Goal: Transaction & Acquisition: Purchase product/service

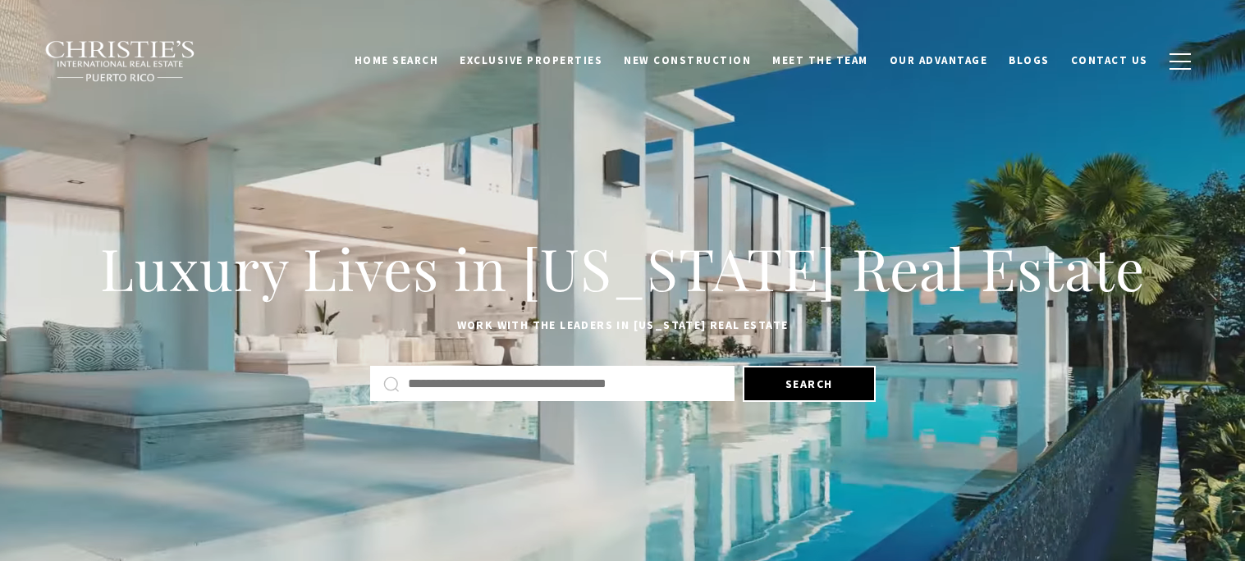
click at [634, 380] on input "text" at bounding box center [565, 383] width 314 height 21
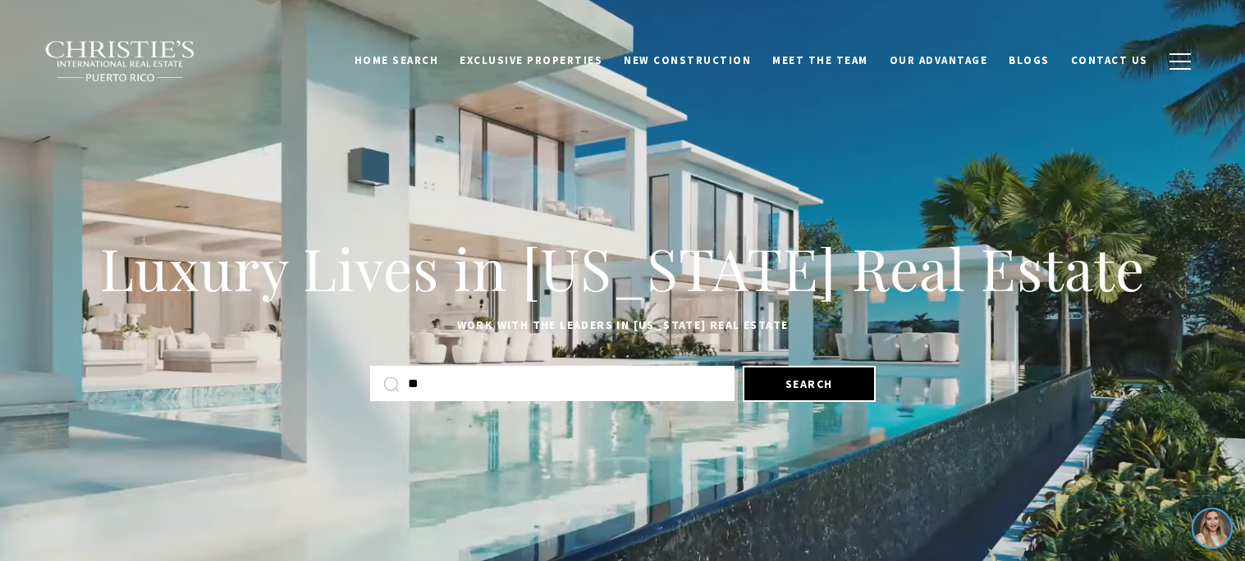
type input "***"
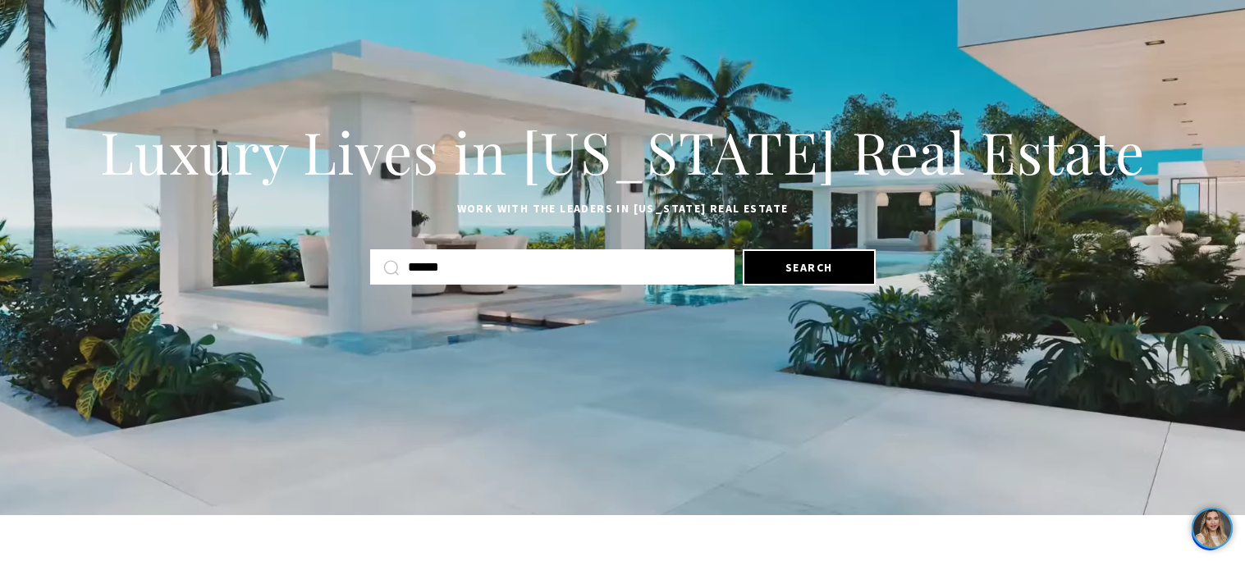
scroll to position [114, 0]
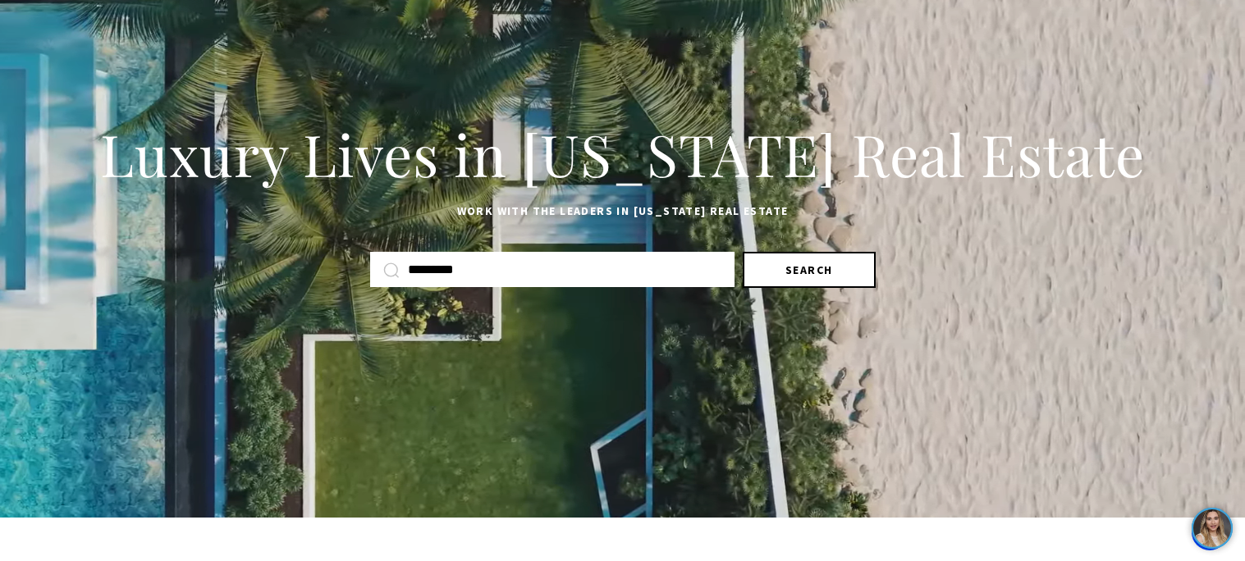
type input "********"
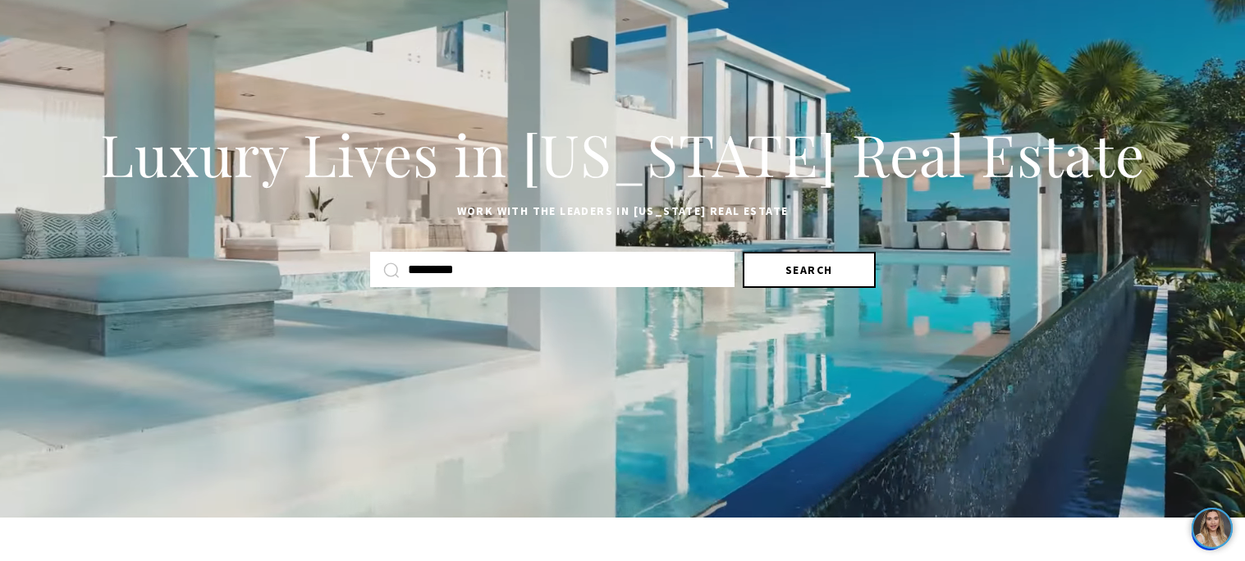
click at [830, 265] on button "Search" at bounding box center [809, 270] width 133 height 36
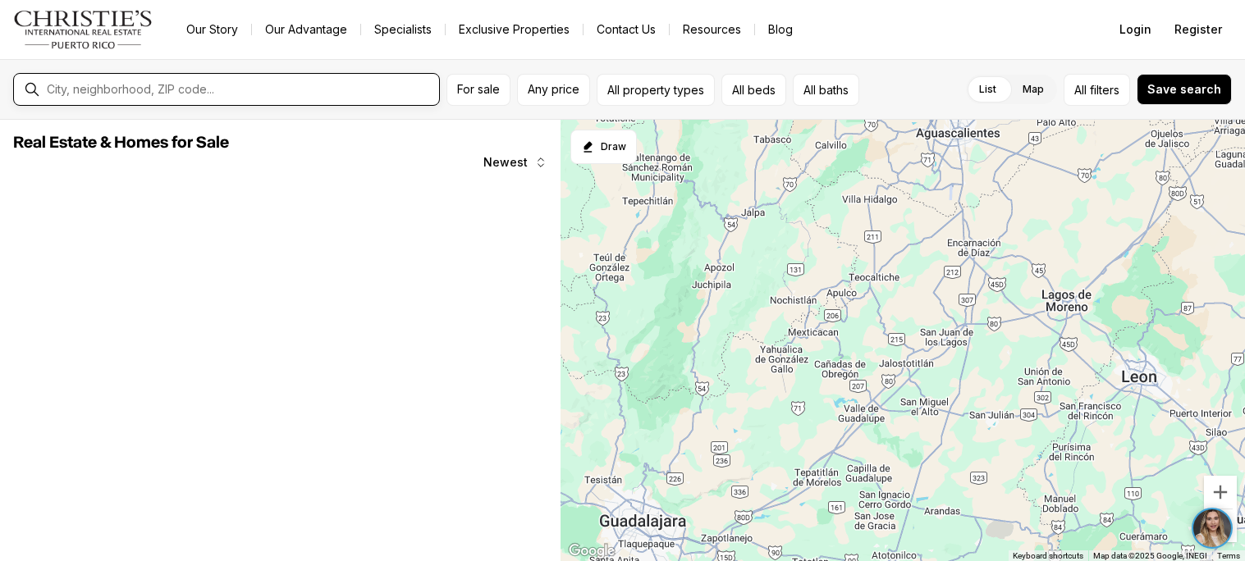
click at [392, 95] on input "text" at bounding box center [240, 89] width 386 height 15
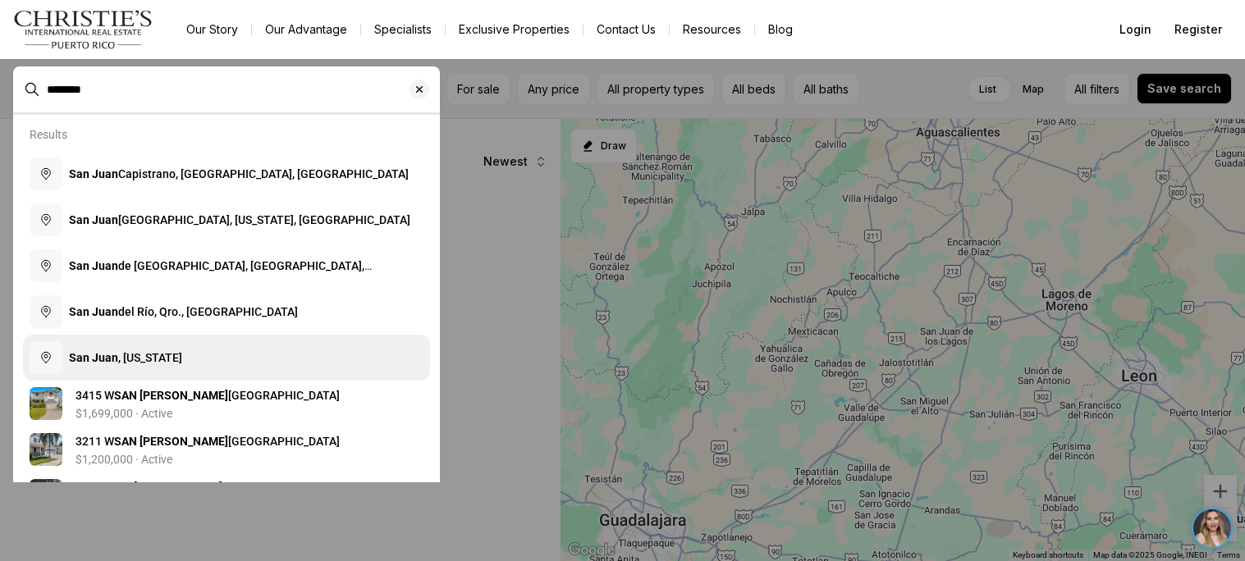
type input "********"
click at [237, 364] on button "San Juan , Puerto Rico" at bounding box center [226, 358] width 407 height 46
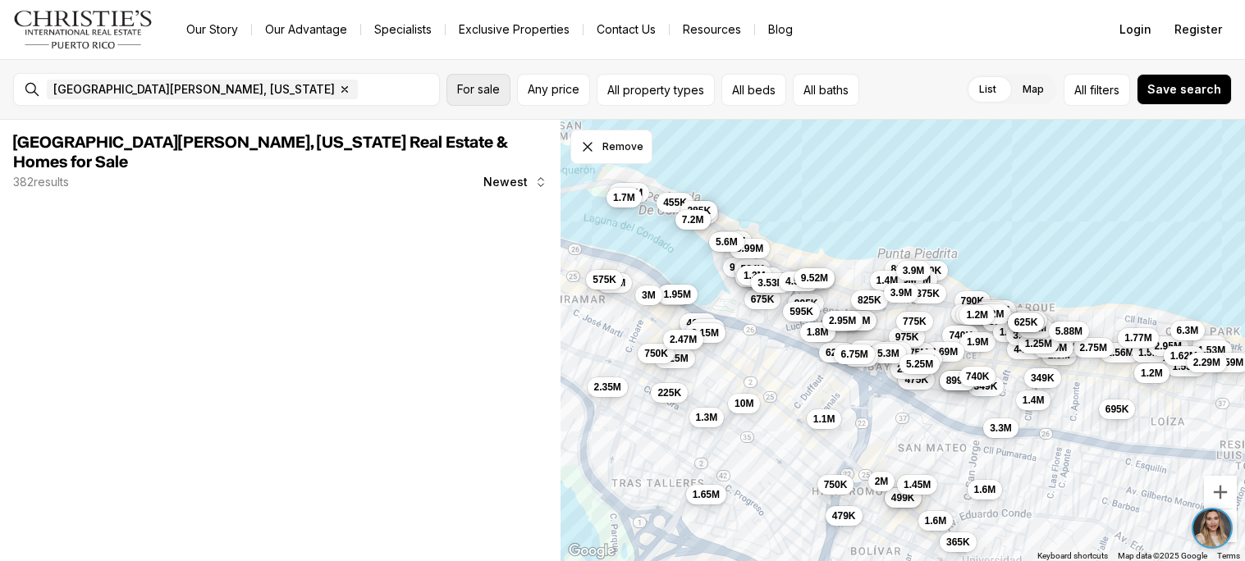
click at [470, 94] on span "For sale" at bounding box center [478, 89] width 43 height 13
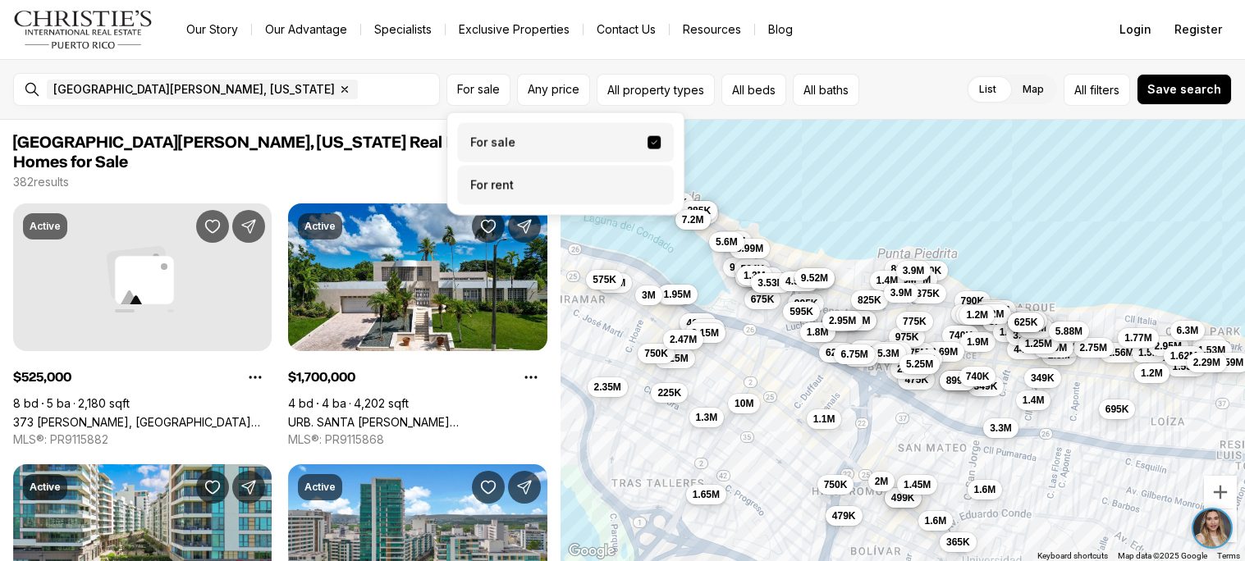
click at [518, 171] on label "For rent" at bounding box center [565, 185] width 217 height 39
click at [648, 179] on button "For rent" at bounding box center [654, 179] width 13 height 0
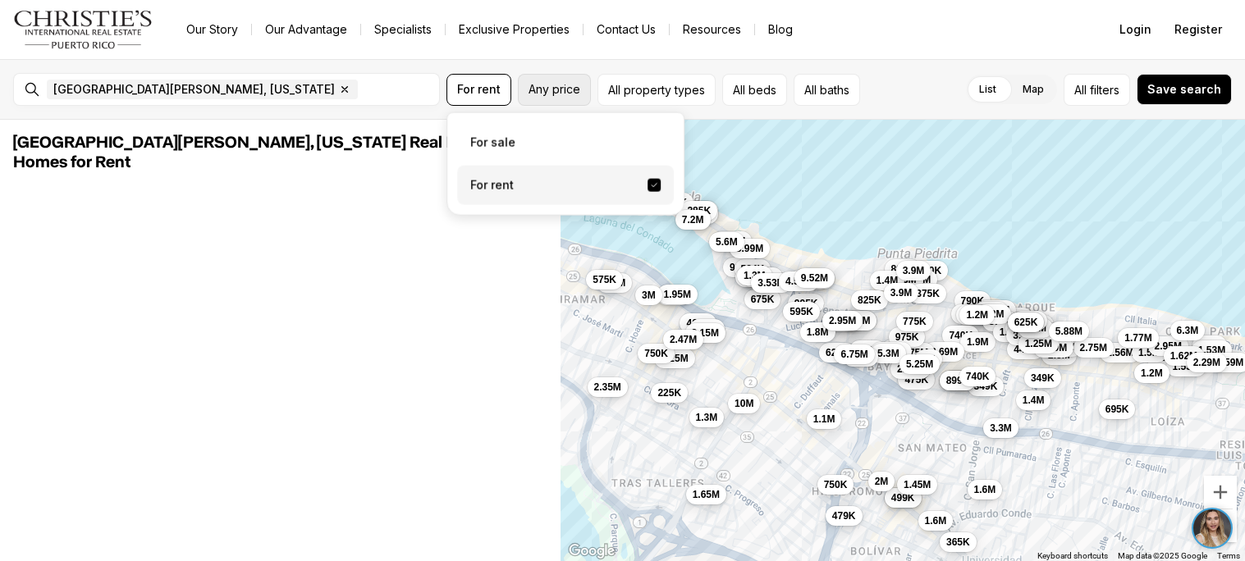
click at [566, 89] on span "Any price" at bounding box center [555, 89] width 52 height 13
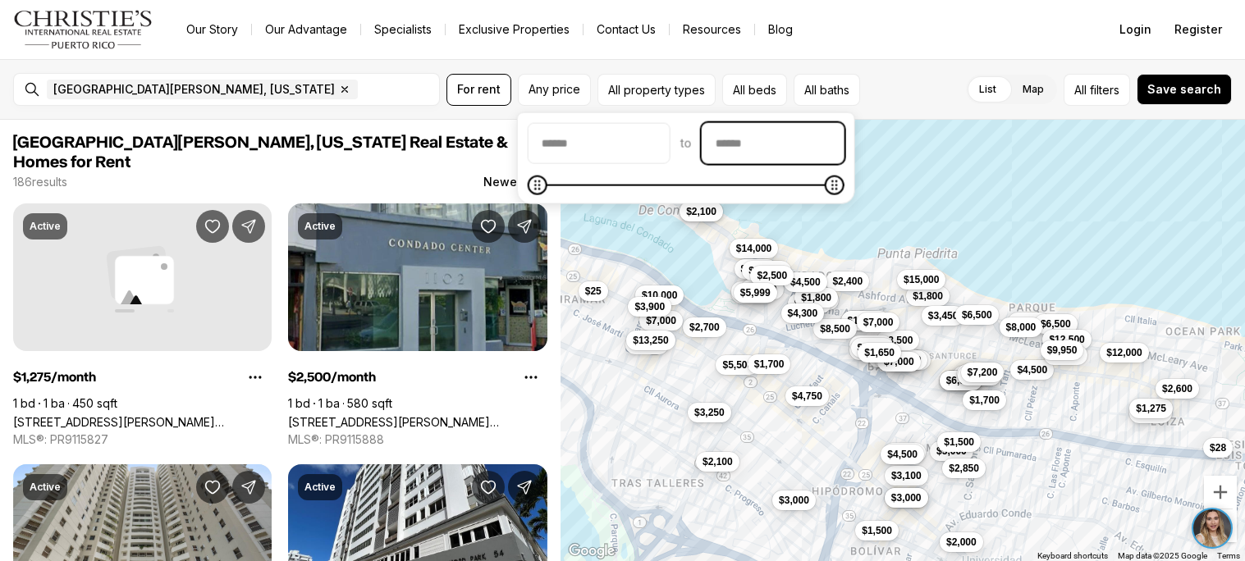
click at [754, 151] on input "priceMax" at bounding box center [773, 143] width 141 height 39
type input "******"
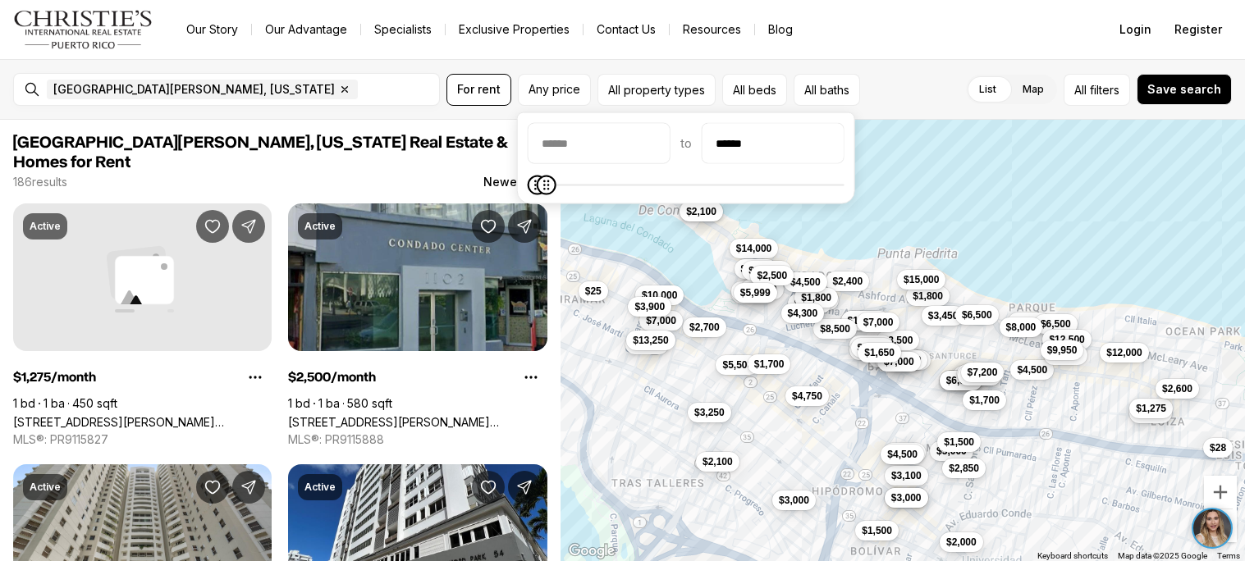
click at [588, 66] on div "San Juan, Puerto Rico Remove San Juan, Puerto Rico For rent Any price All prope…" at bounding box center [622, 89] width 1245 height 61
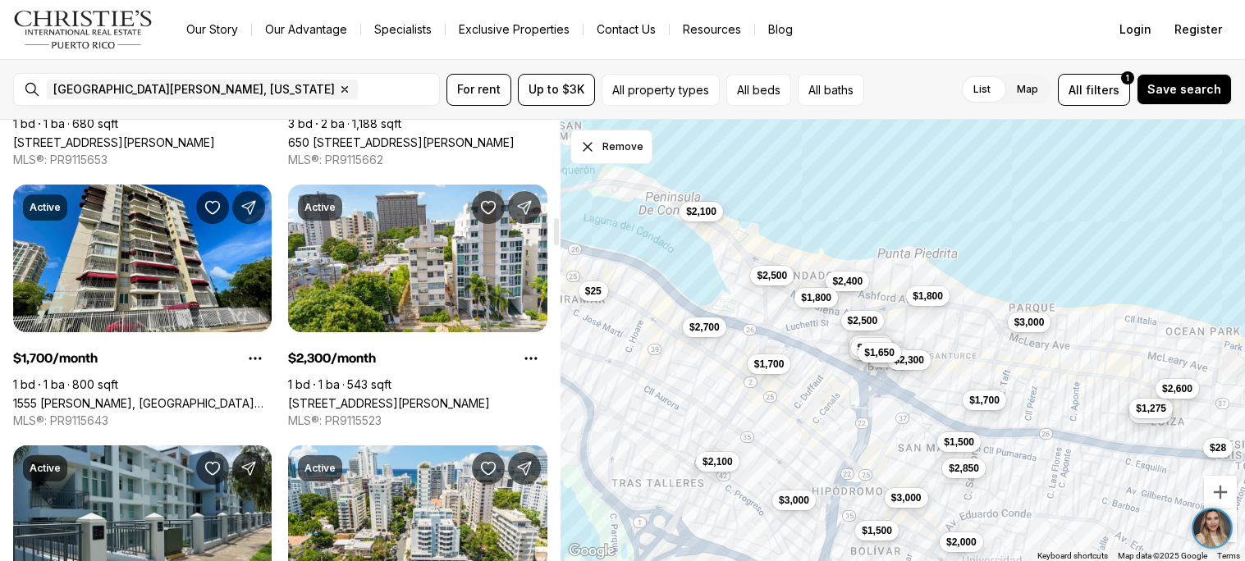
scroll to position [1584, 0]
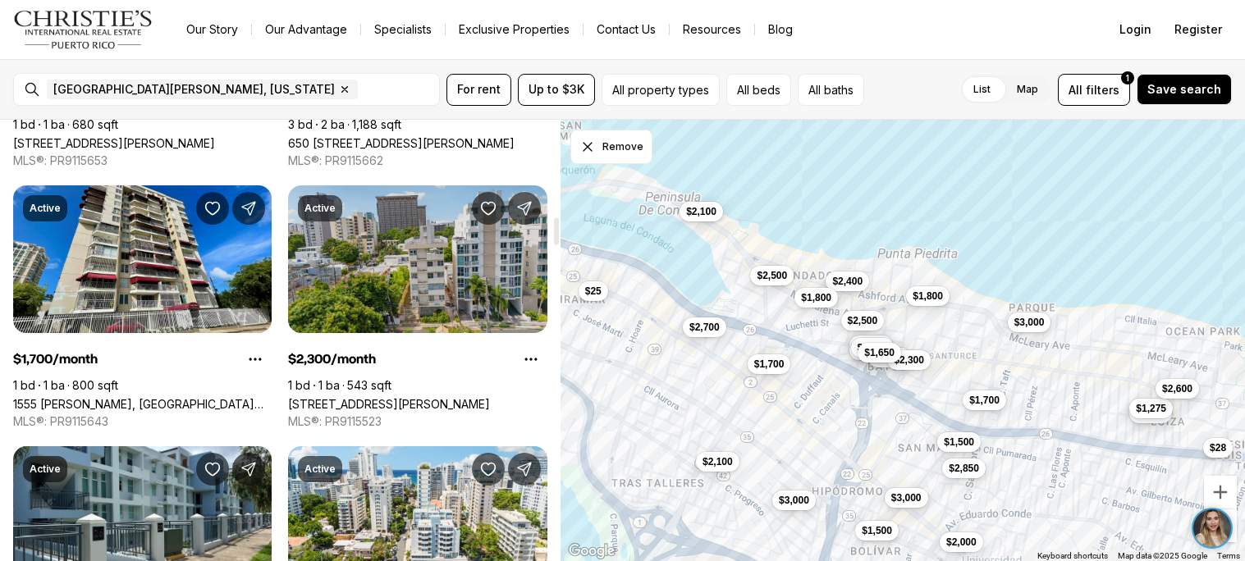
click at [394, 397] on link "1422 WILSONN AVENUE AVE #501, SAN JUAN PR, 00907" at bounding box center [389, 404] width 202 height 14
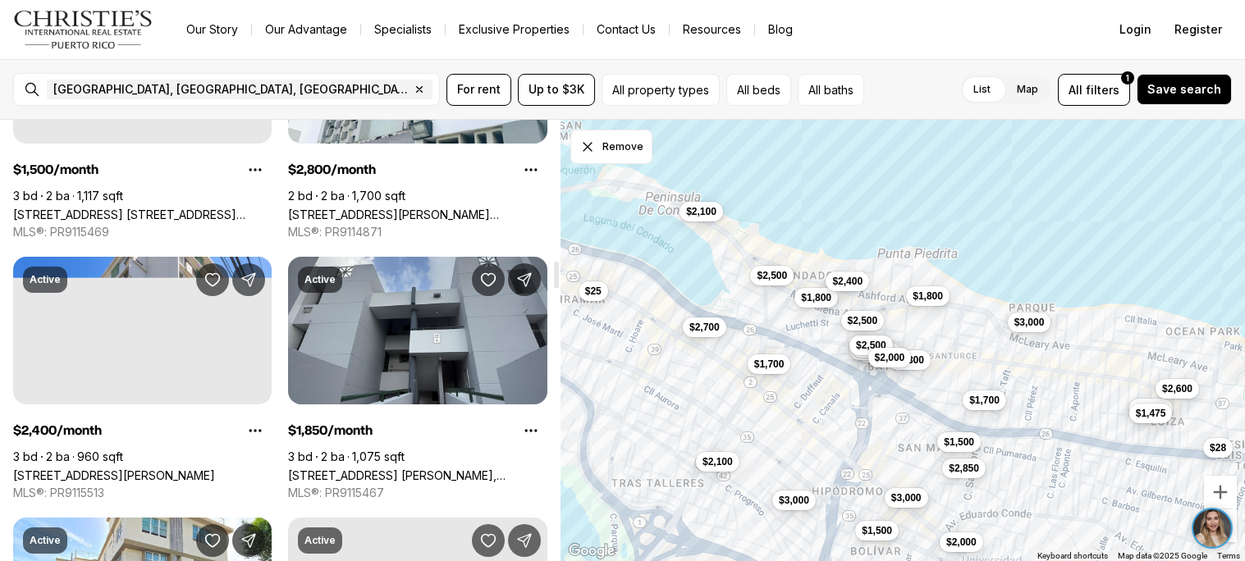
scroll to position [2303, 0]
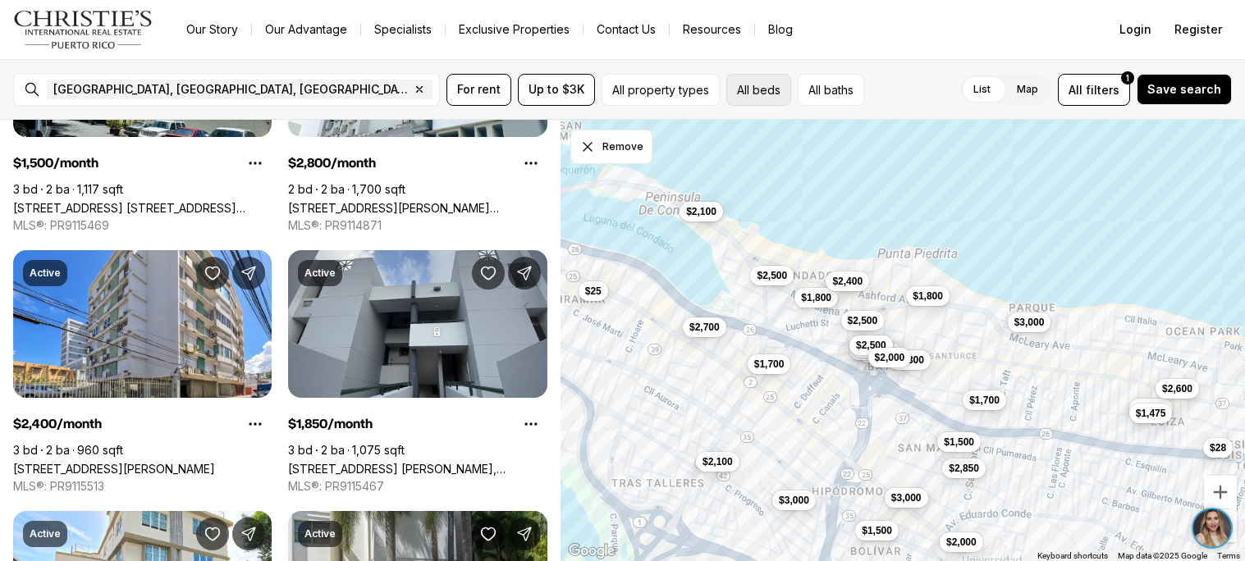
click at [740, 86] on button "All beds" at bounding box center [758, 90] width 65 height 32
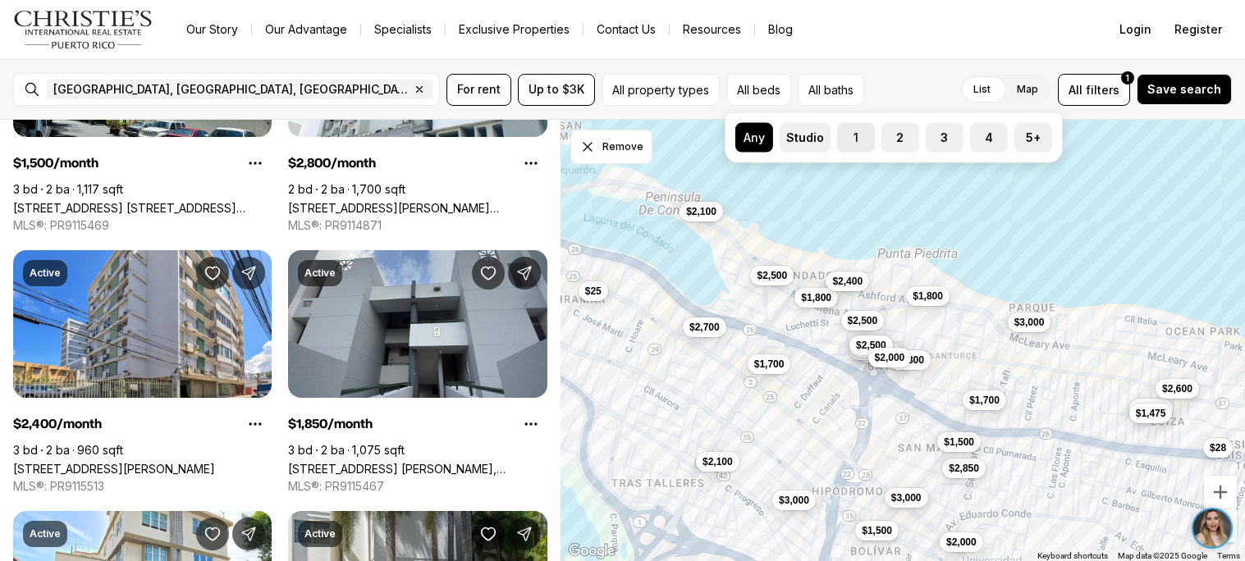
click at [864, 146] on label "1" at bounding box center [856, 138] width 38 height 30
click at [854, 140] on button "1" at bounding box center [845, 131] width 16 height 16
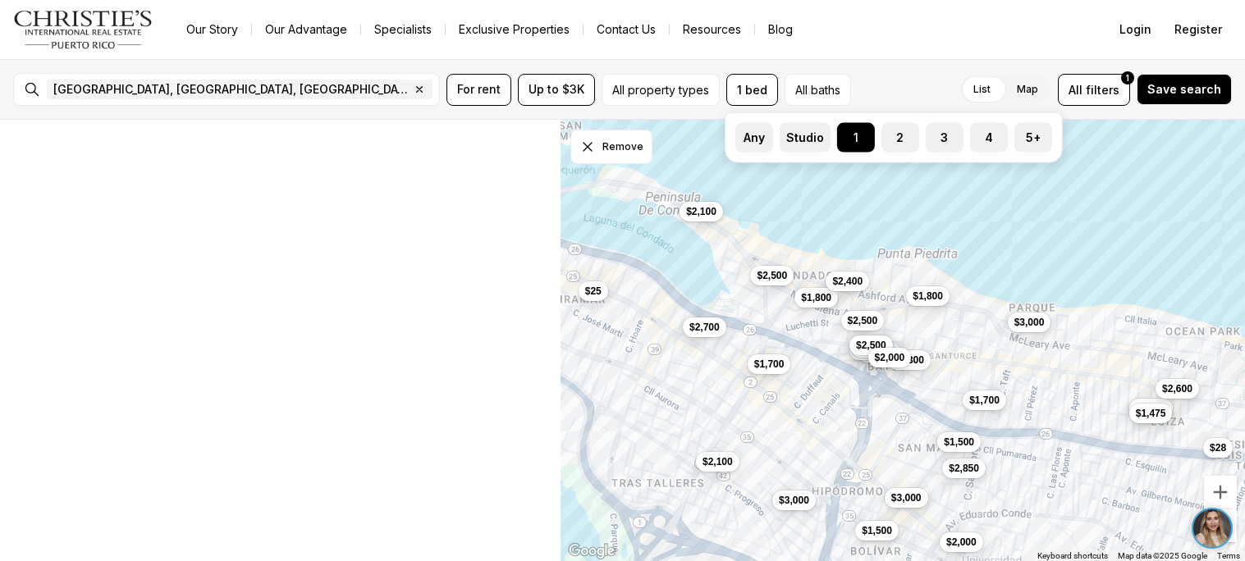
click at [849, 71] on div "San Juan, PR, US Remove San Juan, PR, US For rent Up to $3K All property types …" at bounding box center [622, 89] width 1245 height 61
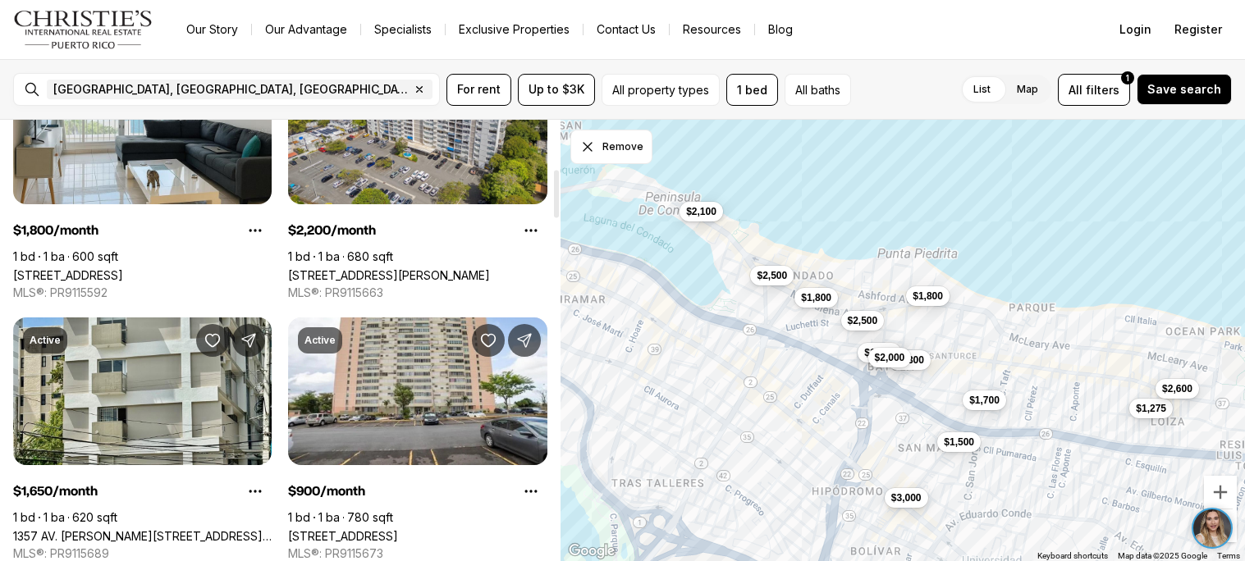
scroll to position [460, 0]
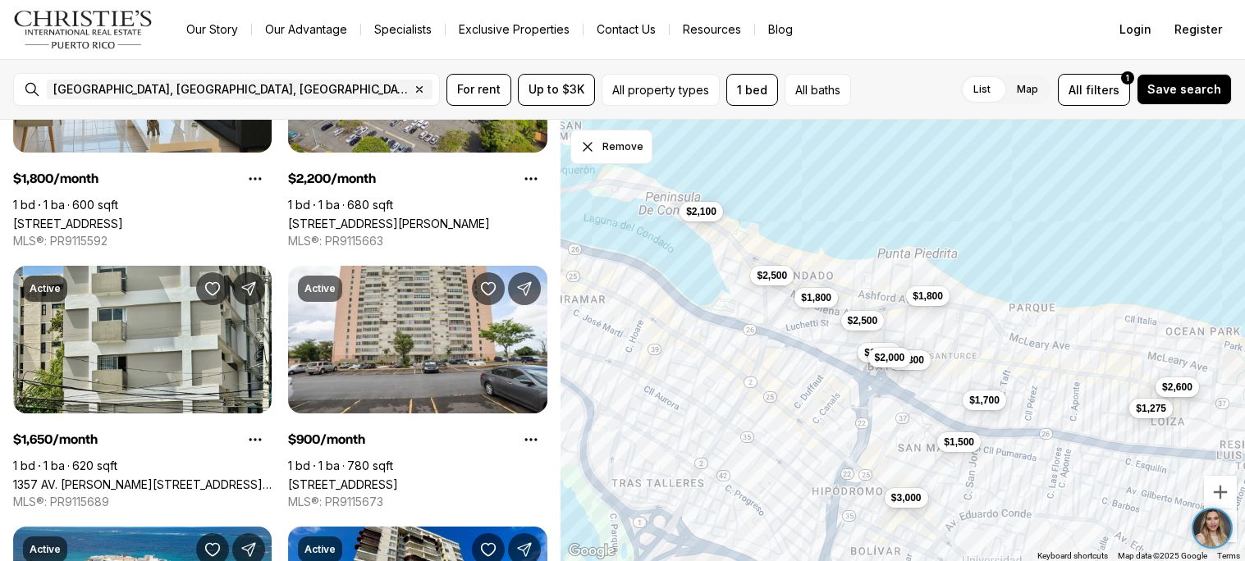
click at [1177, 389] on span "$2,600" at bounding box center [1177, 386] width 30 height 13
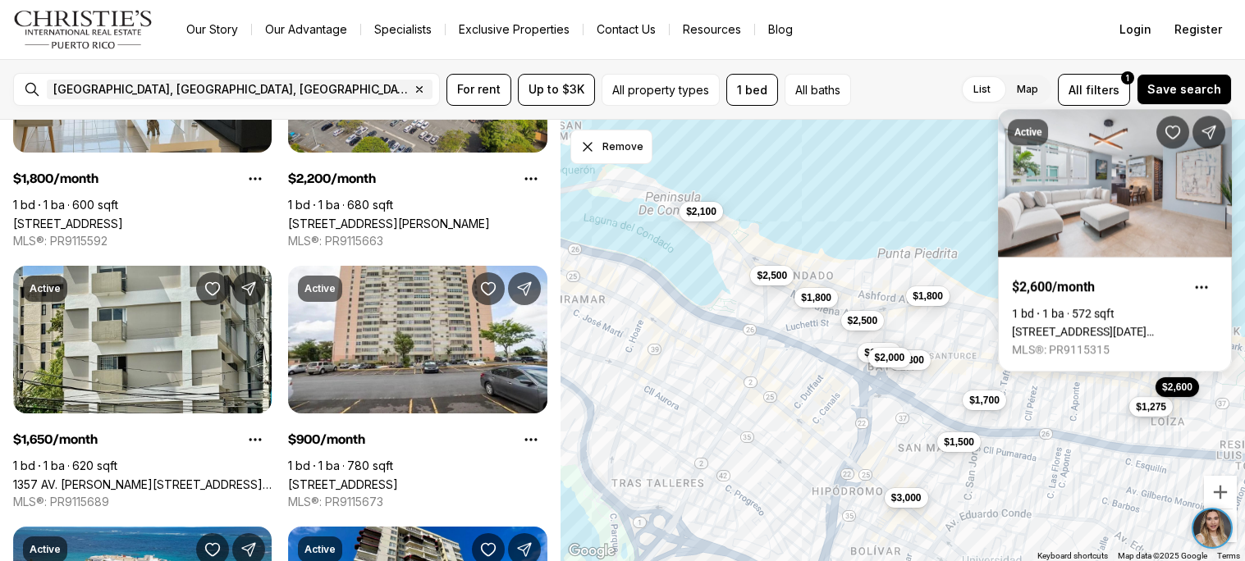
click at [1144, 410] on span "$1,275" at bounding box center [1151, 406] width 30 height 13
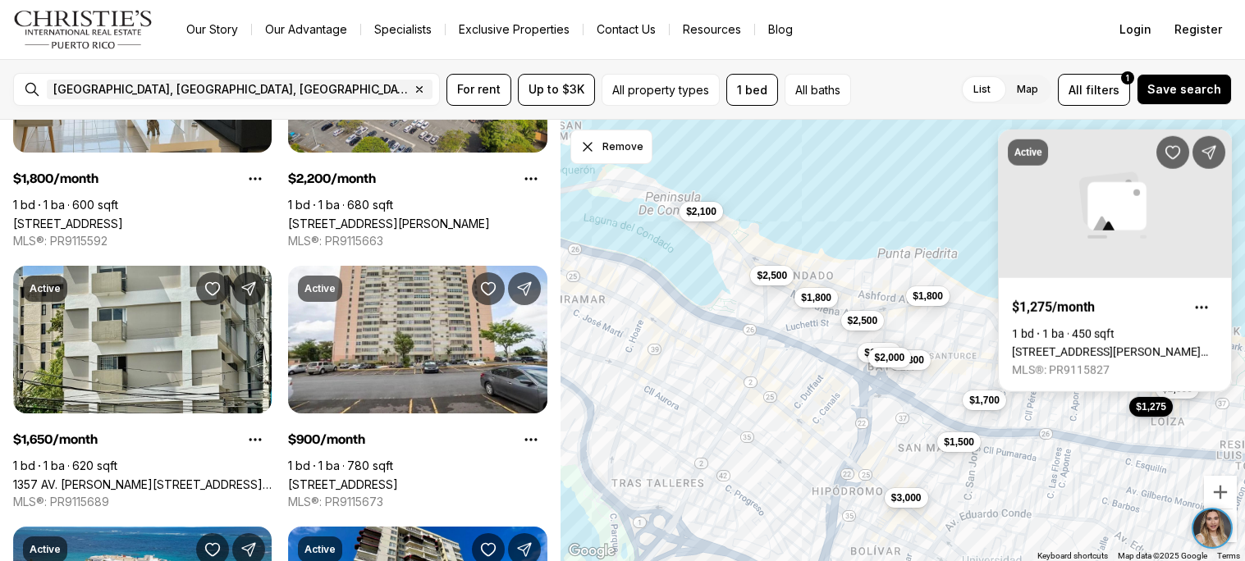
click at [957, 362] on div "$1,275 $2,500 $1,800 $1,650 $1,700 $2,300 $2,500 $3,000 $2,600 $1,800 $2,100 $1…" at bounding box center [903, 341] width 685 height 442
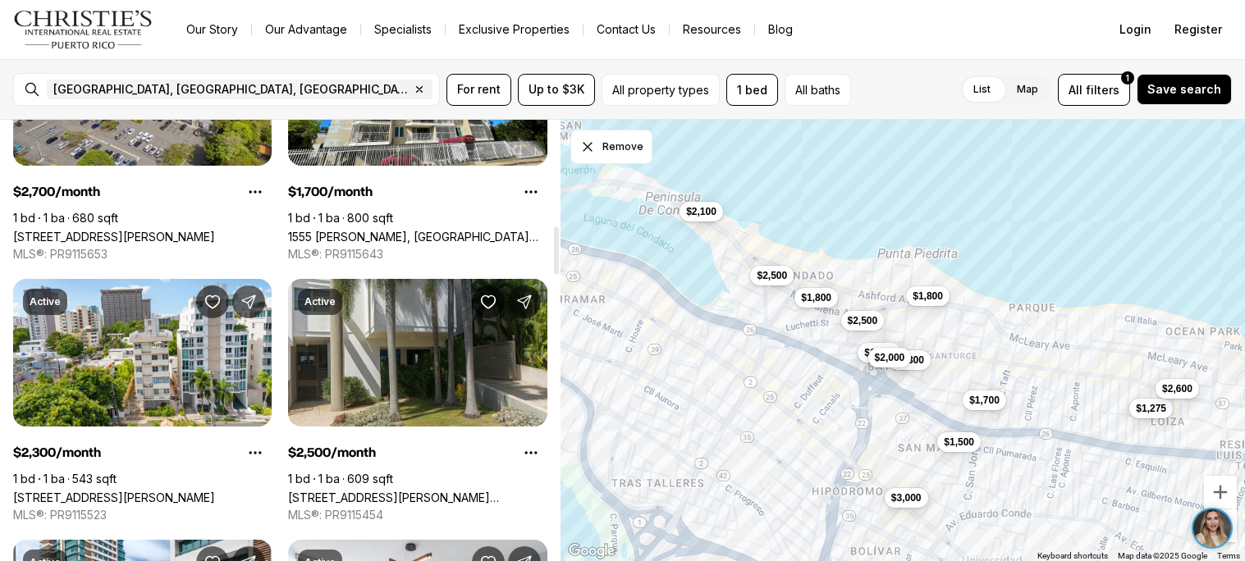
scroll to position [974, 0]
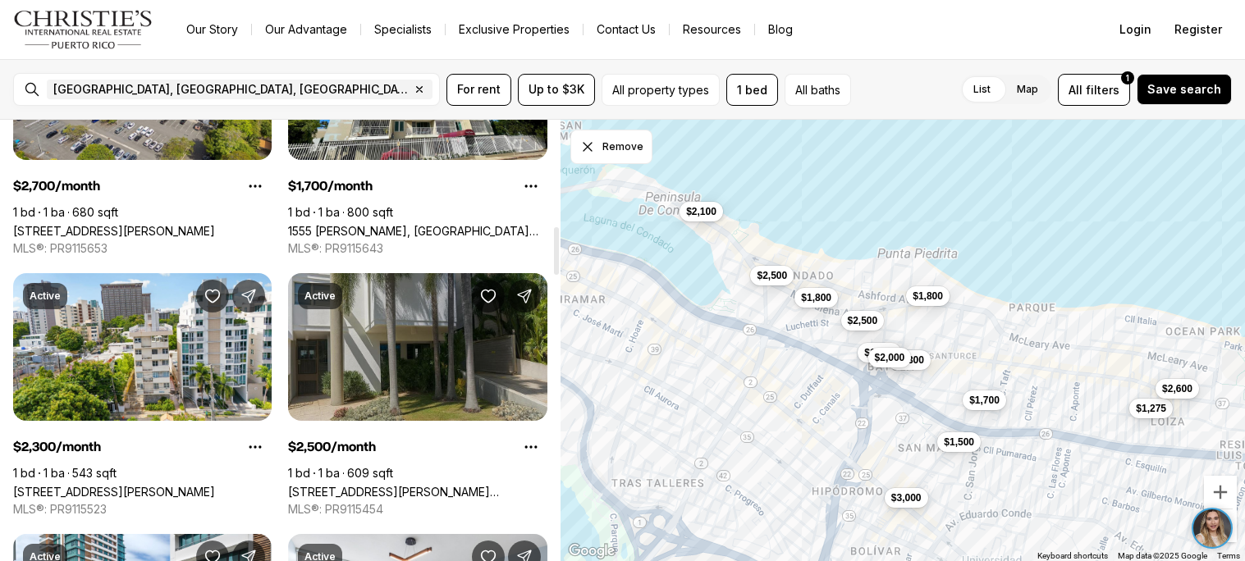
click at [383, 485] on link "1305 MAGDALENA AVE #2B, SAN JUAN PR, 00907" at bounding box center [417, 492] width 259 height 14
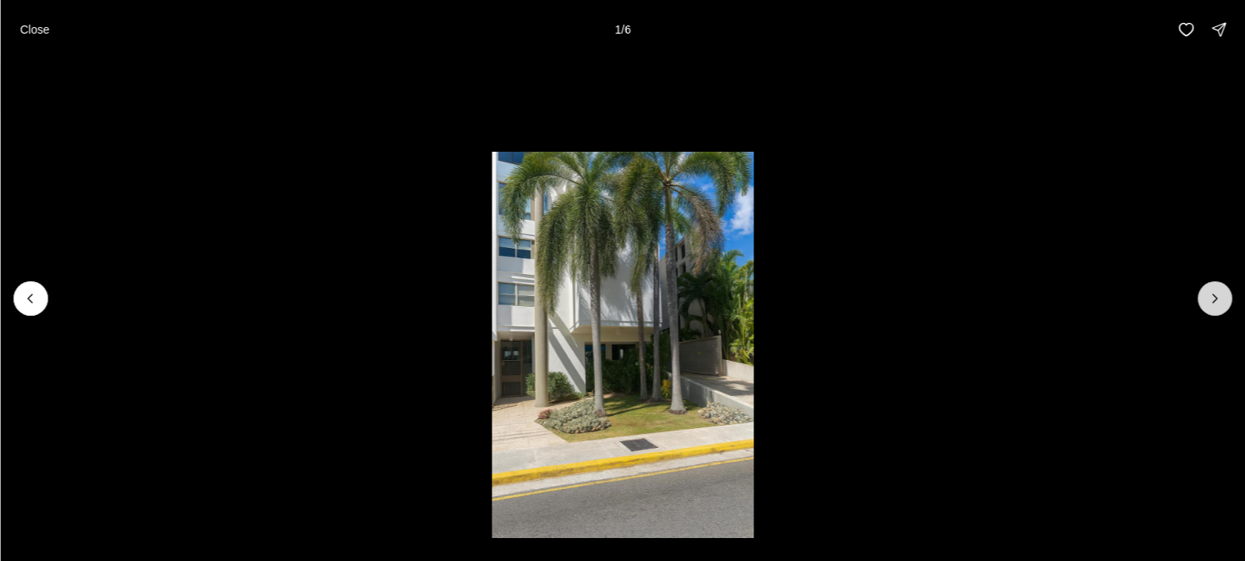
click at [1212, 282] on button "Next slide" at bounding box center [1215, 299] width 34 height 34
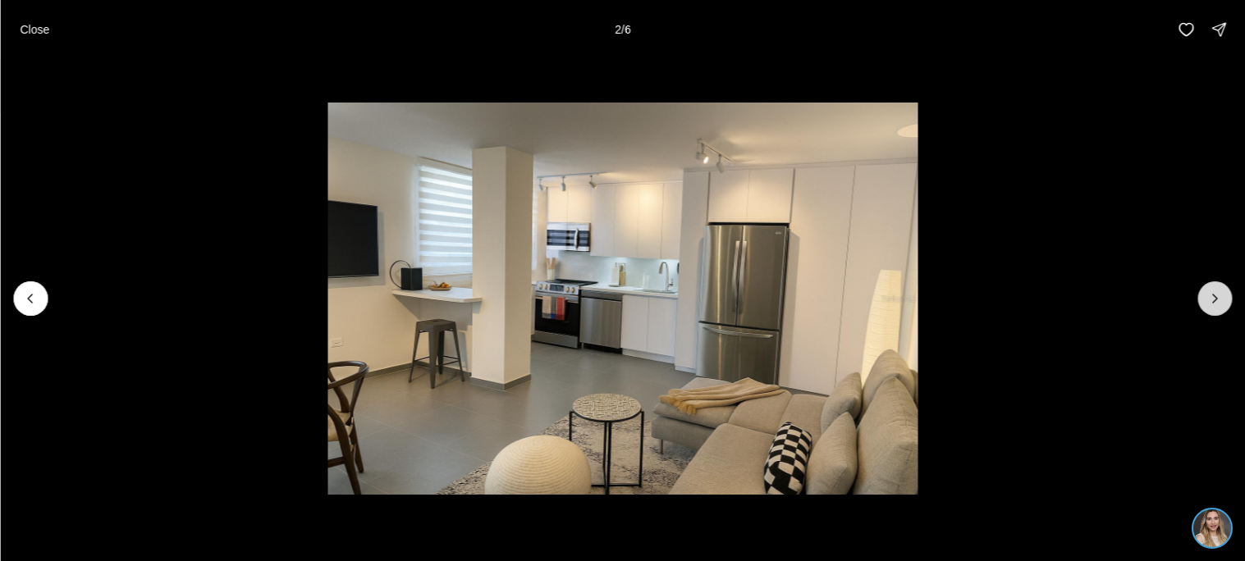
click at [1212, 282] on button "Next slide" at bounding box center [1215, 299] width 34 height 34
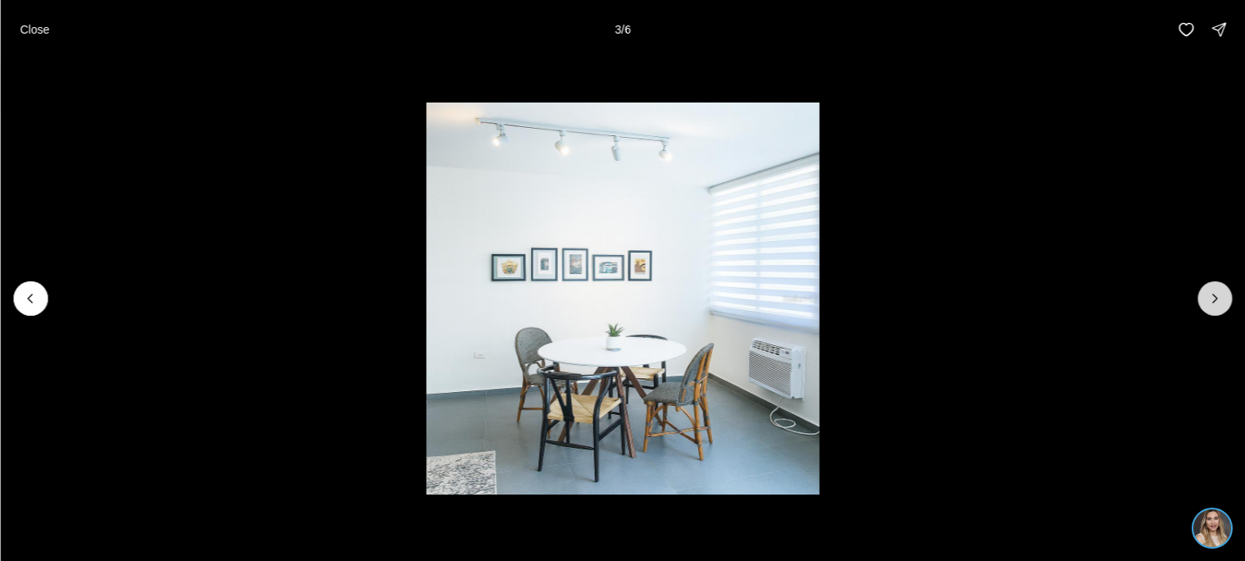
click at [1212, 282] on button "Next slide" at bounding box center [1215, 299] width 34 height 34
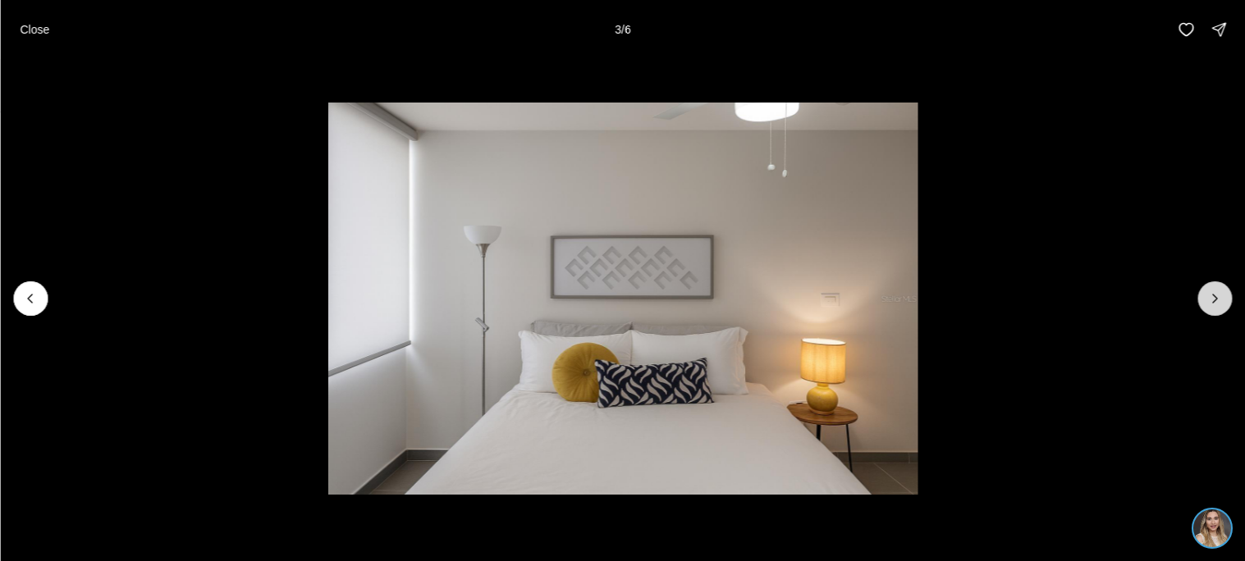
click at [1212, 282] on button "Next slide" at bounding box center [1215, 299] width 34 height 34
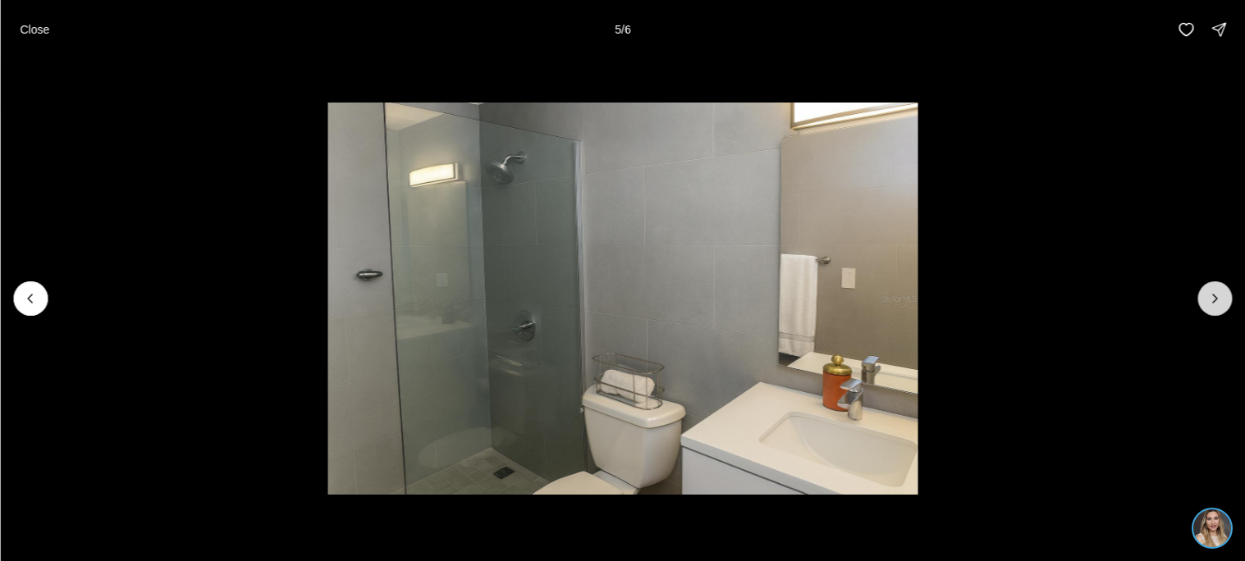
click at [1212, 282] on button "Next slide" at bounding box center [1215, 299] width 34 height 34
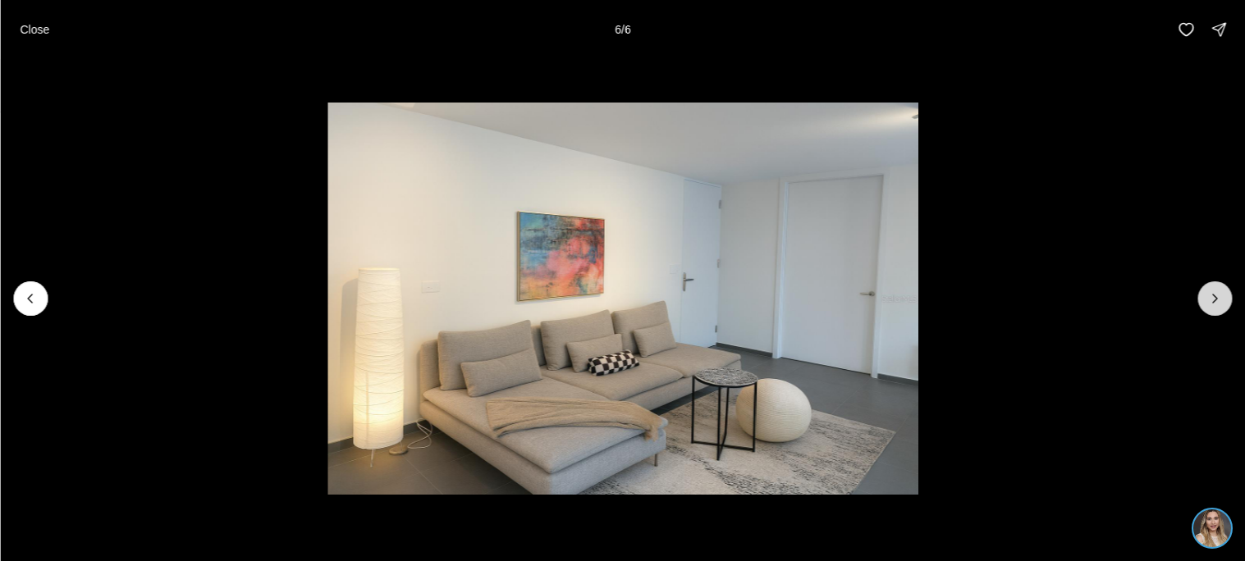
click at [1212, 282] on div at bounding box center [1215, 299] width 34 height 34
click at [38, 23] on p "Close" at bounding box center [35, 29] width 30 height 13
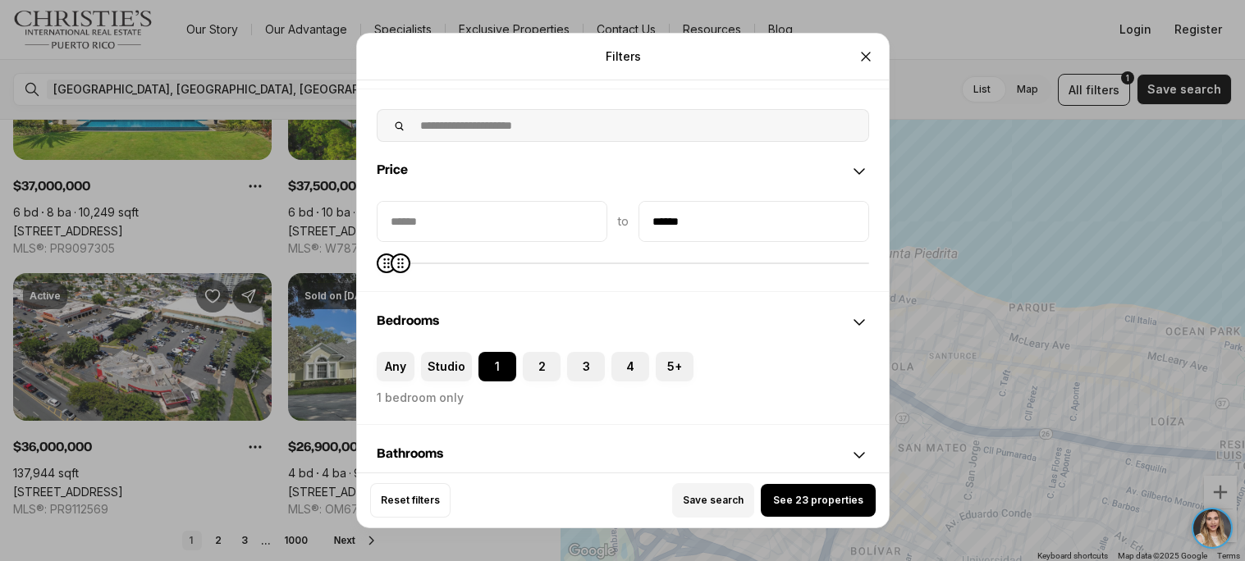
scroll to position [55, 0]
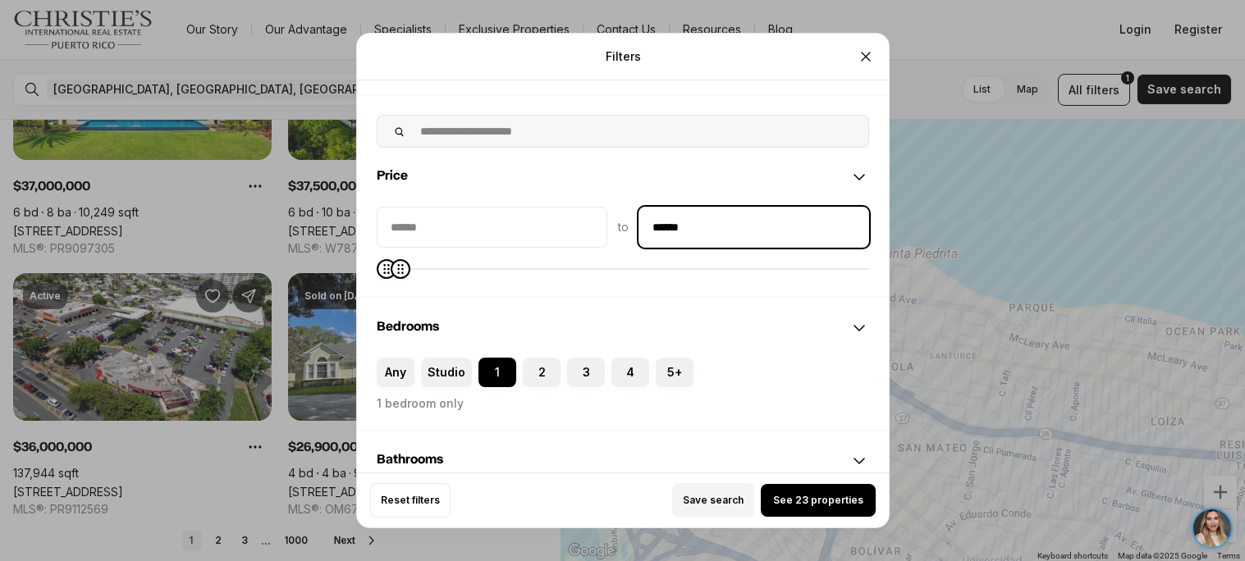
click at [681, 234] on input "******" at bounding box center [753, 227] width 229 height 39
type input "******"
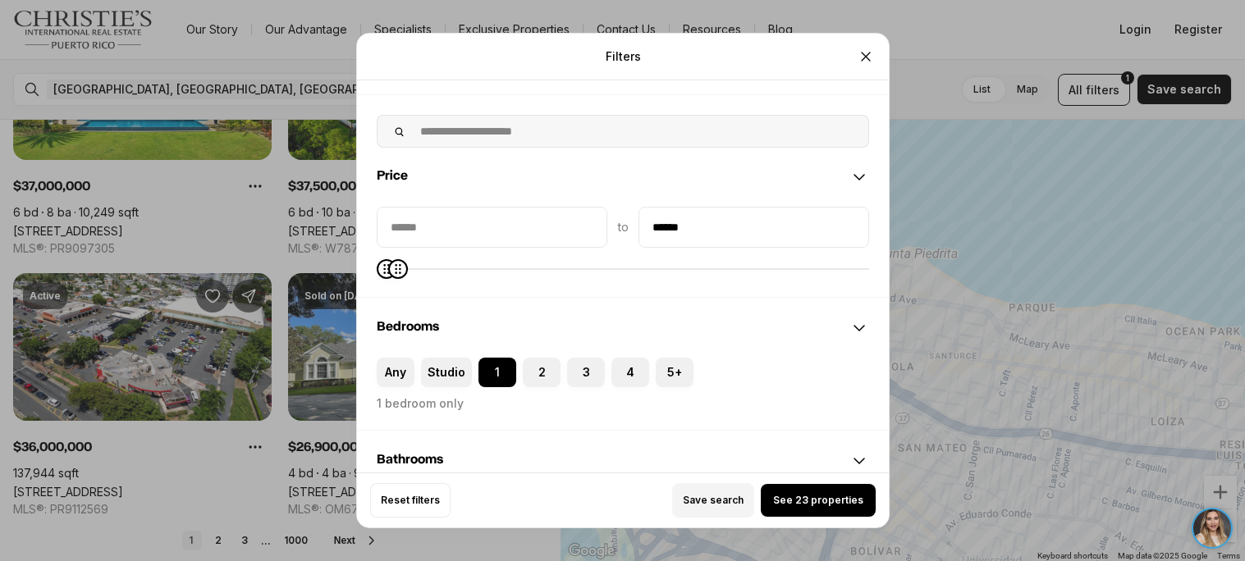
click at [750, 287] on div "to ******" at bounding box center [623, 252] width 532 height 90
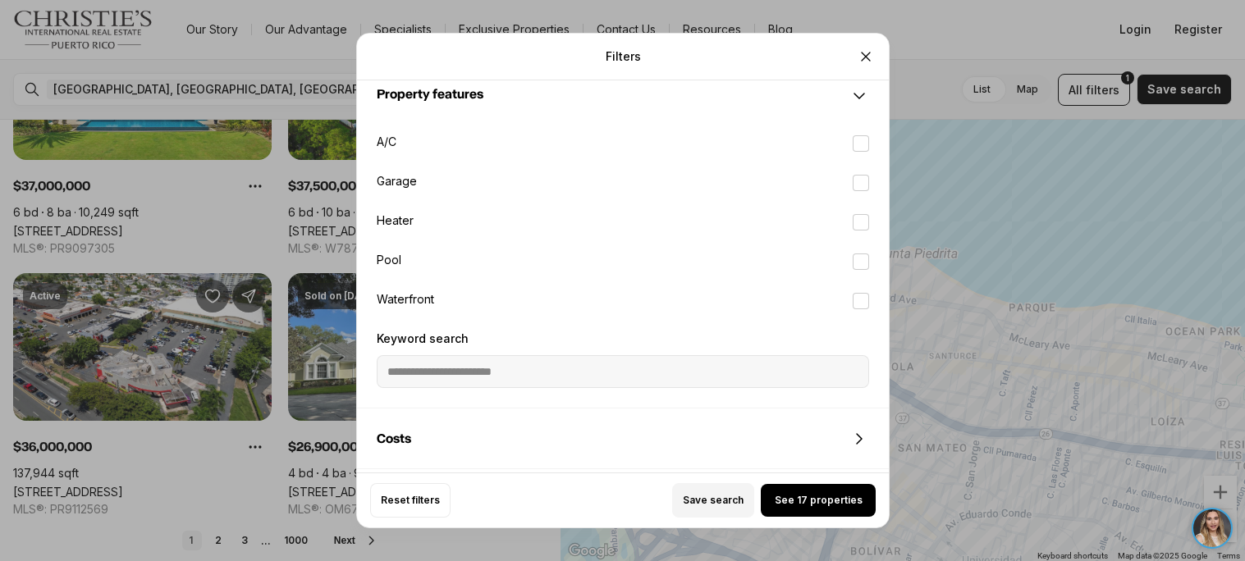
scroll to position [1750, 0]
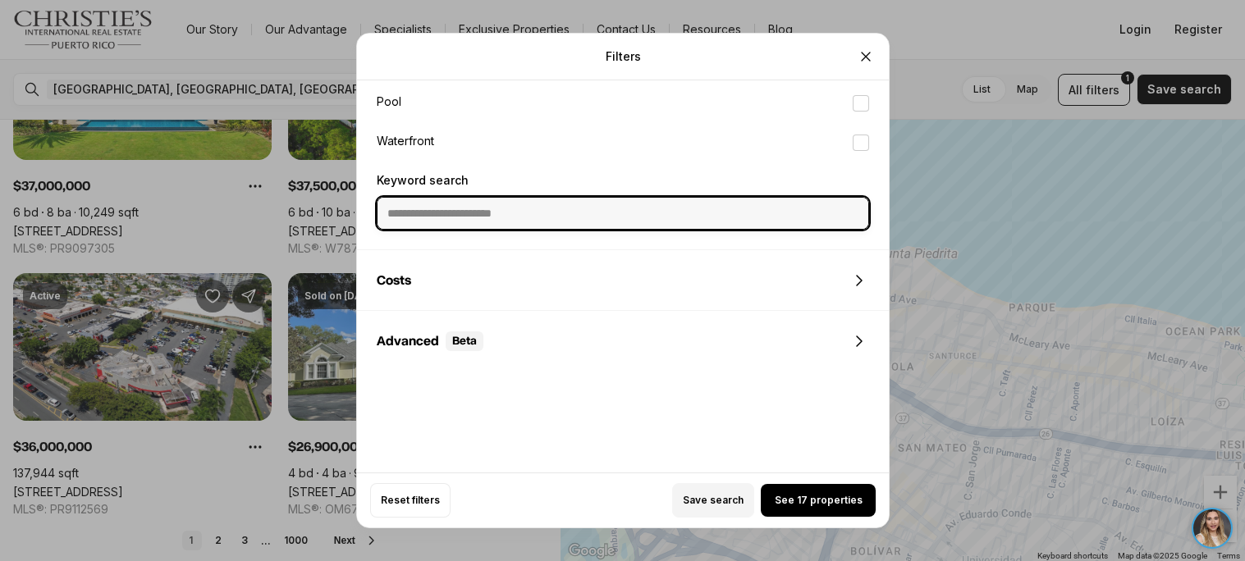
click at [640, 207] on input "Keyword search" at bounding box center [623, 213] width 491 height 31
type input "**********"
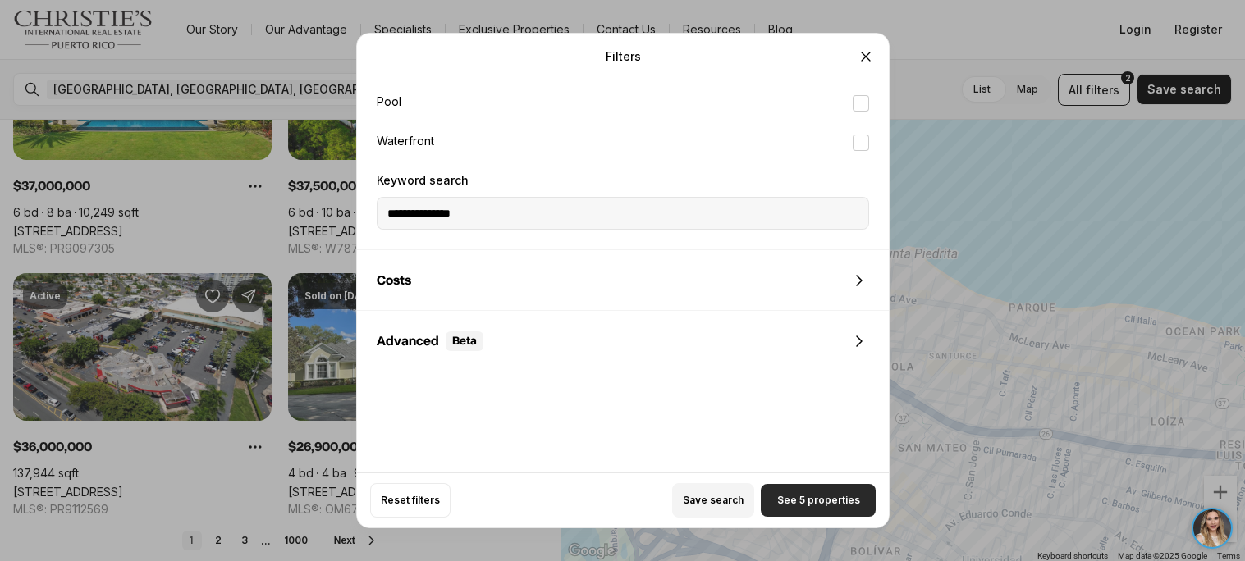
click at [807, 491] on button "See 5 properties" at bounding box center [818, 500] width 115 height 33
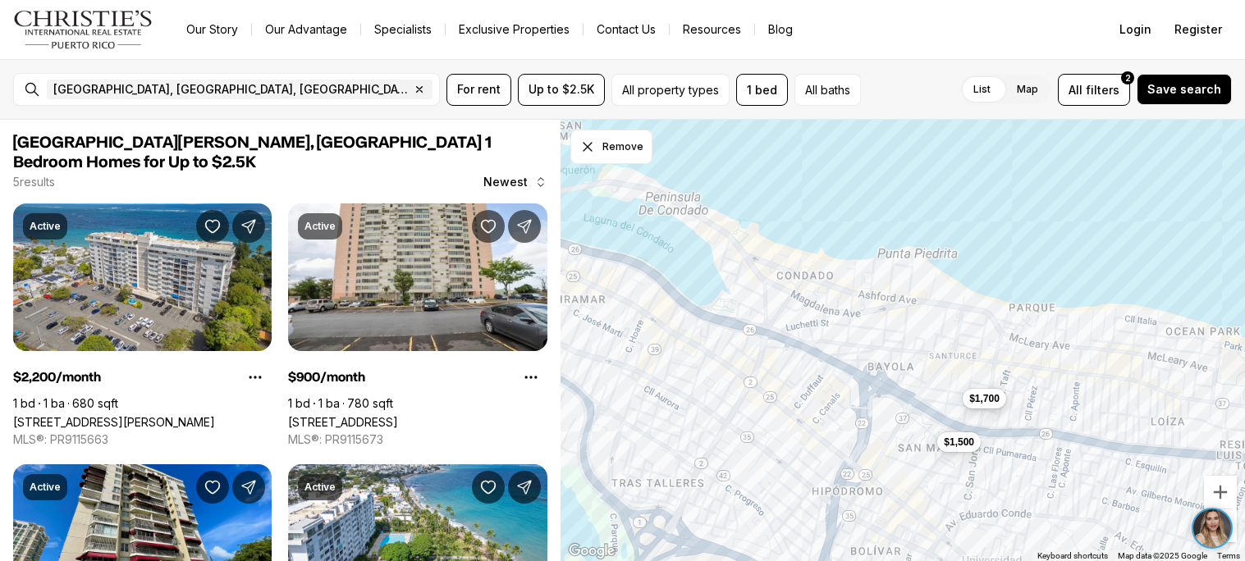
click at [991, 396] on span "$1,700" at bounding box center [984, 398] width 30 height 13
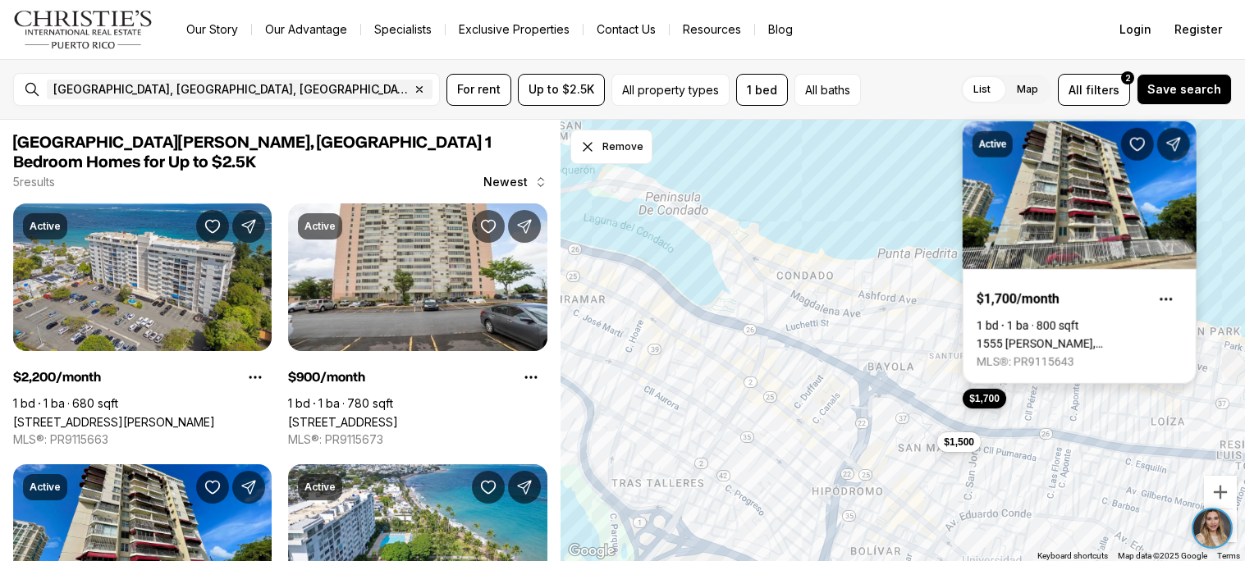
click at [1079, 344] on link "1555 [PERSON_NAME], [GEOGRAPHIC_DATA][PERSON_NAME], 00909" at bounding box center [1080, 343] width 206 height 13
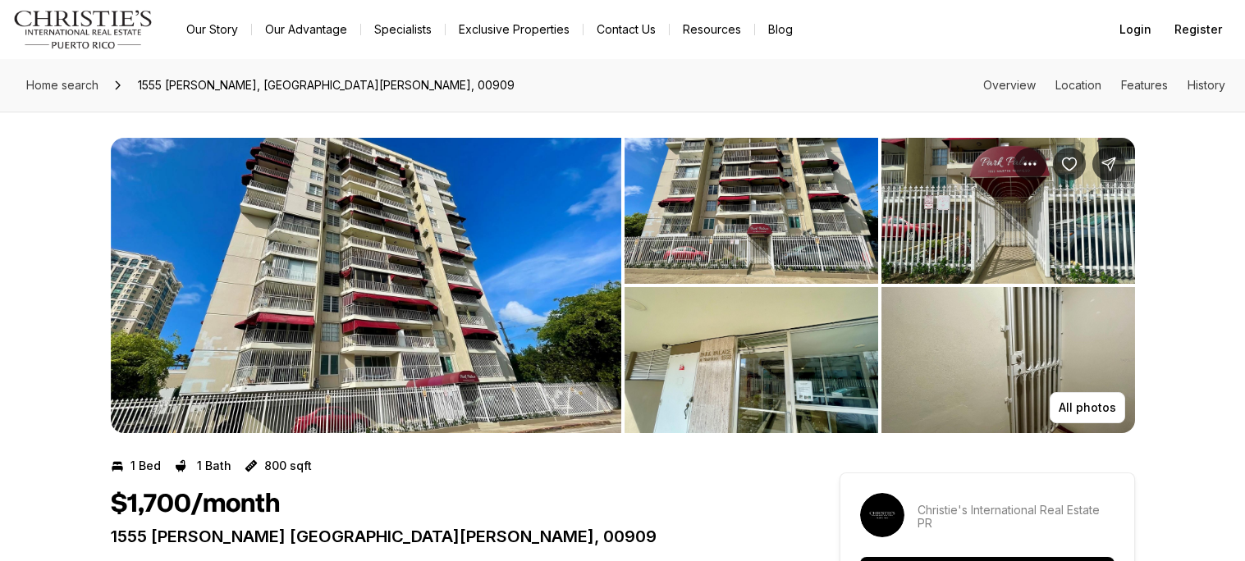
click at [502, 319] on img "View image gallery" at bounding box center [366, 286] width 511 height 296
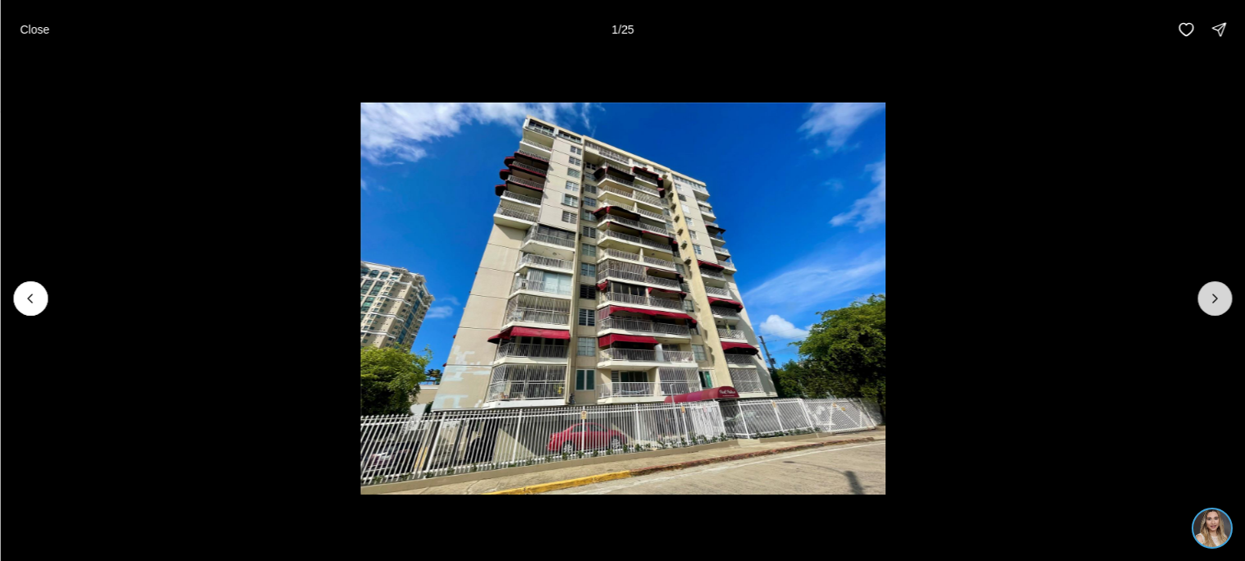
click at [1212, 291] on icon "Next slide" at bounding box center [1215, 299] width 16 height 16
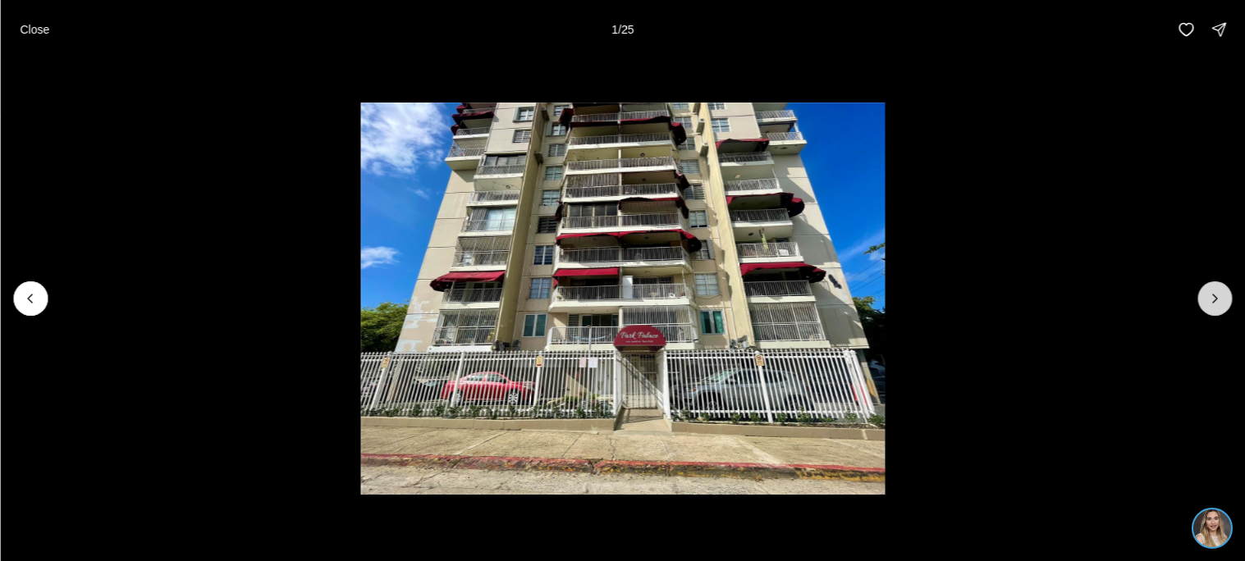
click at [1212, 291] on icon "Next slide" at bounding box center [1215, 299] width 16 height 16
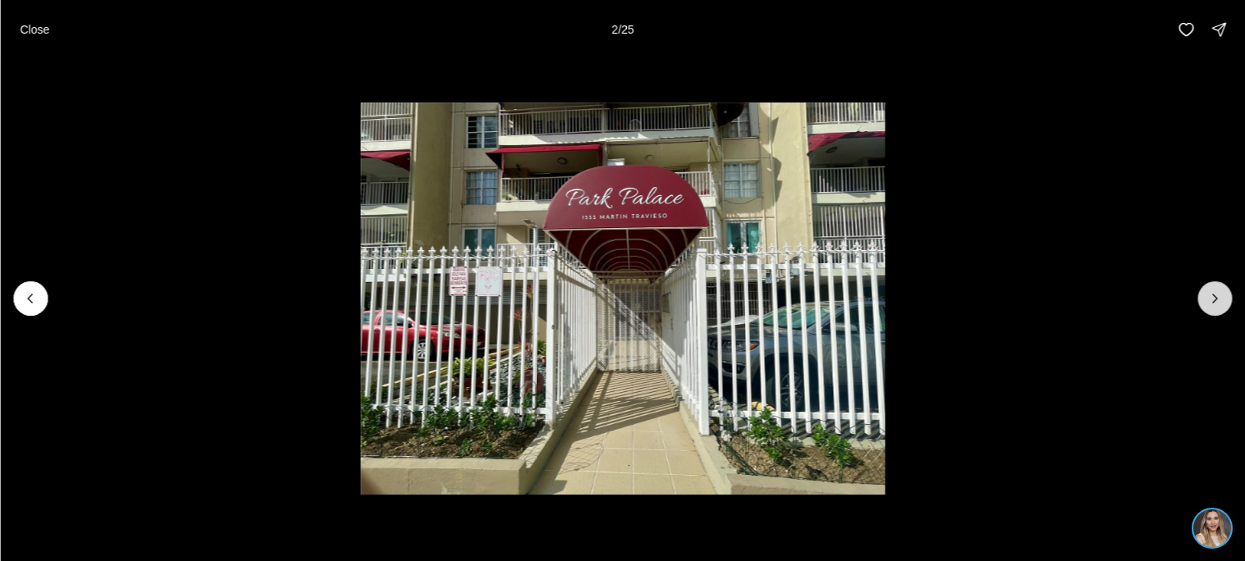
click at [1212, 291] on icon "Next slide" at bounding box center [1215, 299] width 16 height 16
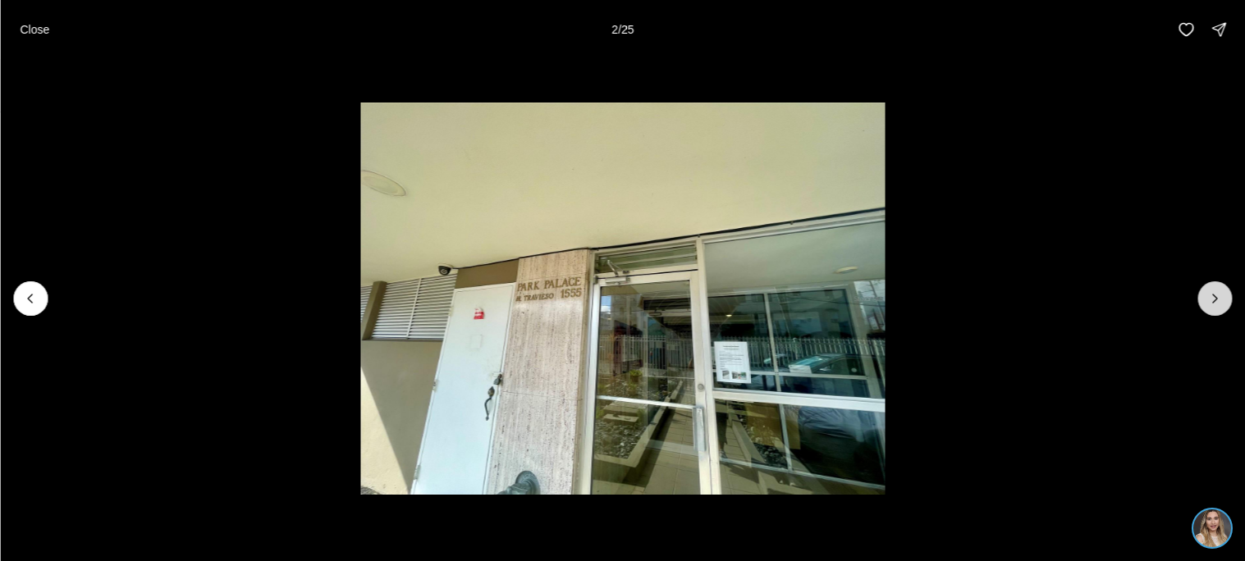
click at [1212, 291] on icon "Next slide" at bounding box center [1215, 299] width 16 height 16
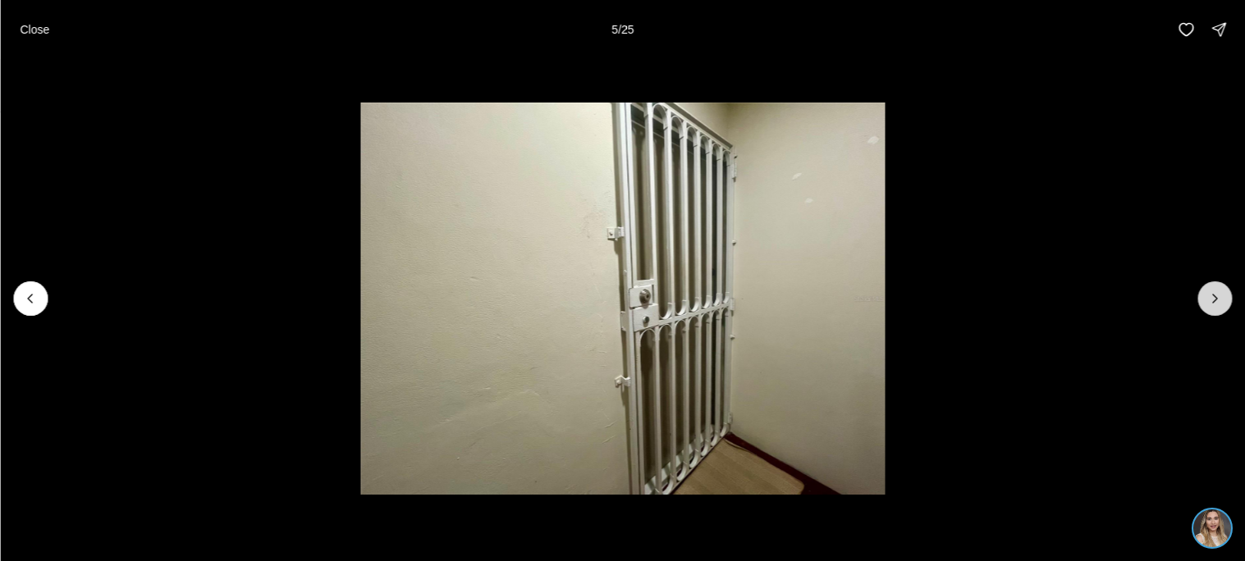
click at [1212, 291] on icon "Next slide" at bounding box center [1215, 299] width 16 height 16
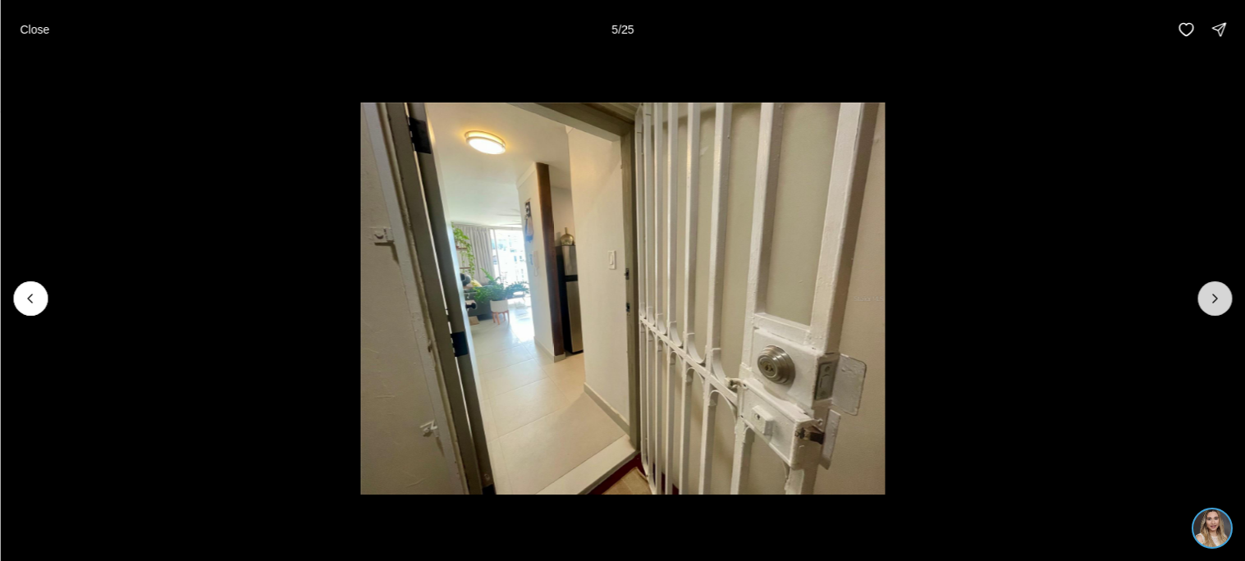
click at [1212, 291] on icon "Next slide" at bounding box center [1215, 299] width 16 height 16
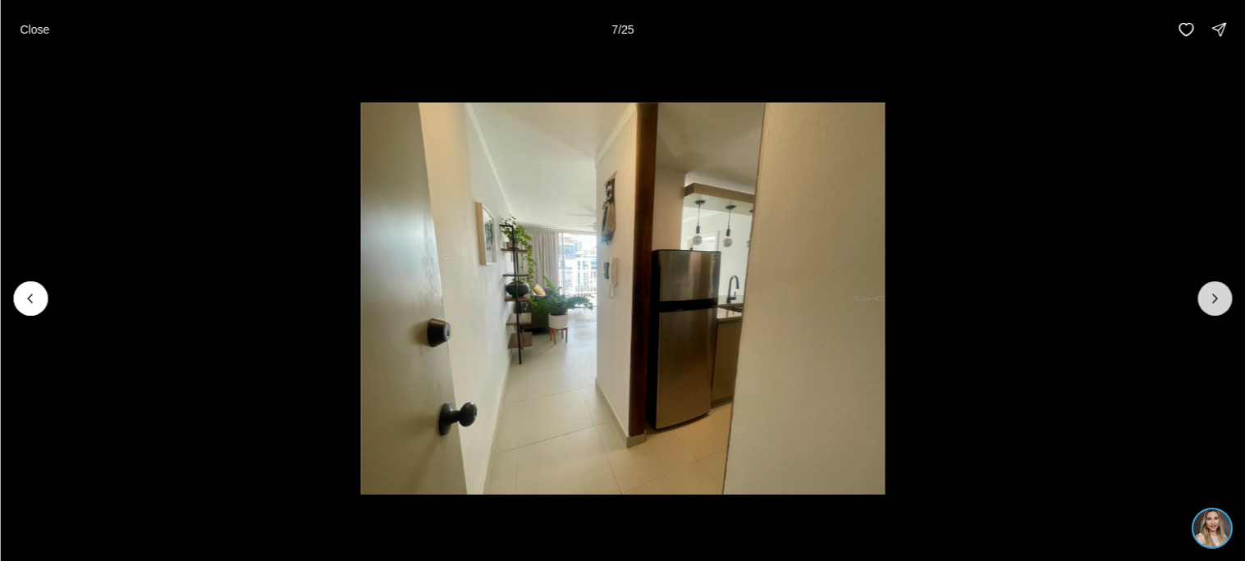
click at [1212, 291] on icon "Next slide" at bounding box center [1215, 299] width 16 height 16
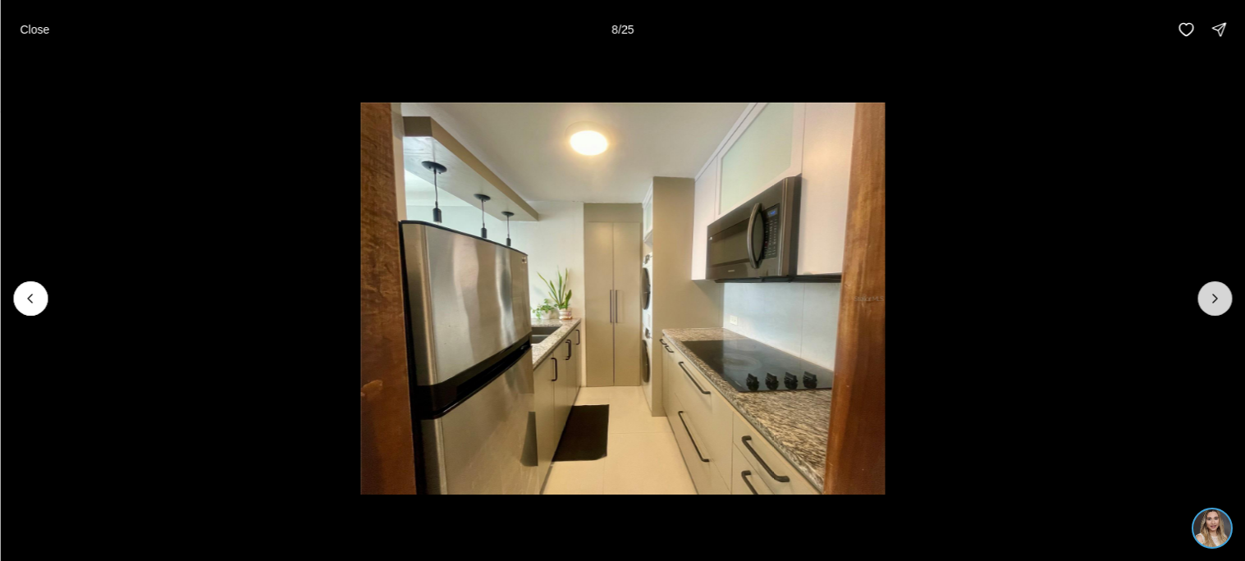
click at [1212, 291] on icon "Next slide" at bounding box center [1215, 299] width 16 height 16
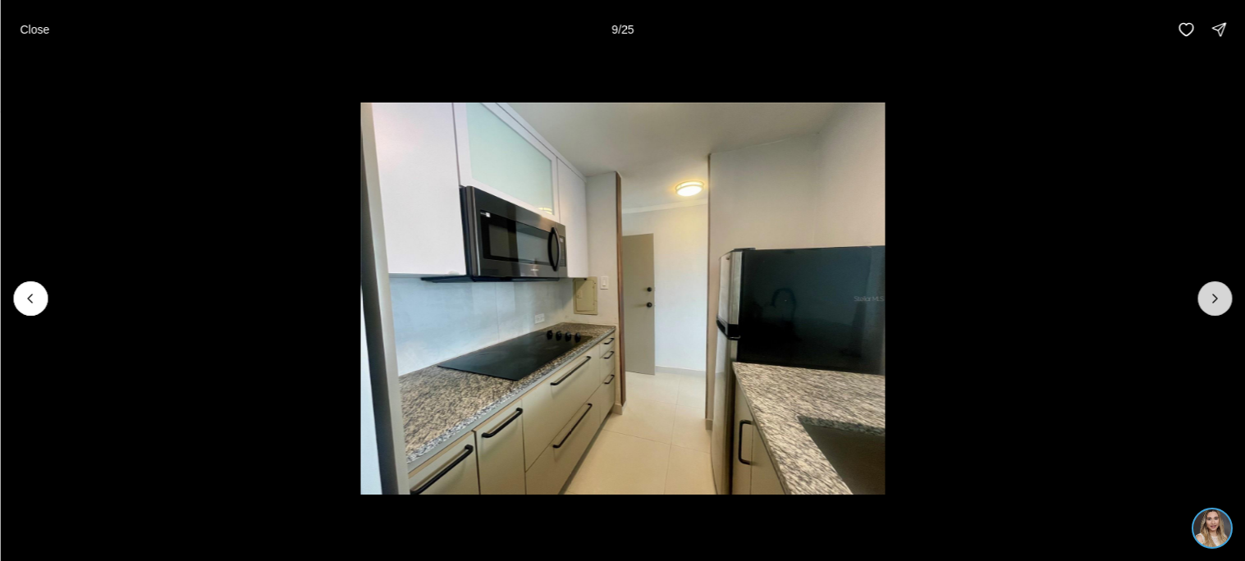
click at [1212, 291] on icon "Next slide" at bounding box center [1215, 299] width 16 height 16
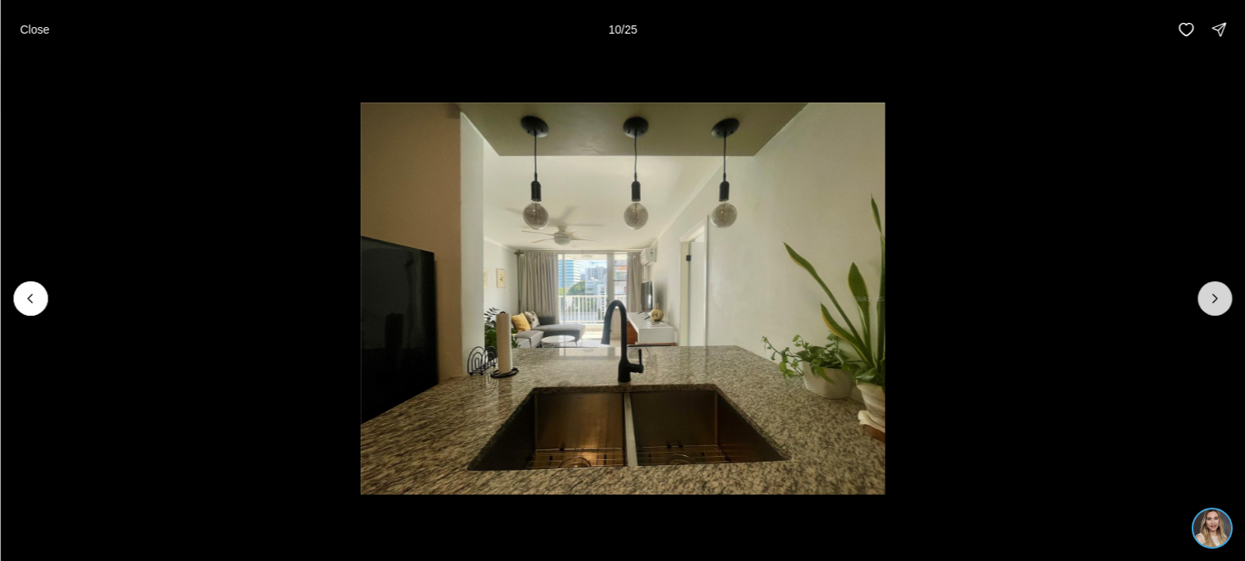
click at [1212, 291] on icon "Next slide" at bounding box center [1215, 299] width 16 height 16
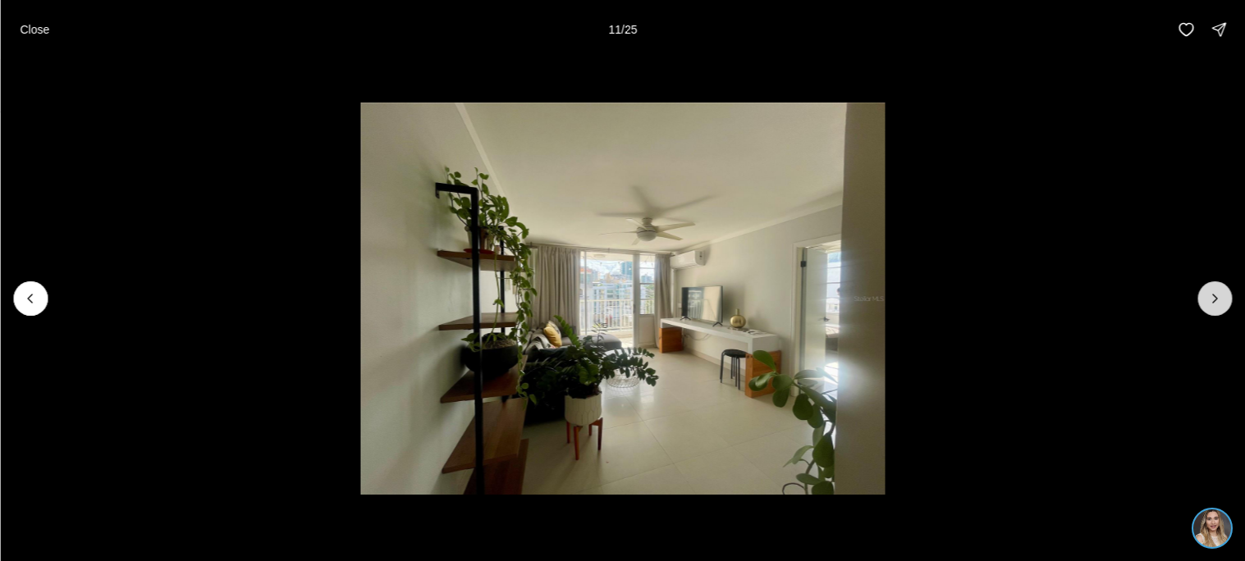
click at [1212, 291] on icon "Next slide" at bounding box center [1215, 299] width 16 height 16
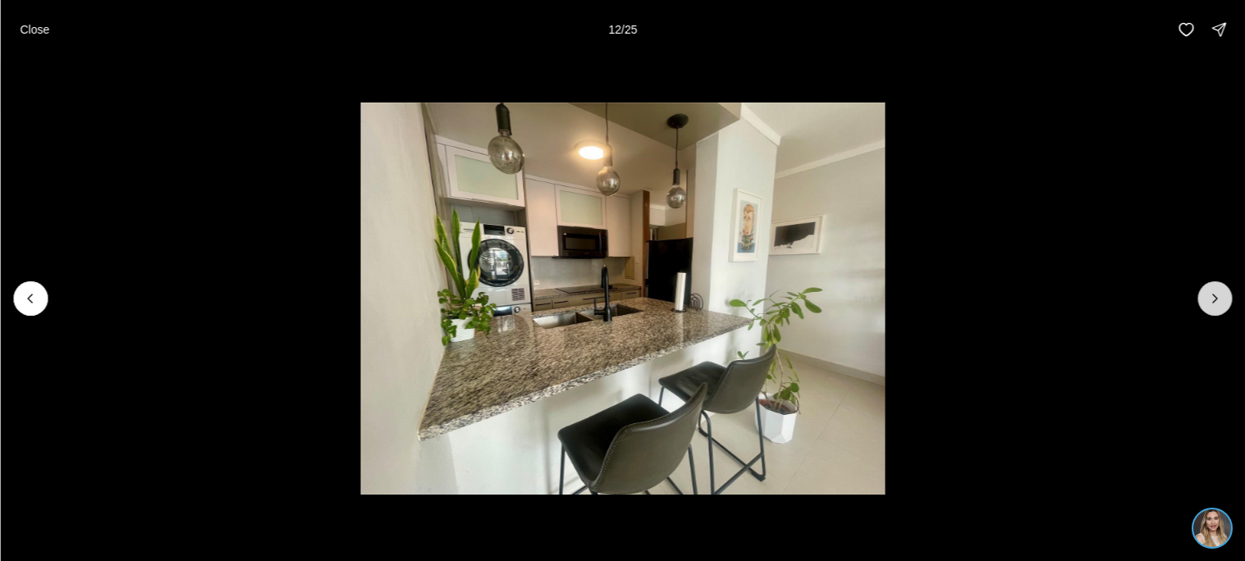
click at [1212, 291] on icon "Next slide" at bounding box center [1215, 299] width 16 height 16
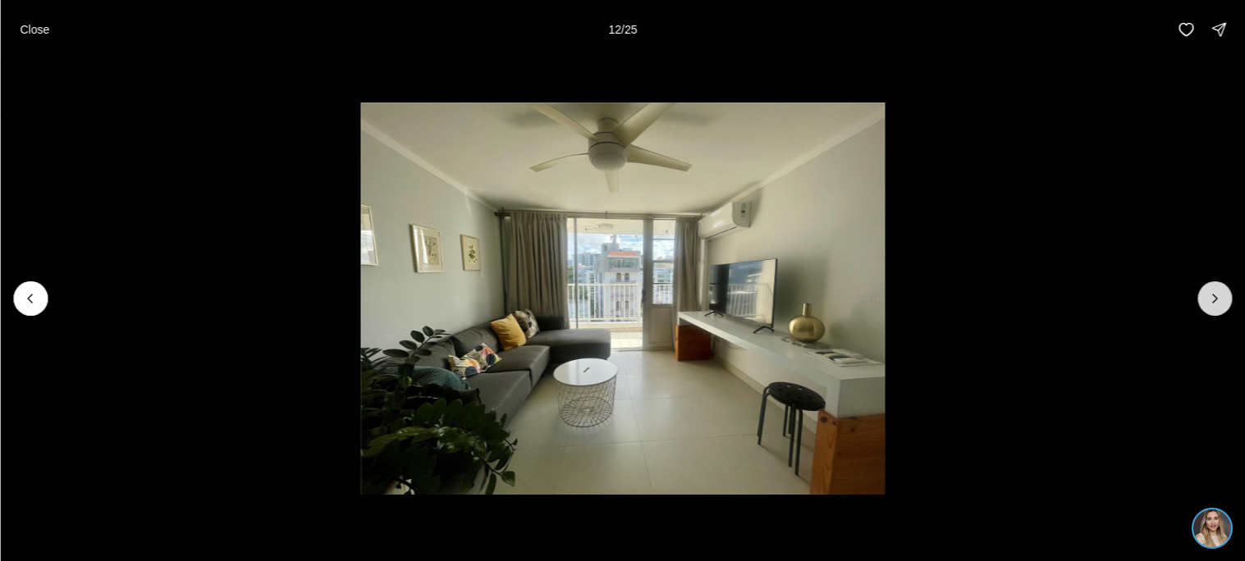
click at [1212, 291] on icon "Next slide" at bounding box center [1215, 299] width 16 height 16
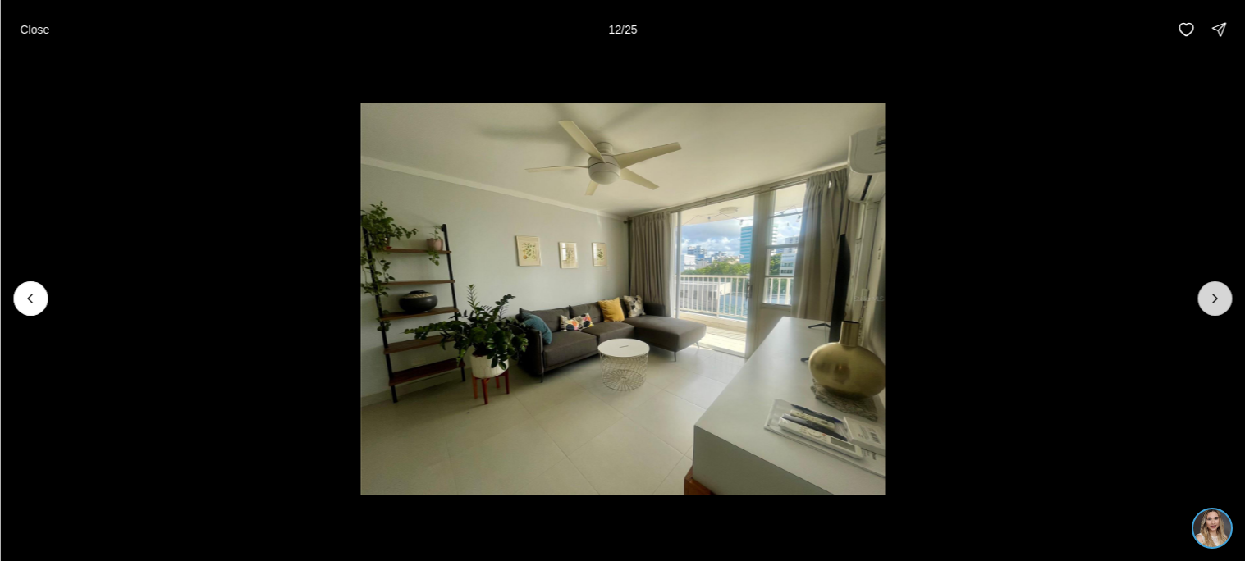
click at [1212, 291] on icon "Next slide" at bounding box center [1215, 299] width 16 height 16
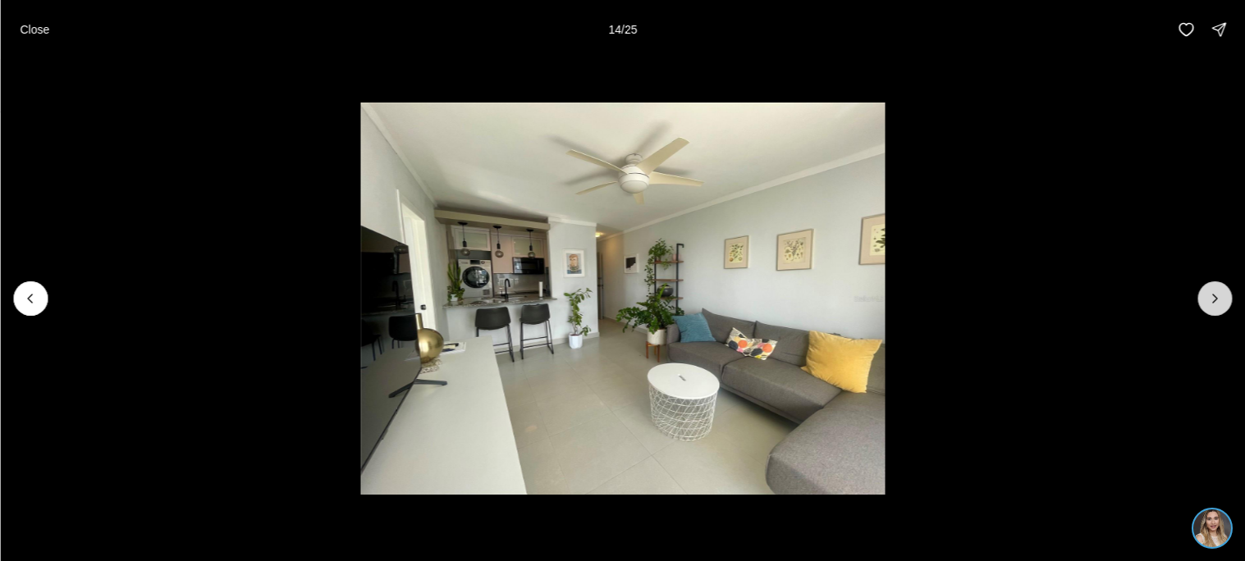
click at [1212, 291] on icon "Next slide" at bounding box center [1215, 299] width 16 height 16
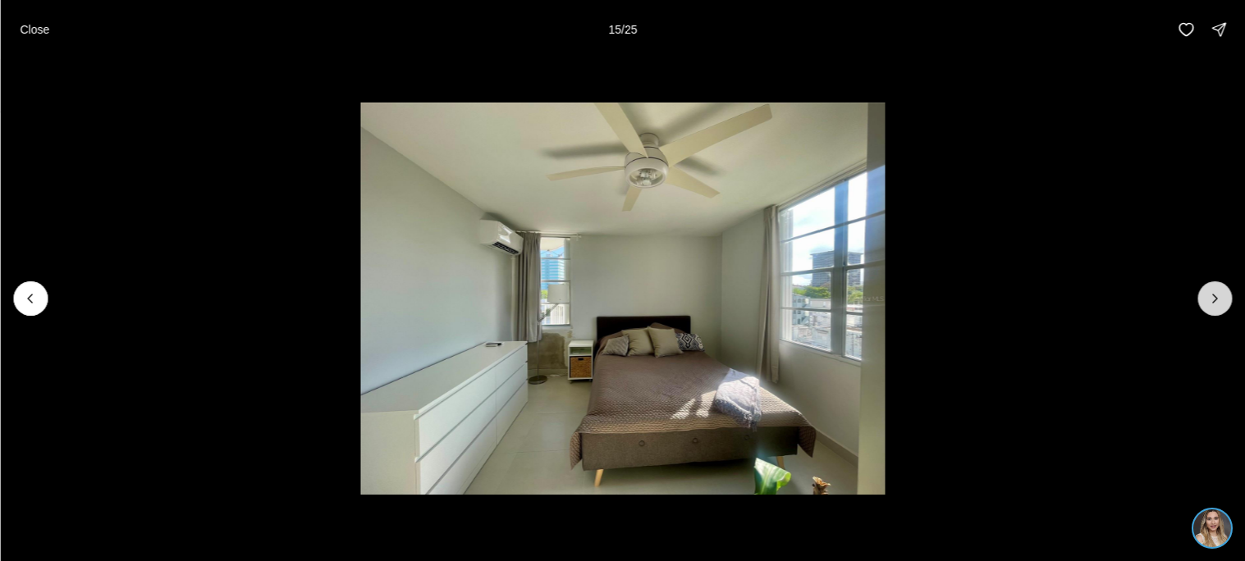
click at [1212, 291] on icon "Next slide" at bounding box center [1215, 299] width 16 height 16
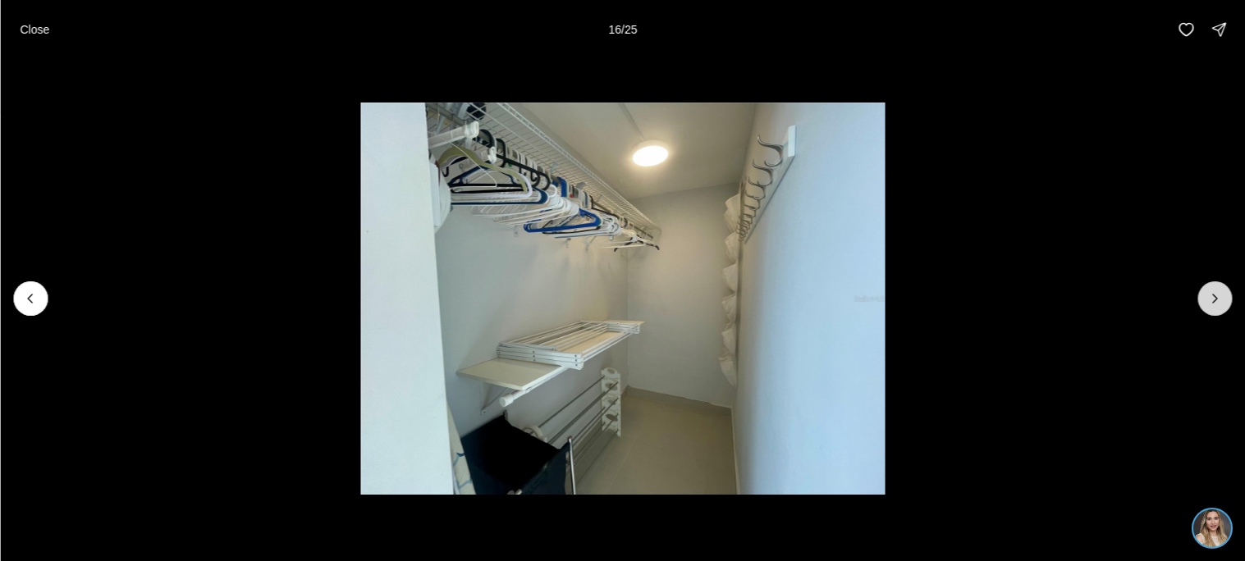
click at [1212, 291] on icon "Next slide" at bounding box center [1215, 299] width 16 height 16
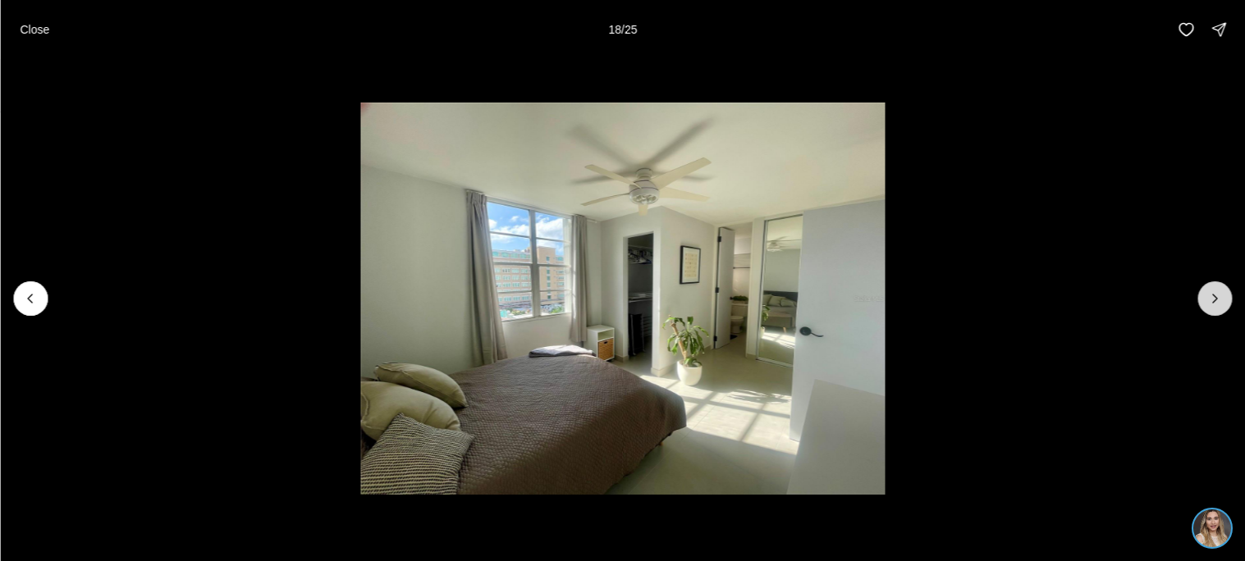
click at [1212, 291] on icon "Next slide" at bounding box center [1215, 299] width 16 height 16
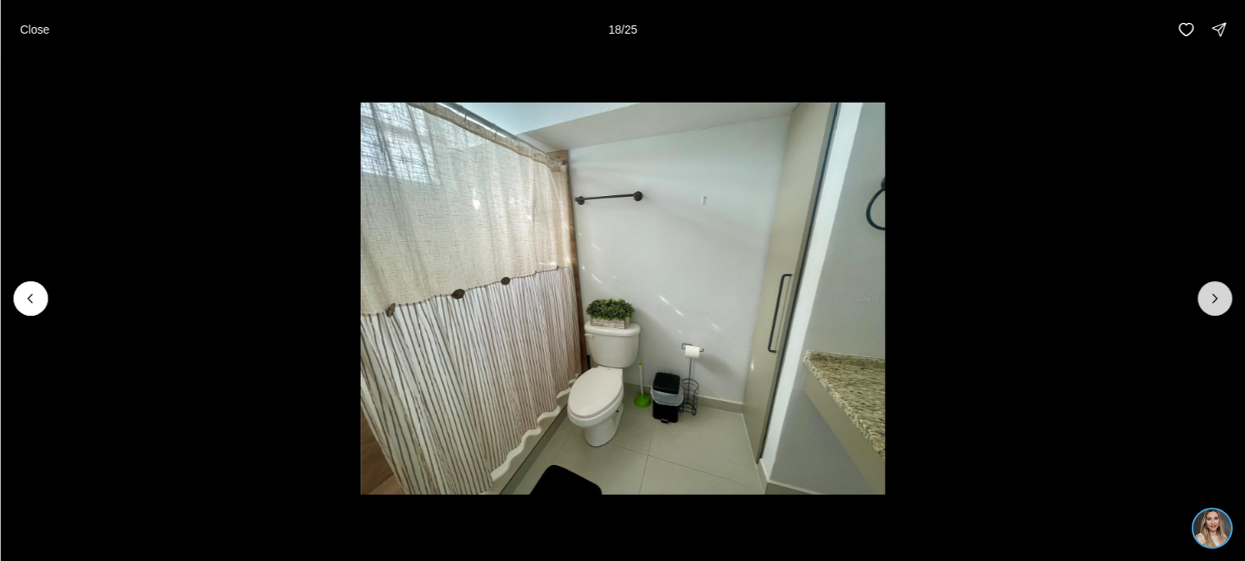
click at [1212, 291] on icon "Next slide" at bounding box center [1215, 299] width 16 height 16
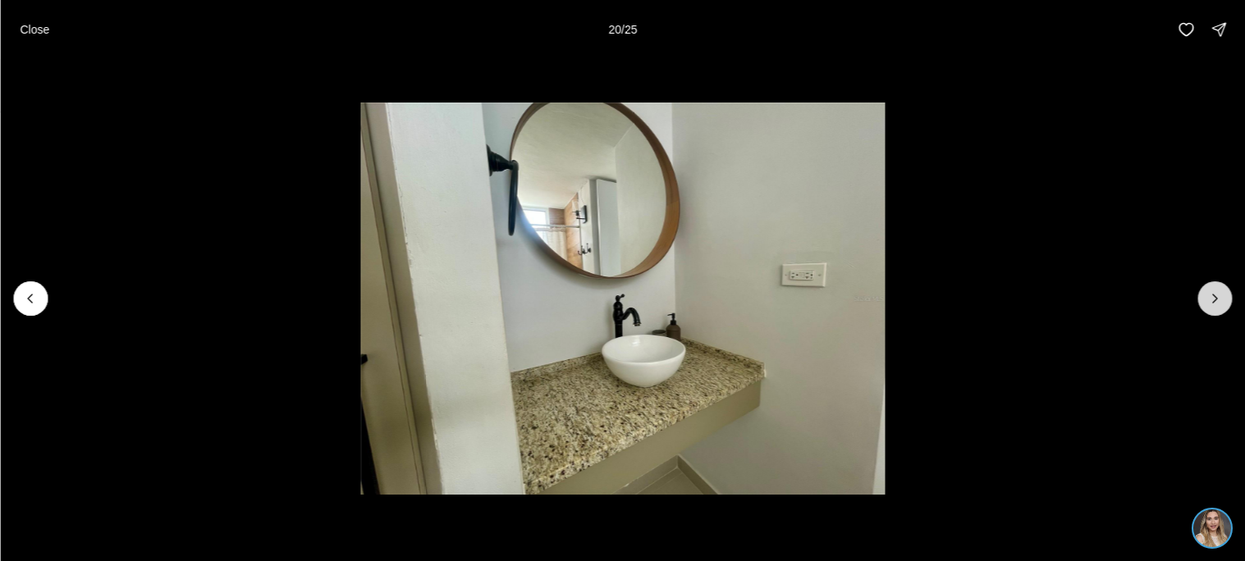
click at [1212, 291] on icon "Next slide" at bounding box center [1215, 299] width 16 height 16
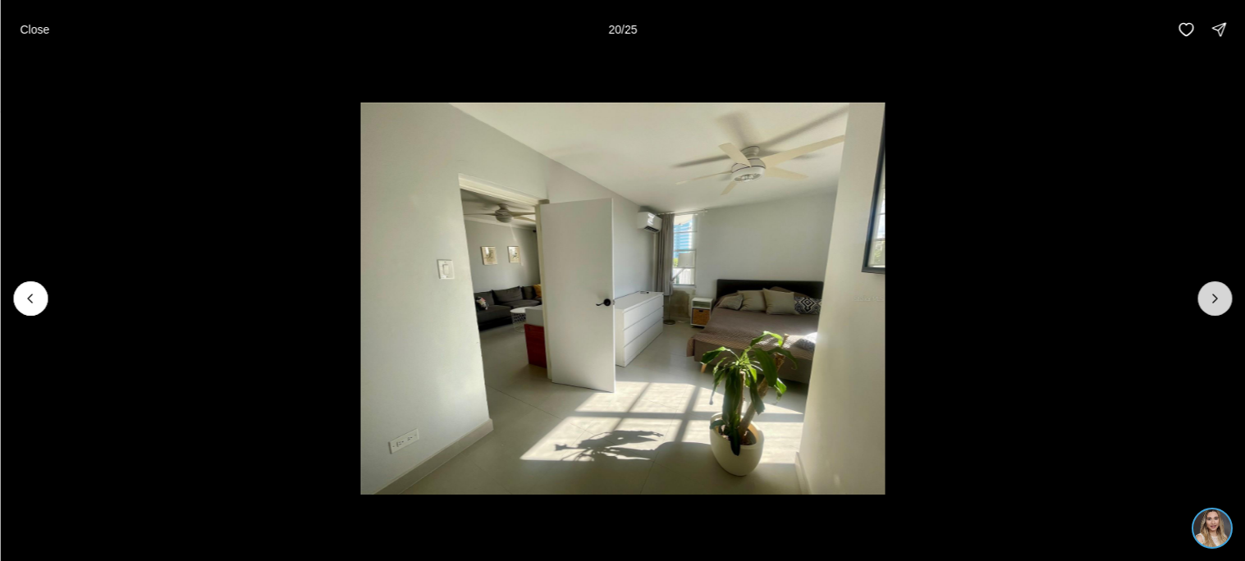
click at [1212, 291] on icon "Next slide" at bounding box center [1215, 299] width 16 height 16
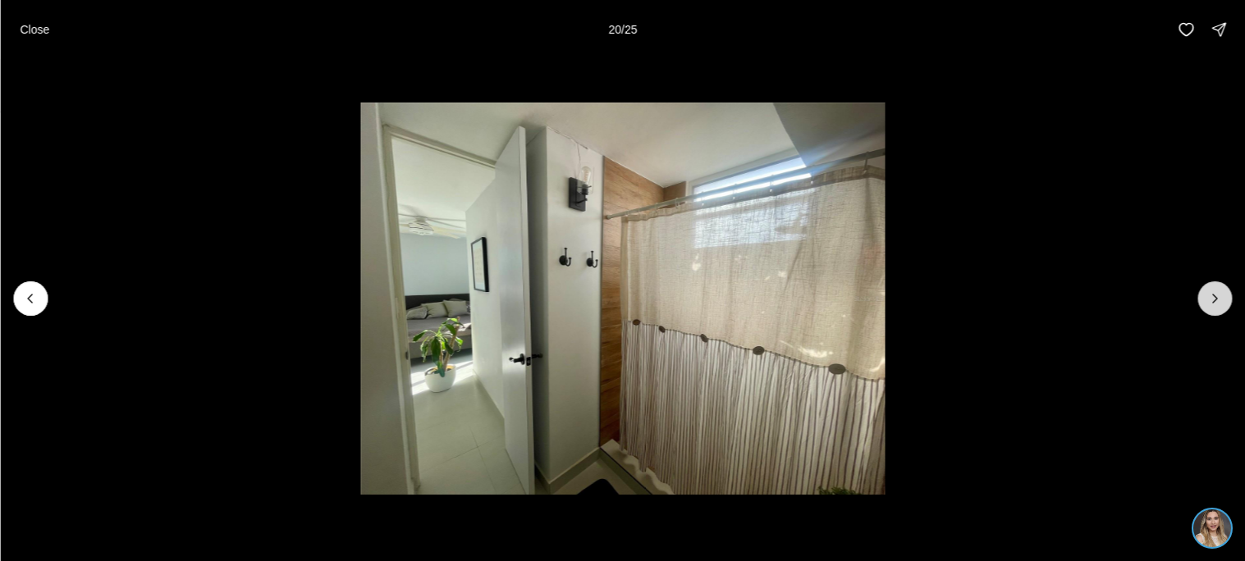
click at [1212, 291] on icon "Next slide" at bounding box center [1215, 299] width 16 height 16
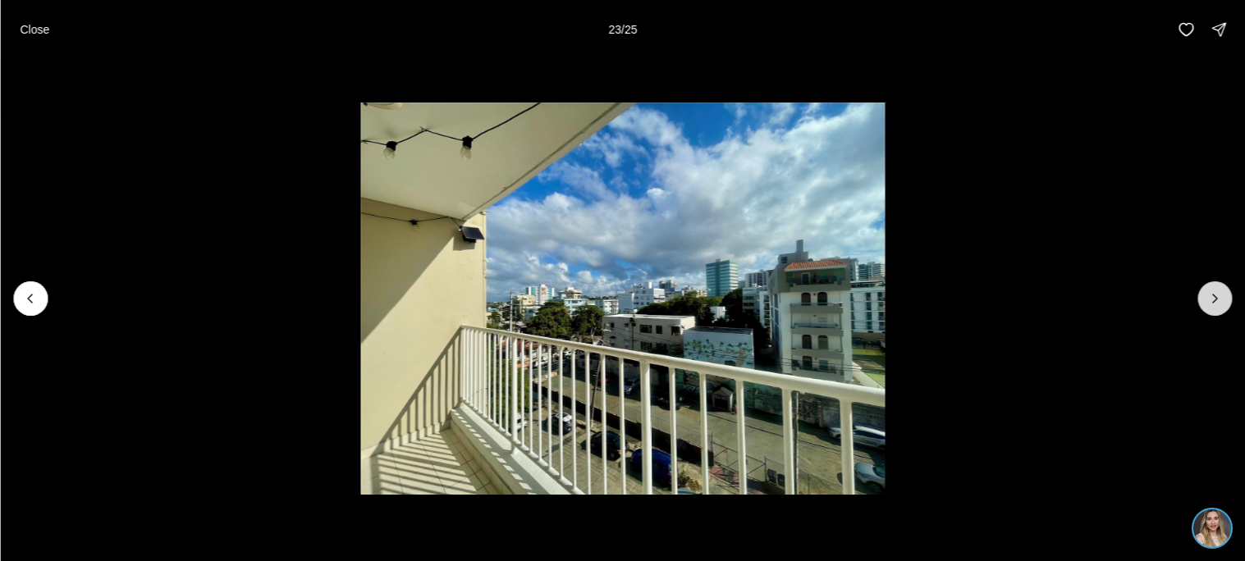
click at [1212, 291] on icon "Next slide" at bounding box center [1215, 299] width 16 height 16
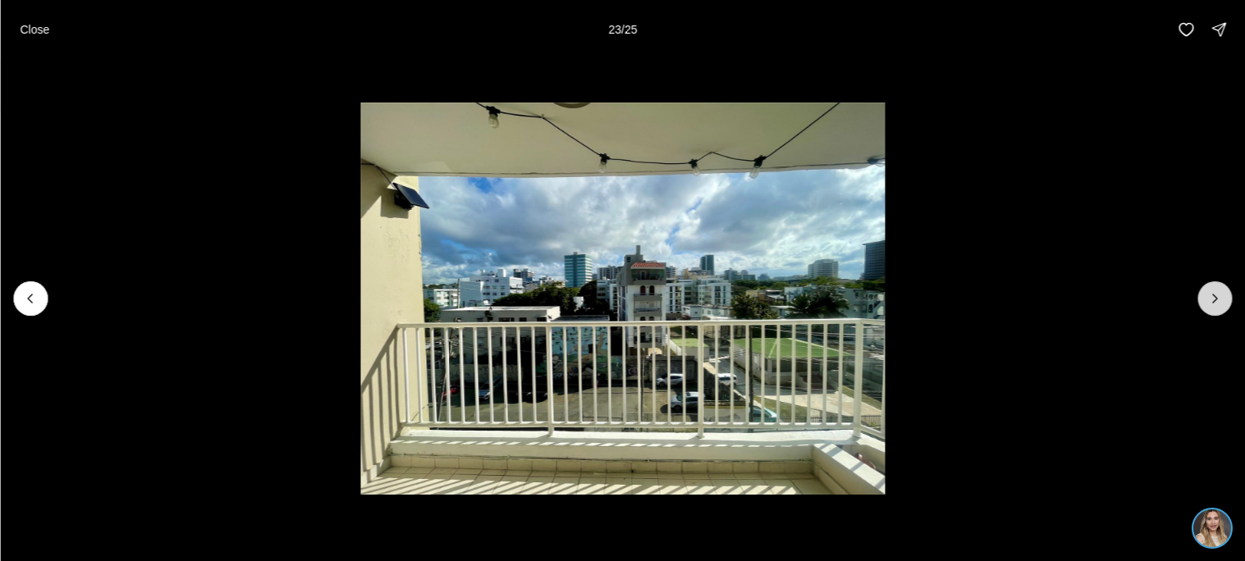
click at [1212, 291] on icon "Next slide" at bounding box center [1215, 299] width 16 height 16
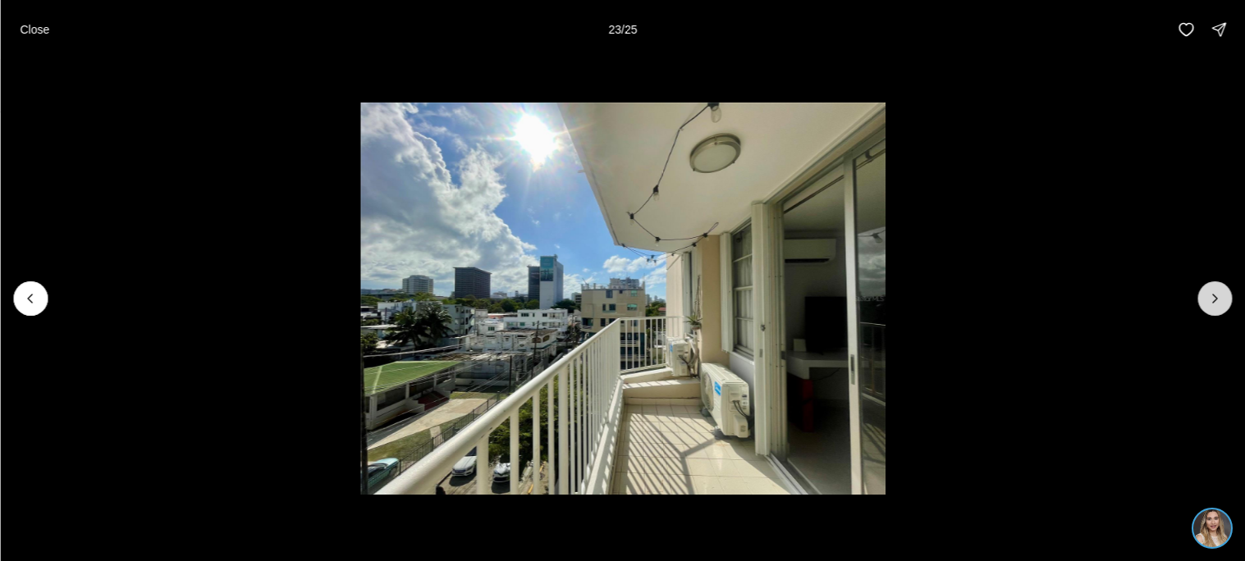
click at [1212, 291] on div at bounding box center [1215, 299] width 34 height 34
click at [25, 288] on button "Previous slide" at bounding box center [30, 299] width 34 height 34
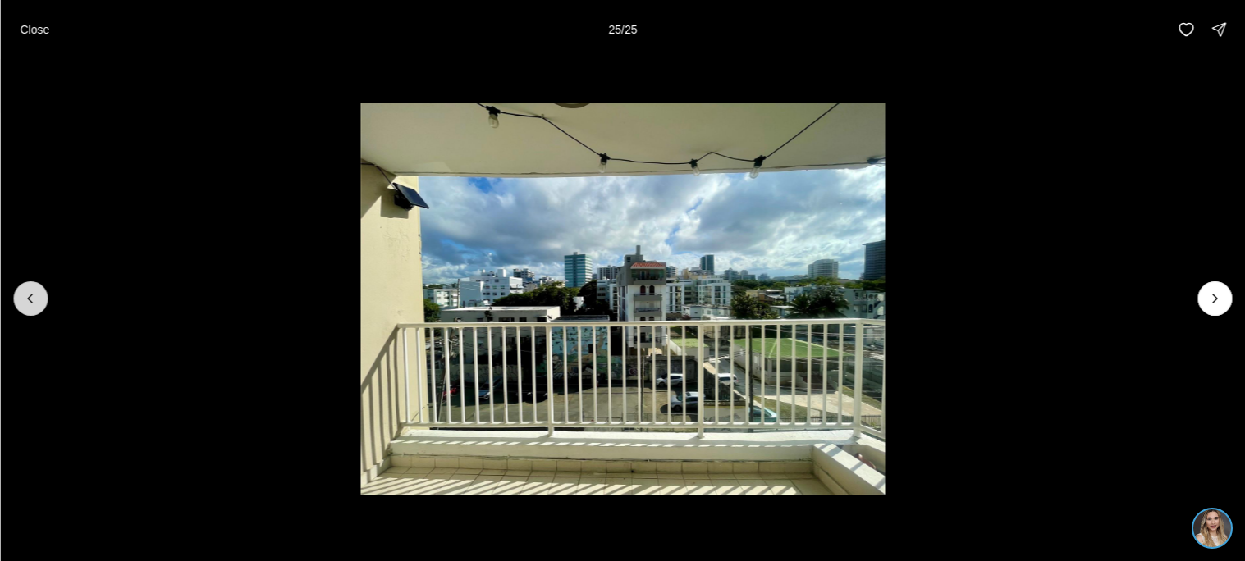
click at [25, 288] on button "Previous slide" at bounding box center [30, 299] width 34 height 34
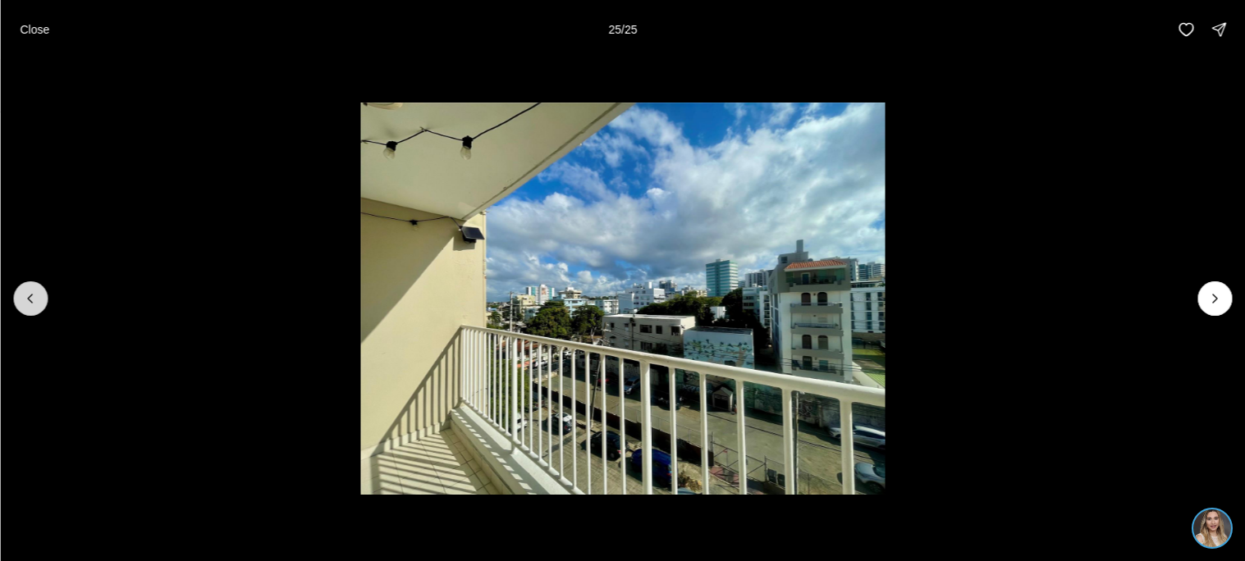
click at [25, 288] on button "Previous slide" at bounding box center [30, 299] width 34 height 34
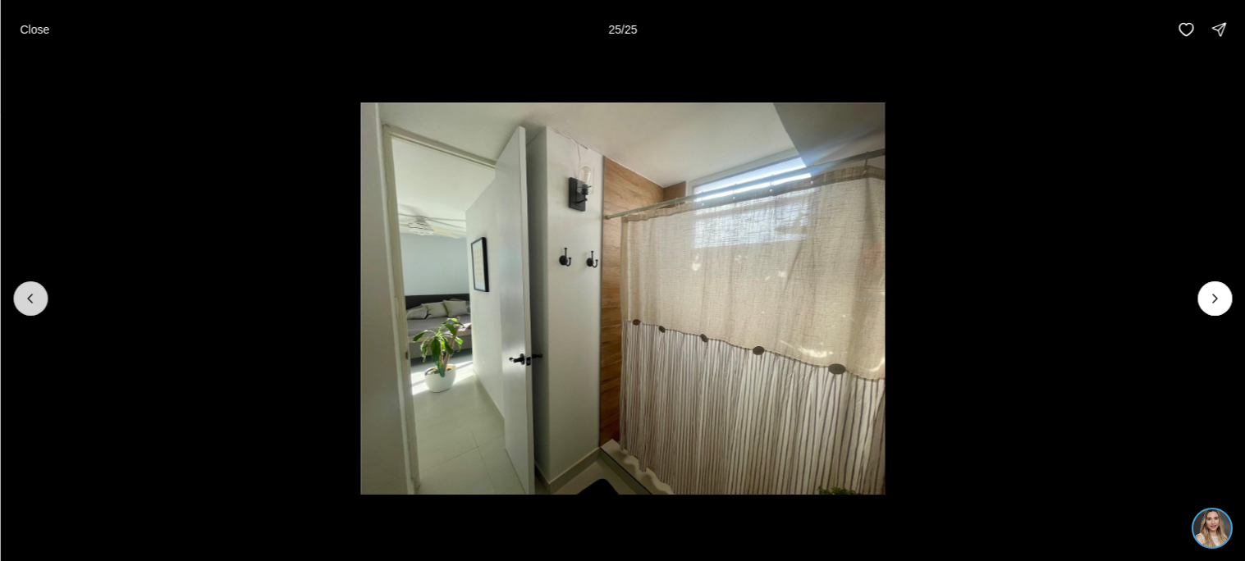
click at [25, 288] on button "Previous slide" at bounding box center [30, 299] width 34 height 34
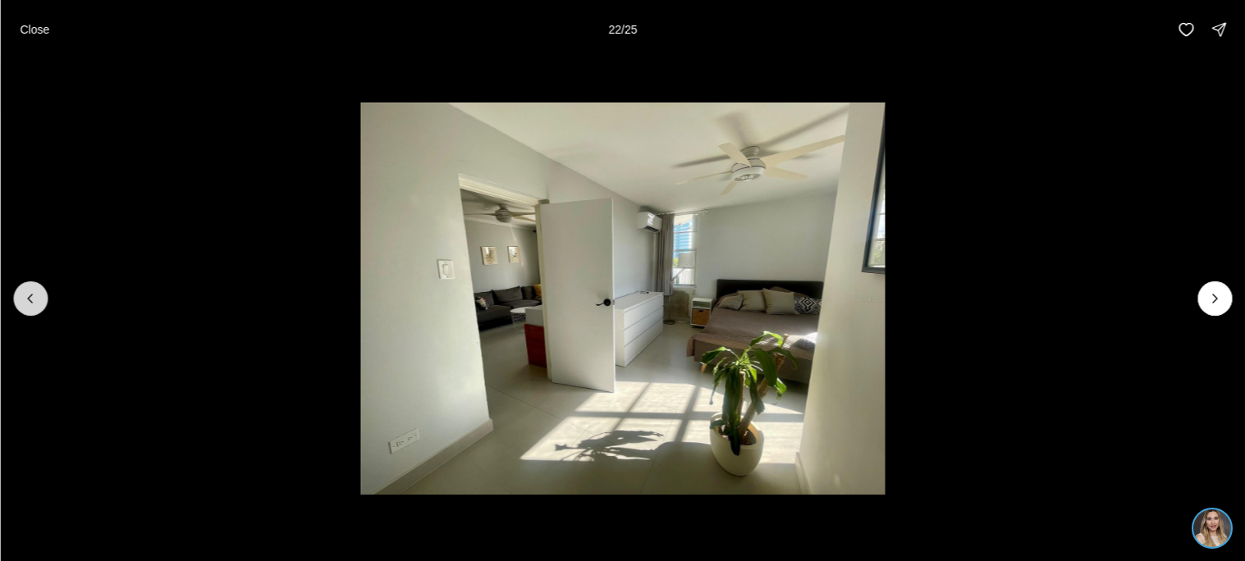
click at [25, 288] on button "Previous slide" at bounding box center [30, 299] width 34 height 34
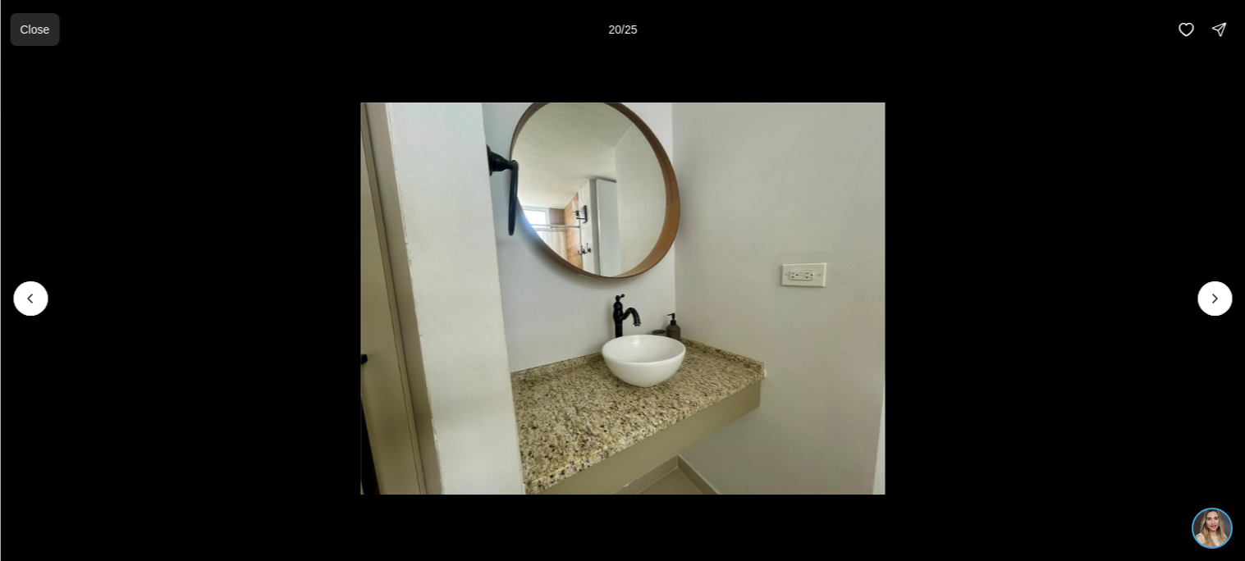
click at [48, 23] on p "Close" at bounding box center [35, 29] width 30 height 13
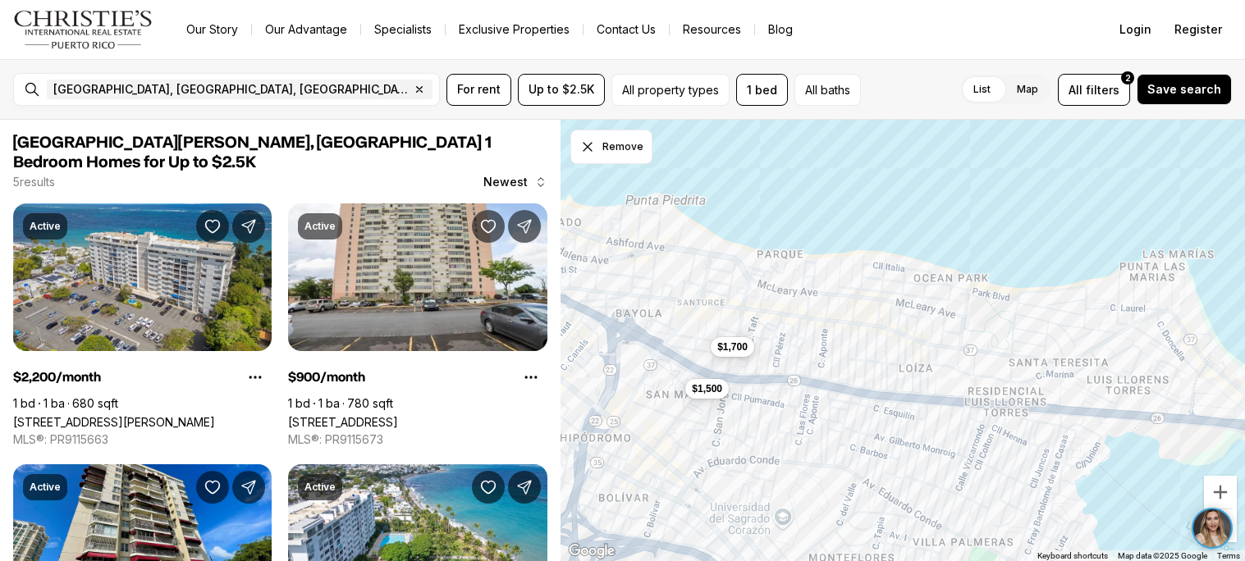
drag, startPoint x: 1019, startPoint y: 465, endPoint x: 765, endPoint y: 413, distance: 259.0
click at [765, 413] on div "$1,700 $1,500" at bounding box center [903, 341] width 685 height 442
click at [707, 387] on span "$1,500" at bounding box center [707, 387] width 30 height 13
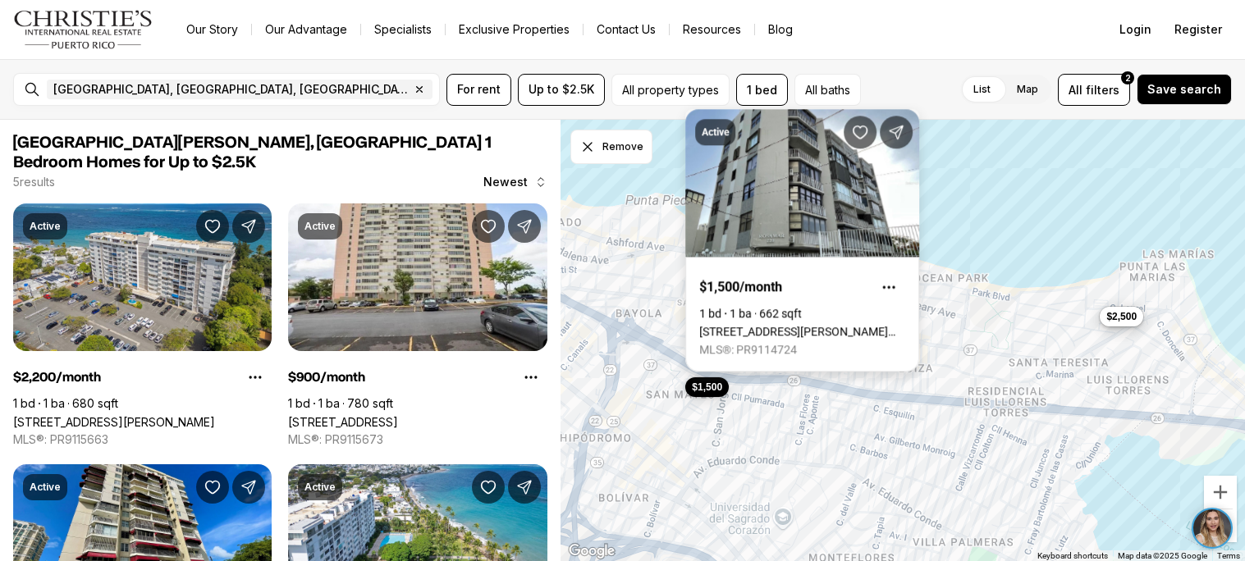
click at [785, 325] on link "[STREET_ADDRESS][PERSON_NAME][PERSON_NAME]" at bounding box center [802, 331] width 206 height 13
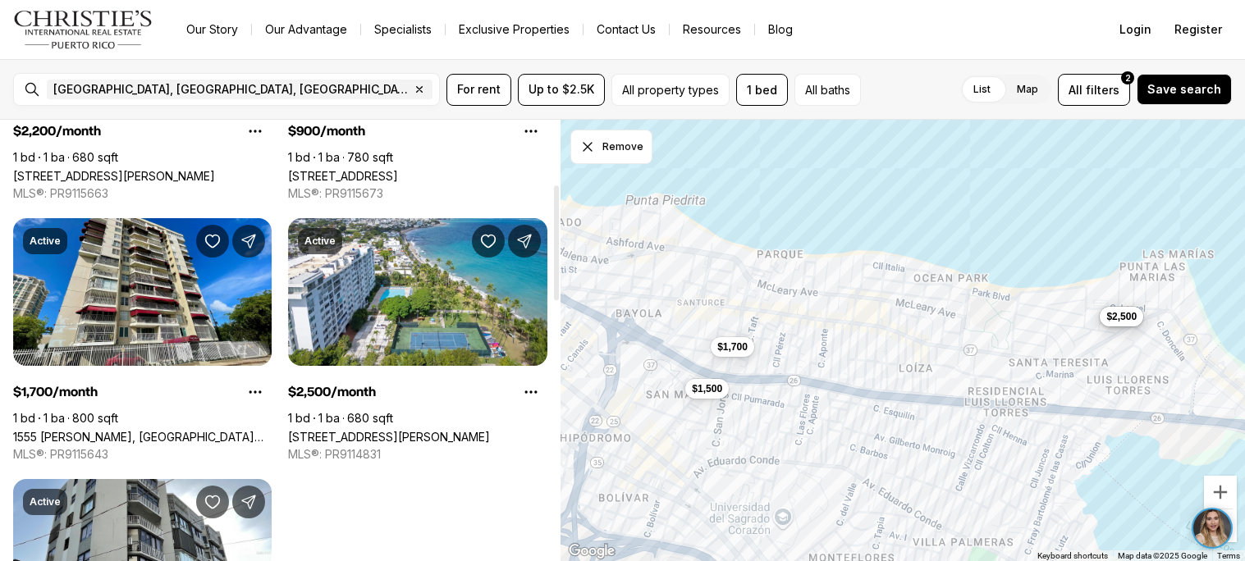
scroll to position [245, 0]
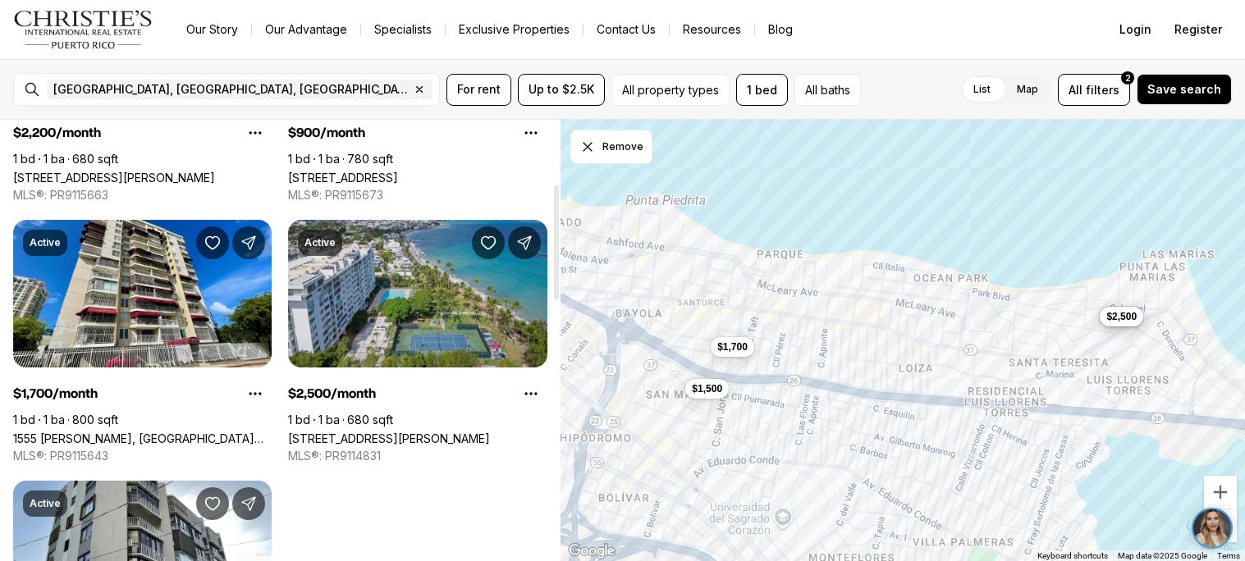
click at [325, 432] on link "[STREET_ADDRESS][PERSON_NAME]" at bounding box center [389, 439] width 202 height 14
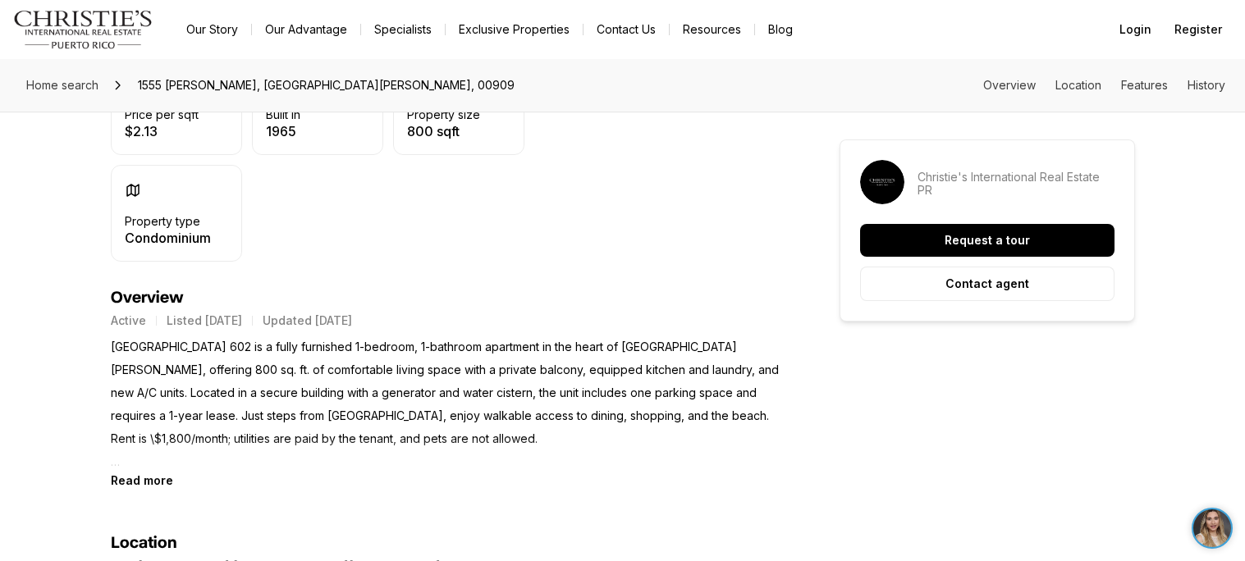
scroll to position [507, 0]
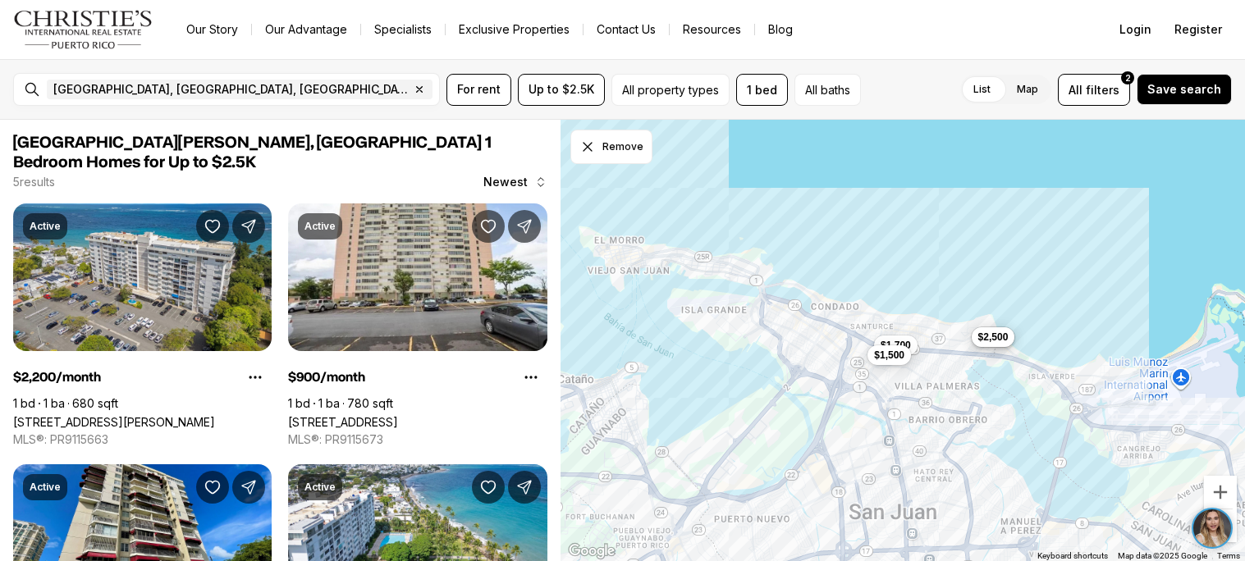
drag, startPoint x: 972, startPoint y: 516, endPoint x: 938, endPoint y: 422, distance: 100.2
click at [938, 422] on div "$2,200 $2,500 $1,700 $1,500" at bounding box center [903, 341] width 685 height 442
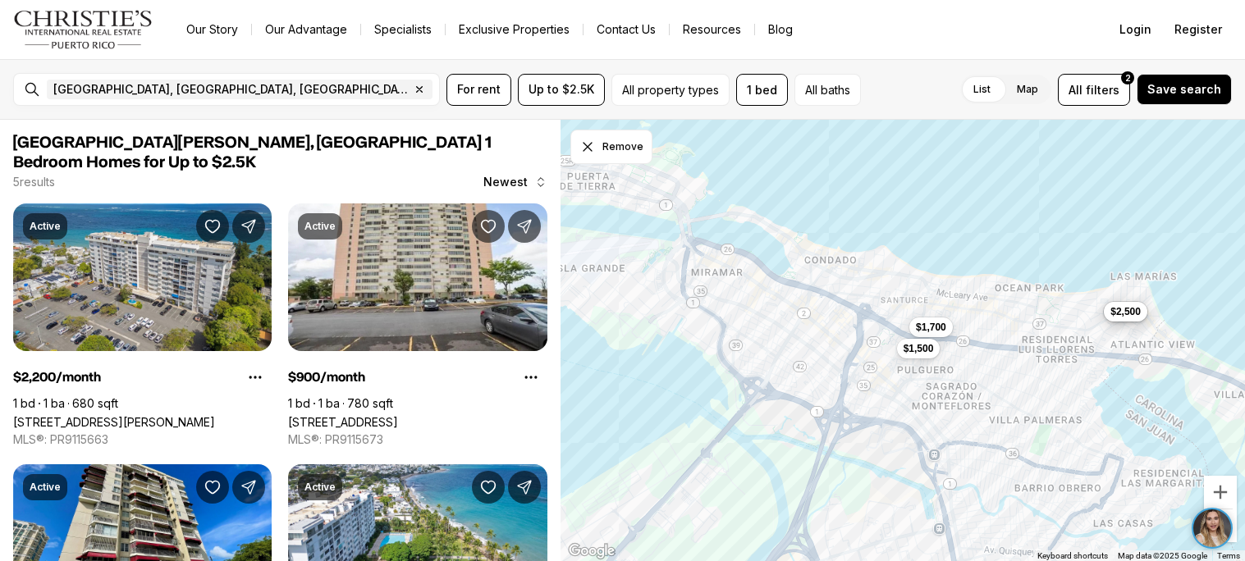
drag, startPoint x: 899, startPoint y: 245, endPoint x: 978, endPoint y: 369, distance: 148.0
click at [978, 369] on div "$2,200 $2,500 $1,700 $1,500" at bounding box center [903, 341] width 685 height 442
click at [563, 88] on span "Up to $2.5K" at bounding box center [562, 89] width 66 height 13
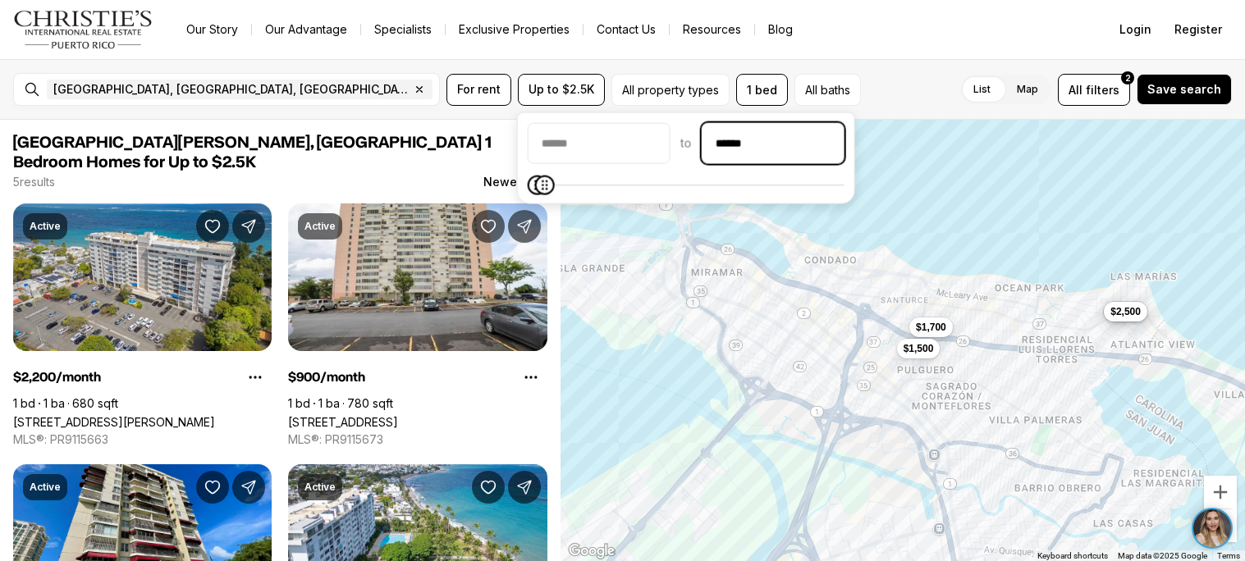
click at [780, 150] on input "******" at bounding box center [773, 143] width 141 height 39
click at [841, 180] on span at bounding box center [686, 185] width 317 height 16
type input "*******"
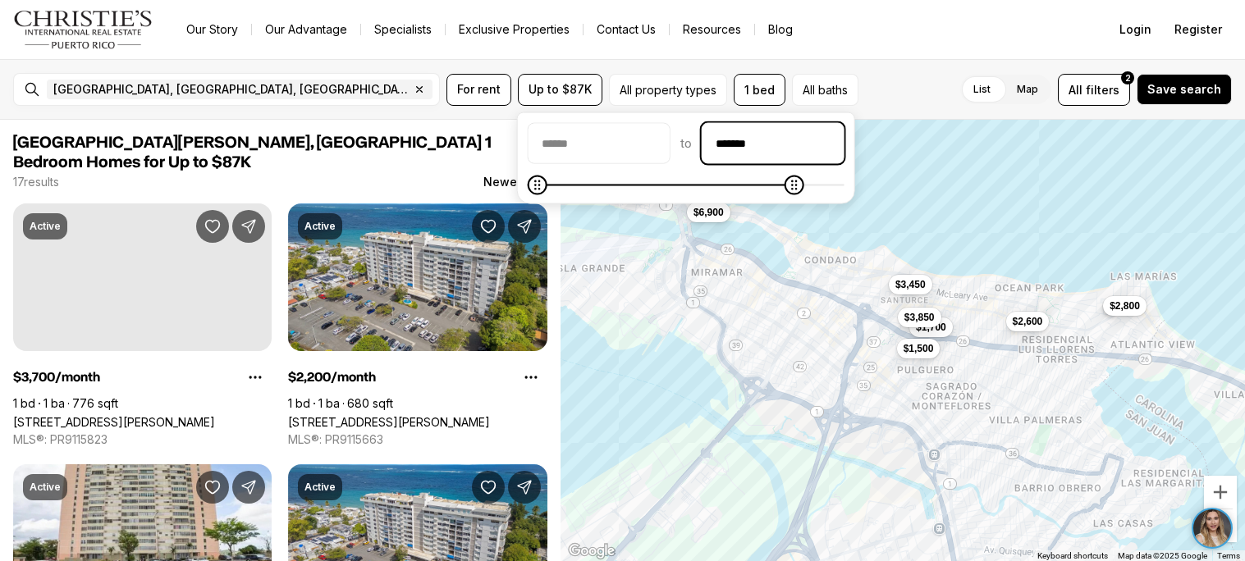
click at [768, 141] on input "*******" at bounding box center [773, 143] width 141 height 39
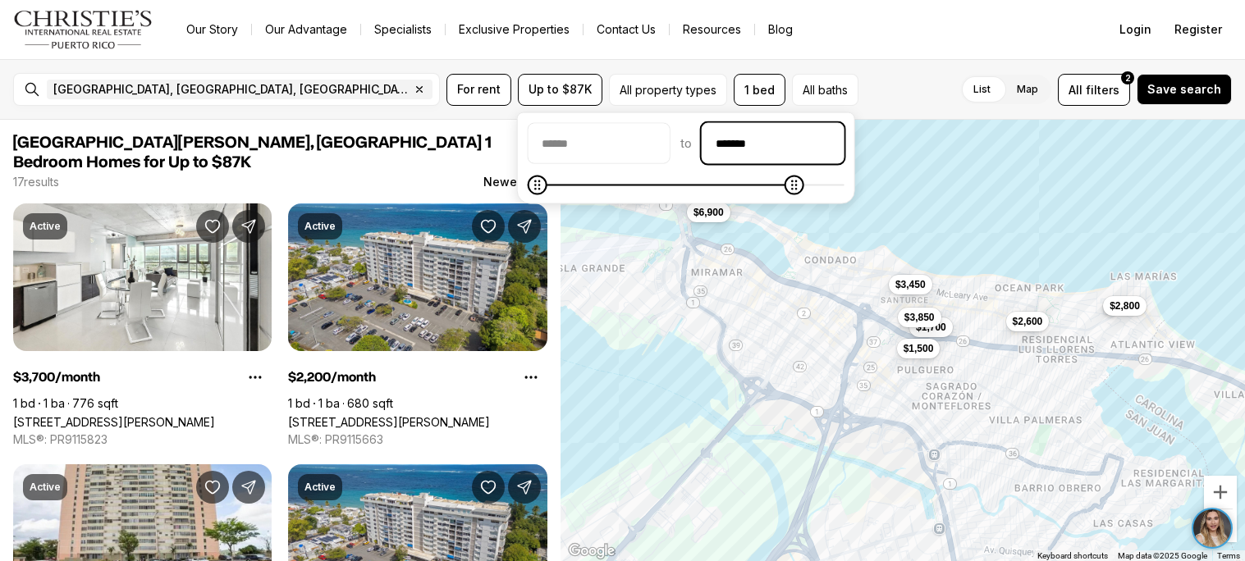
click at [768, 141] on input "*******" at bounding box center [773, 143] width 141 height 39
click at [845, 177] on span at bounding box center [686, 185] width 317 height 16
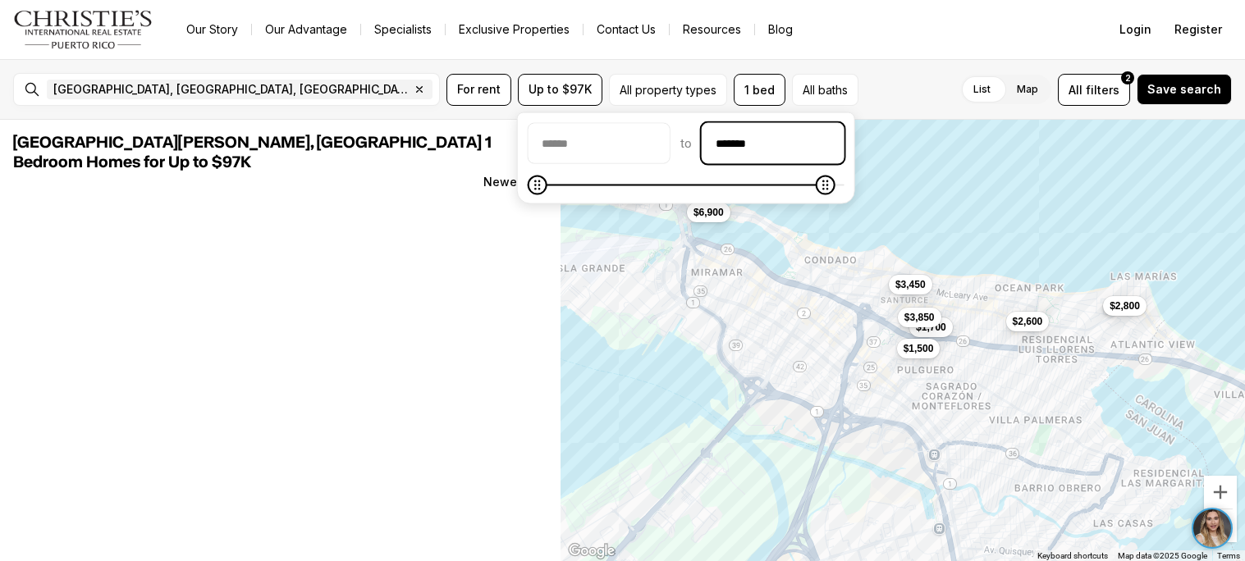
click at [813, 141] on input "*******" at bounding box center [773, 143] width 141 height 39
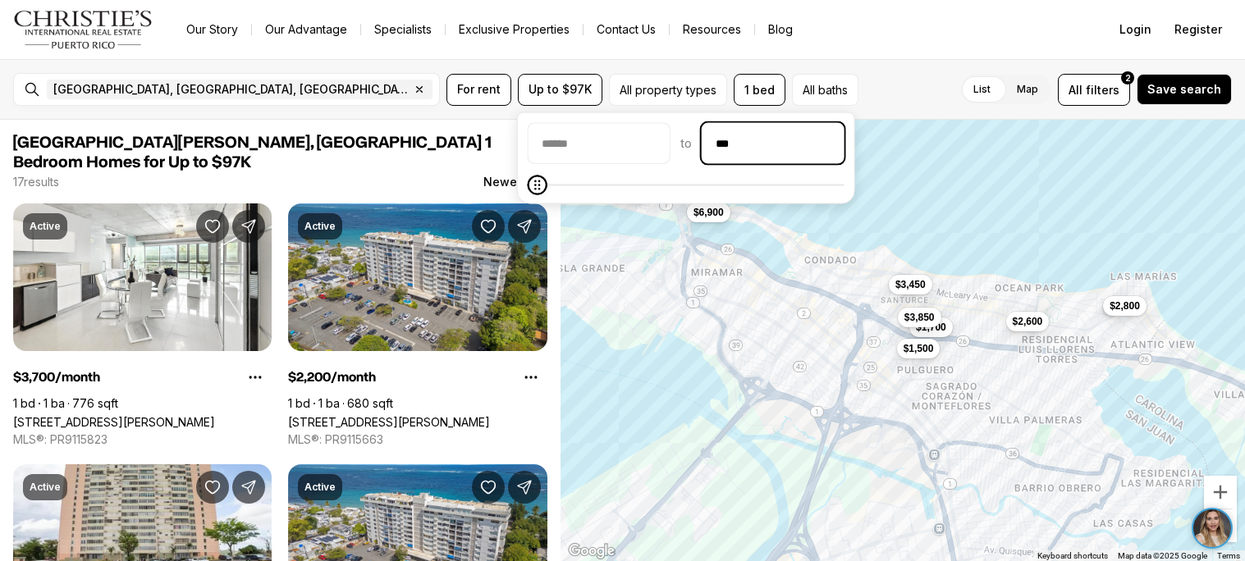
type input "**"
type input "******"
click at [711, 123] on div "to ******" at bounding box center [686, 143] width 317 height 41
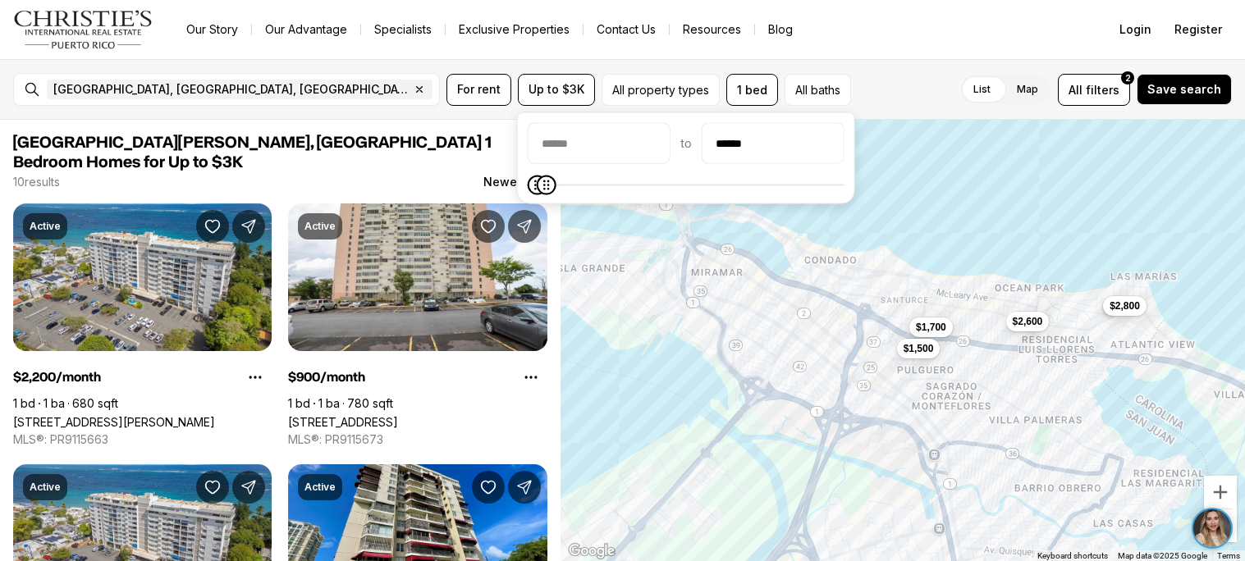
click at [873, 95] on div "List Map List Map All filters 2 Save search" at bounding box center [1045, 90] width 374 height 32
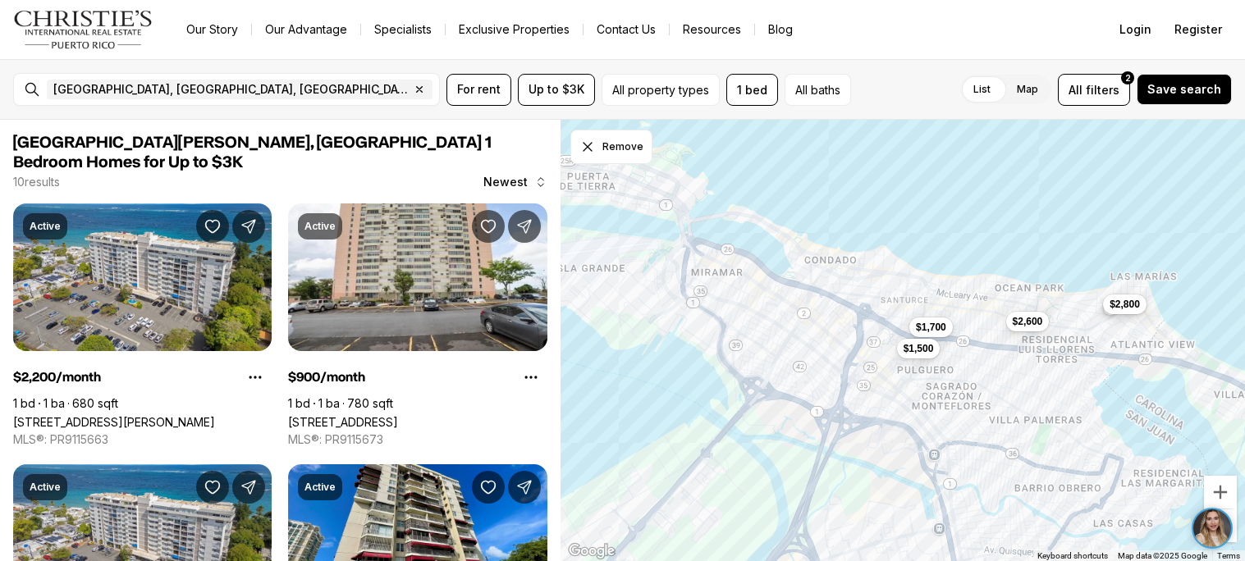
click at [1138, 304] on span "$2,800" at bounding box center [1125, 304] width 30 height 13
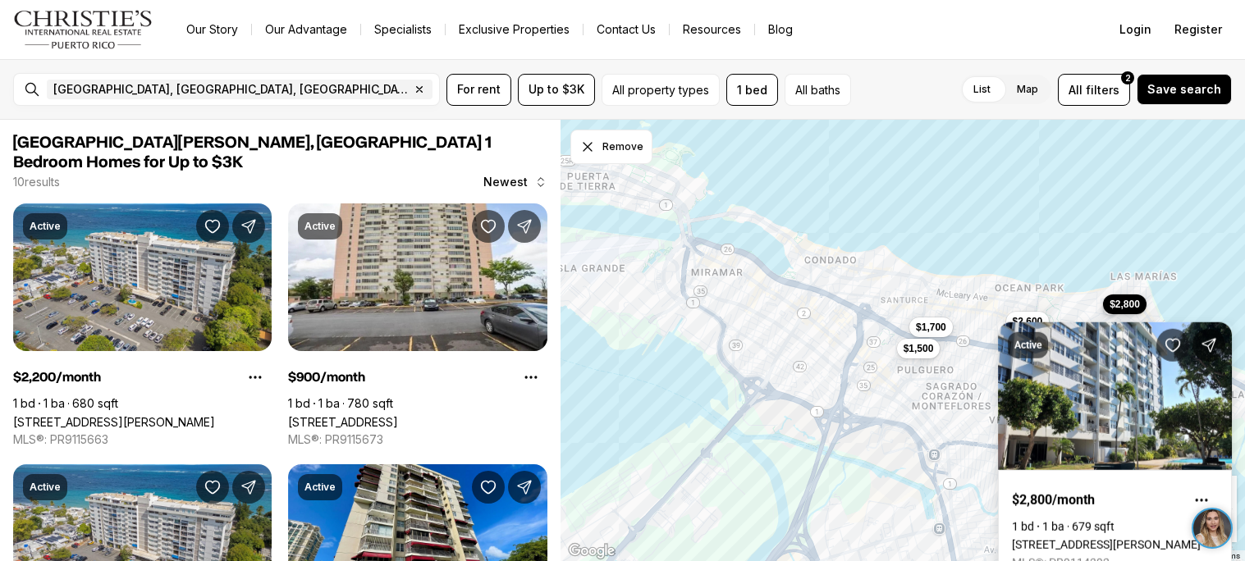
click at [1075, 538] on link "2305 C. LAUREL #904, SAN JUAN PR, 00913" at bounding box center [1106, 544] width 189 height 13
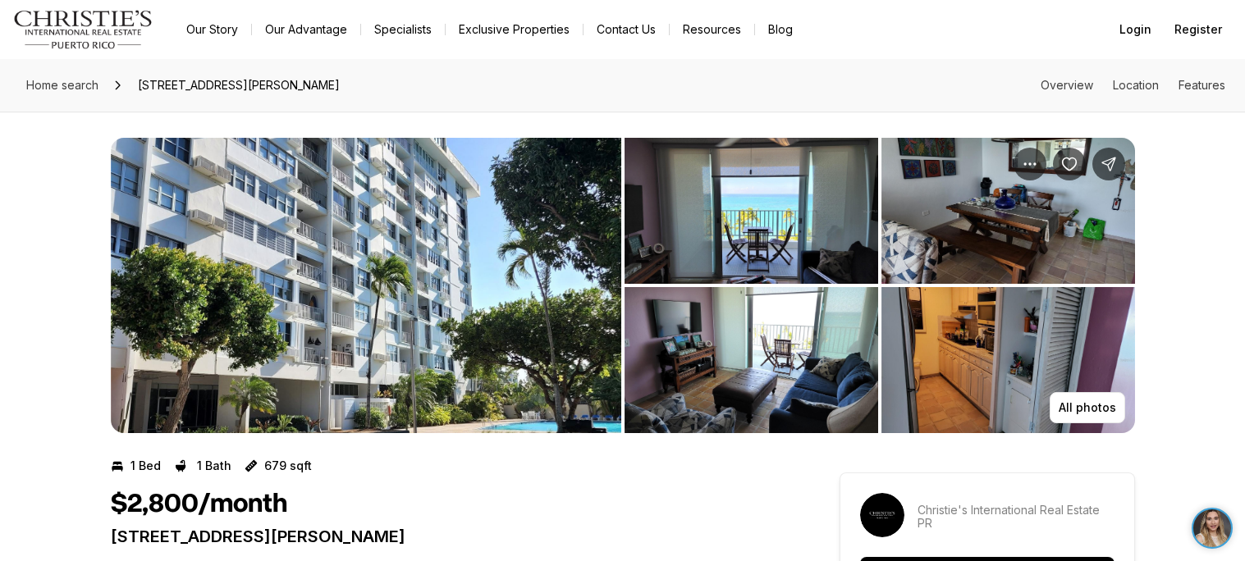
click at [364, 297] on img "View image gallery" at bounding box center [366, 286] width 511 height 296
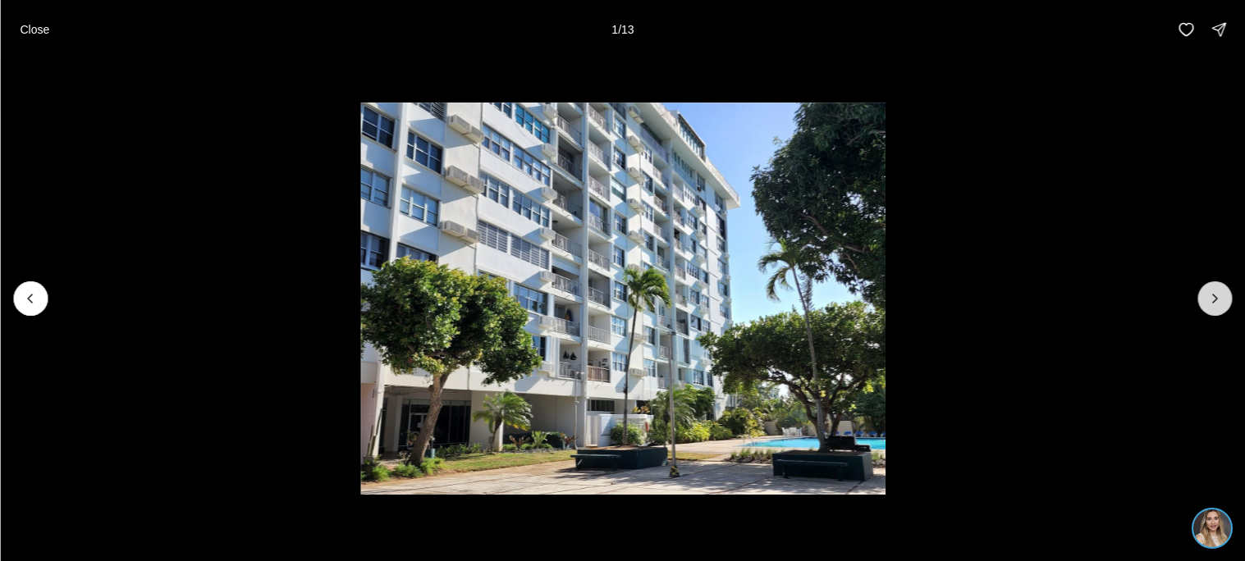
click at [1213, 305] on icon "Next slide" at bounding box center [1215, 299] width 16 height 16
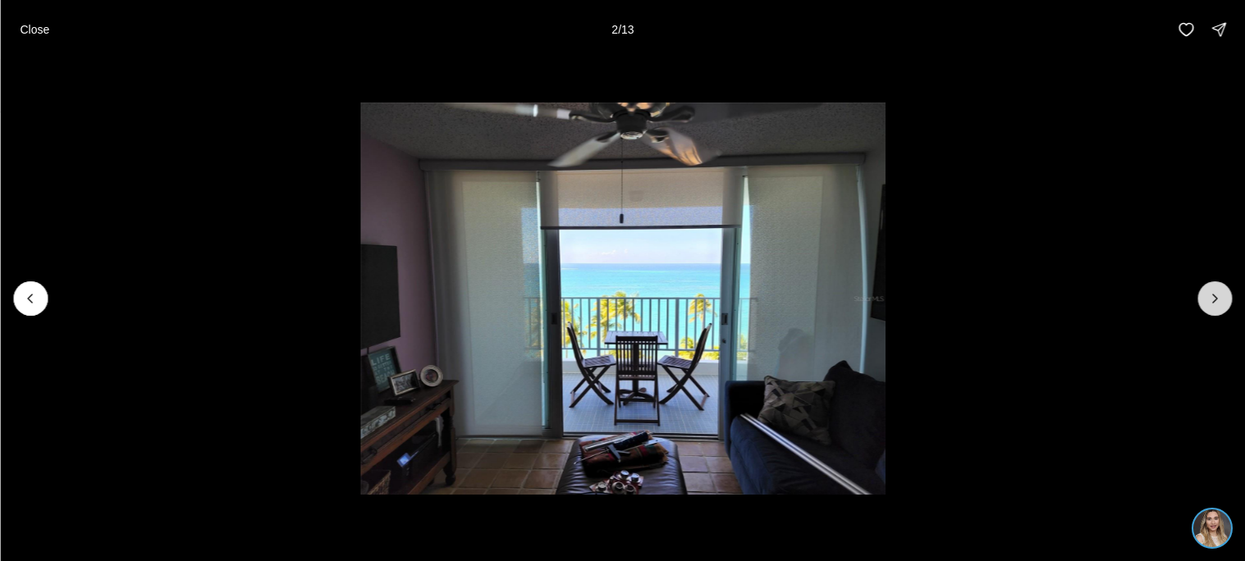
click at [1213, 305] on icon "Next slide" at bounding box center [1215, 299] width 16 height 16
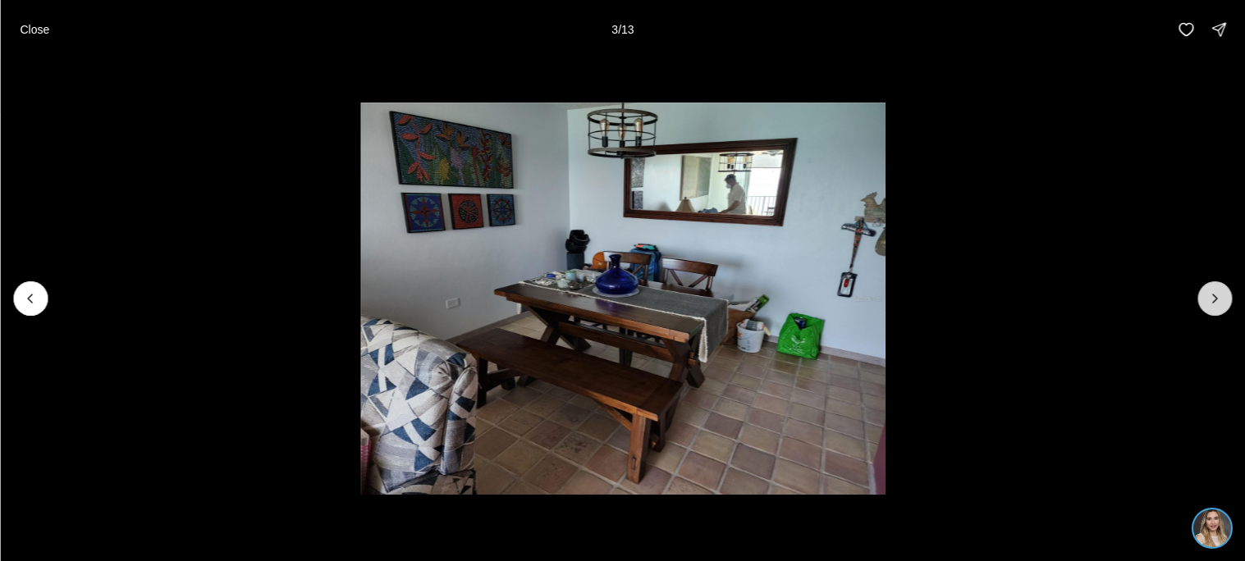
click at [1213, 305] on icon "Next slide" at bounding box center [1215, 299] width 16 height 16
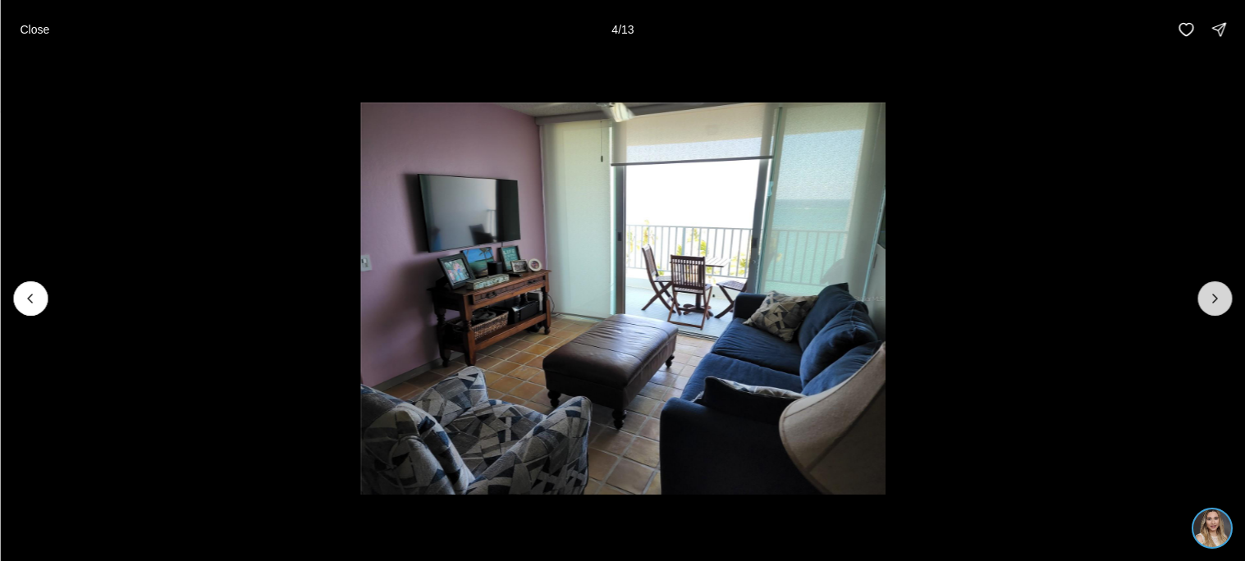
click at [1213, 305] on icon "Next slide" at bounding box center [1215, 299] width 16 height 16
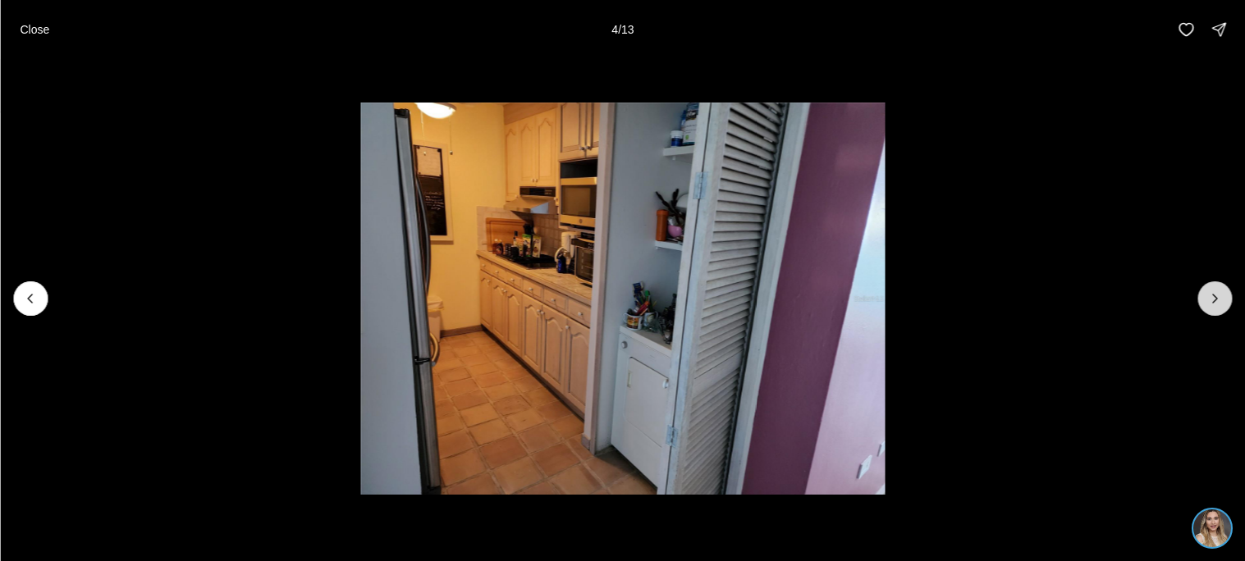
click at [1213, 305] on icon "Next slide" at bounding box center [1215, 299] width 16 height 16
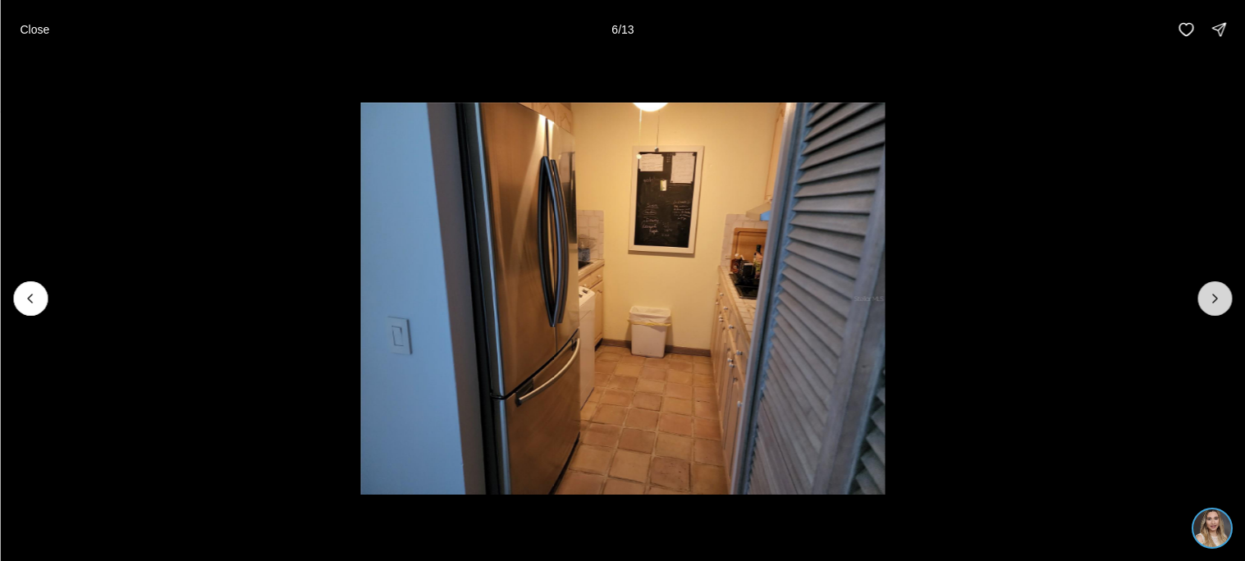
click at [1213, 305] on icon "Next slide" at bounding box center [1215, 299] width 16 height 16
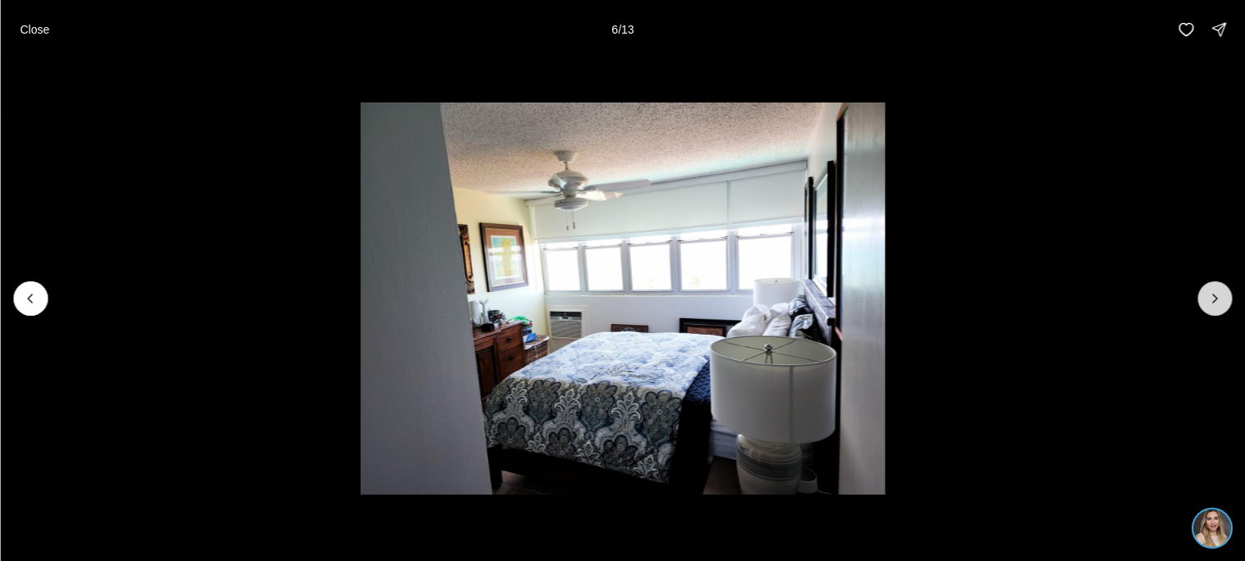
click at [1213, 305] on icon "Next slide" at bounding box center [1215, 299] width 16 height 16
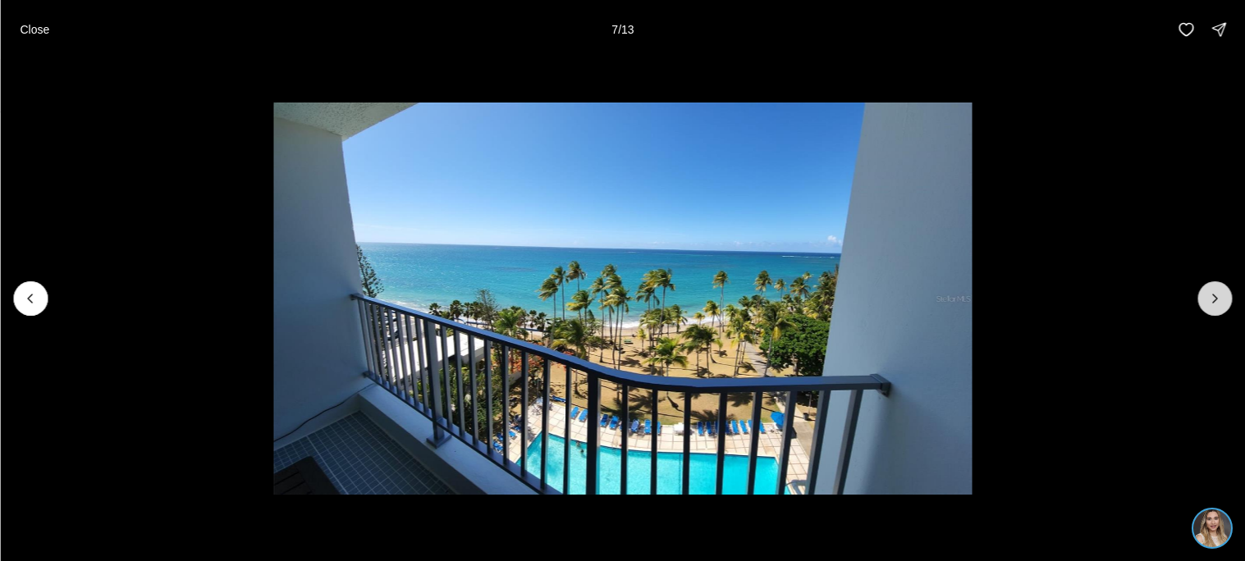
click at [1213, 305] on icon "Next slide" at bounding box center [1215, 299] width 16 height 16
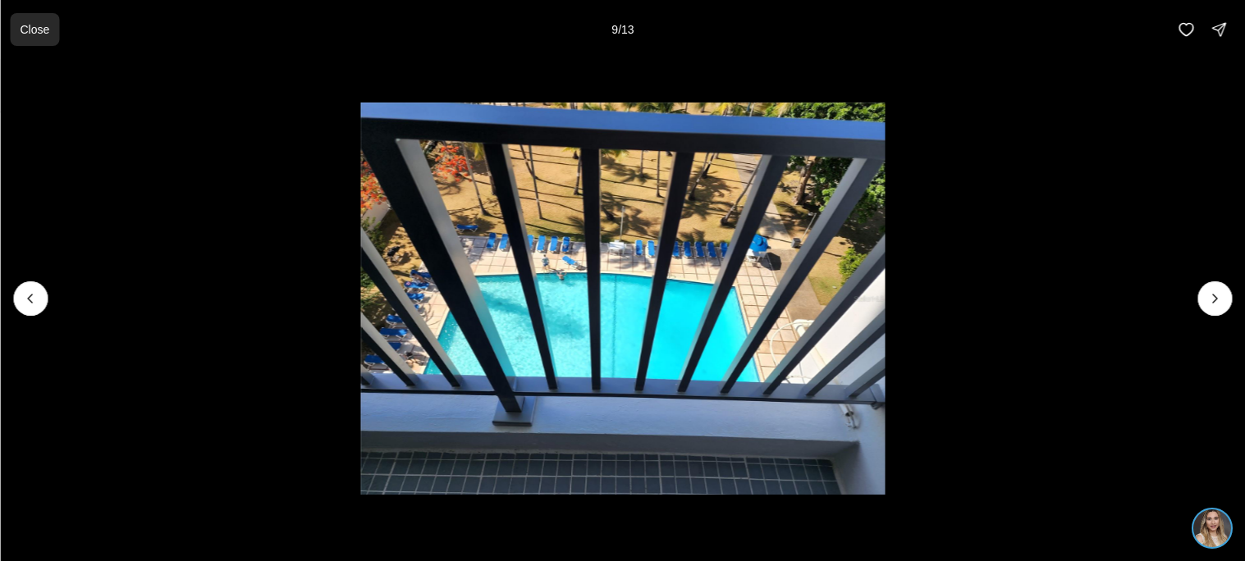
click at [16, 22] on button "Close" at bounding box center [34, 29] width 49 height 33
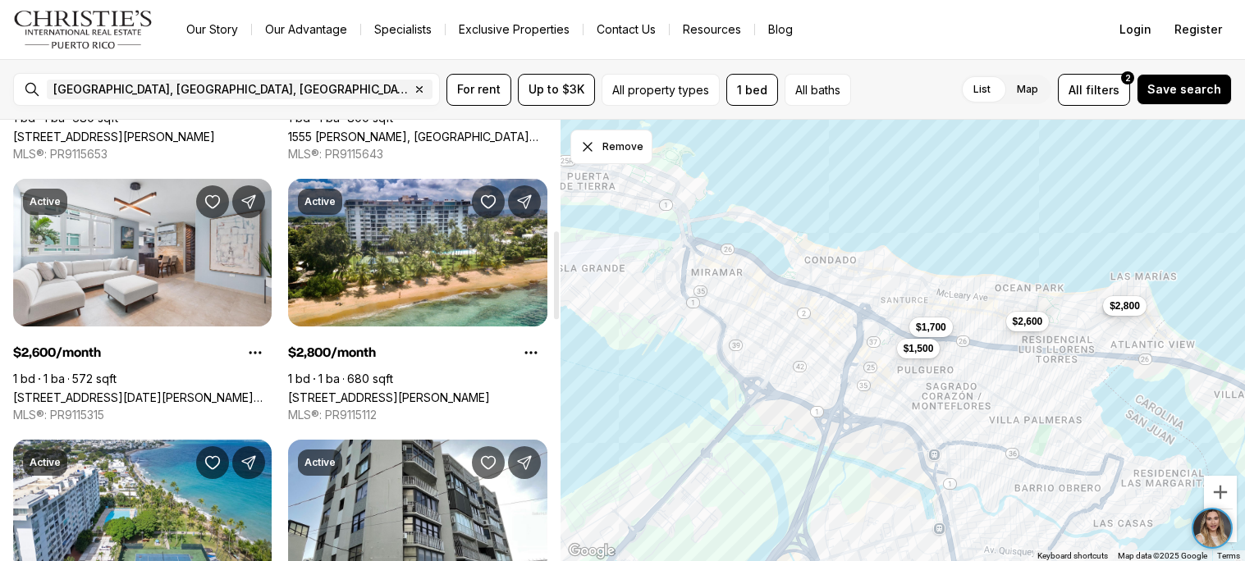
scroll to position [555, 0]
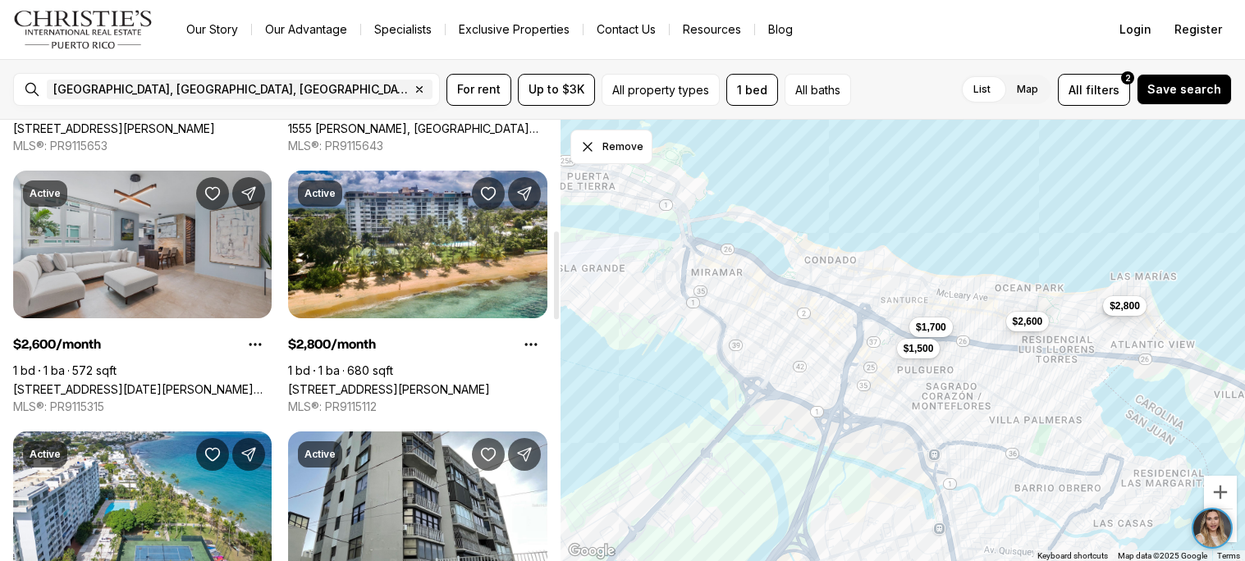
click at [152, 383] on link "[STREET_ADDRESS][DATE][PERSON_NAME][PERSON_NAME]" at bounding box center [142, 390] width 259 height 14
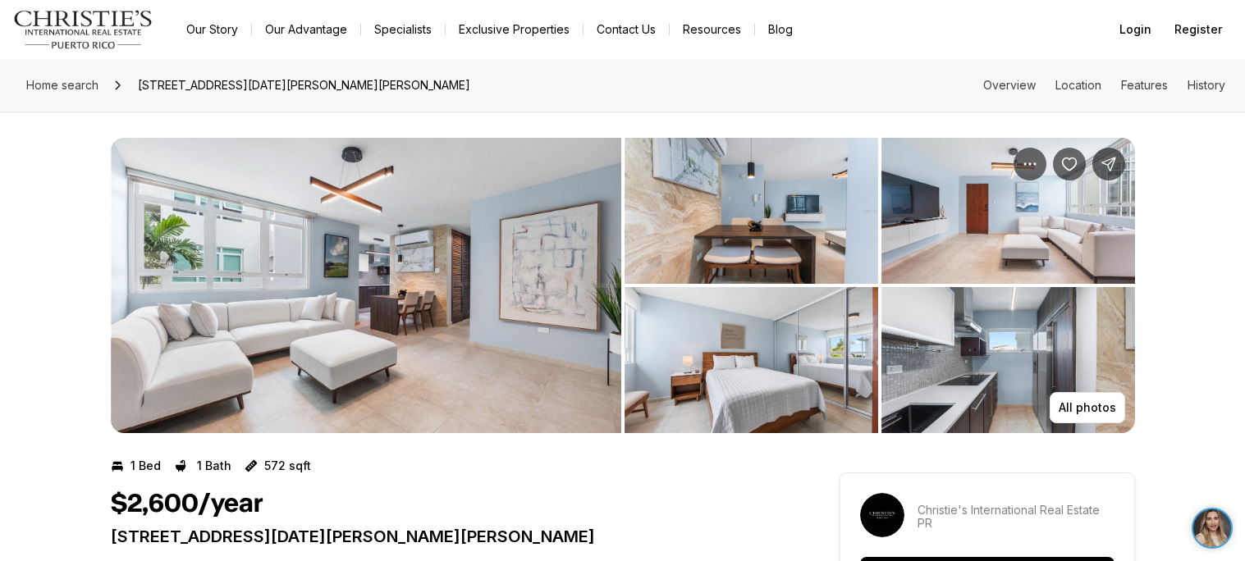
click at [404, 364] on img "View image gallery" at bounding box center [366, 286] width 511 height 296
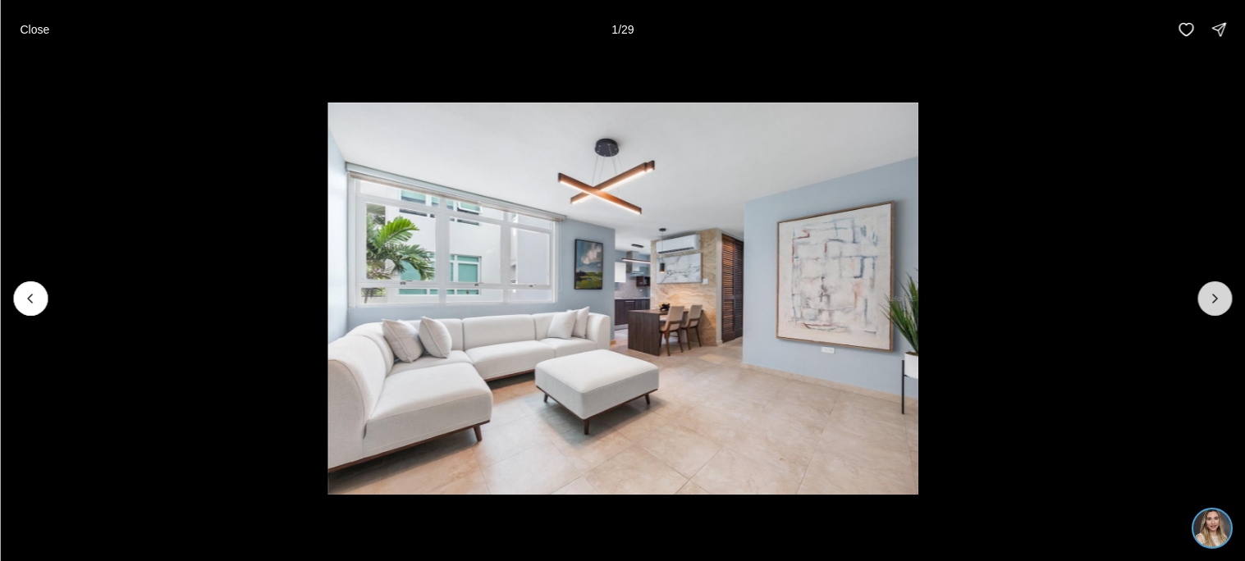
click at [1221, 292] on icon "Next slide" at bounding box center [1215, 299] width 16 height 16
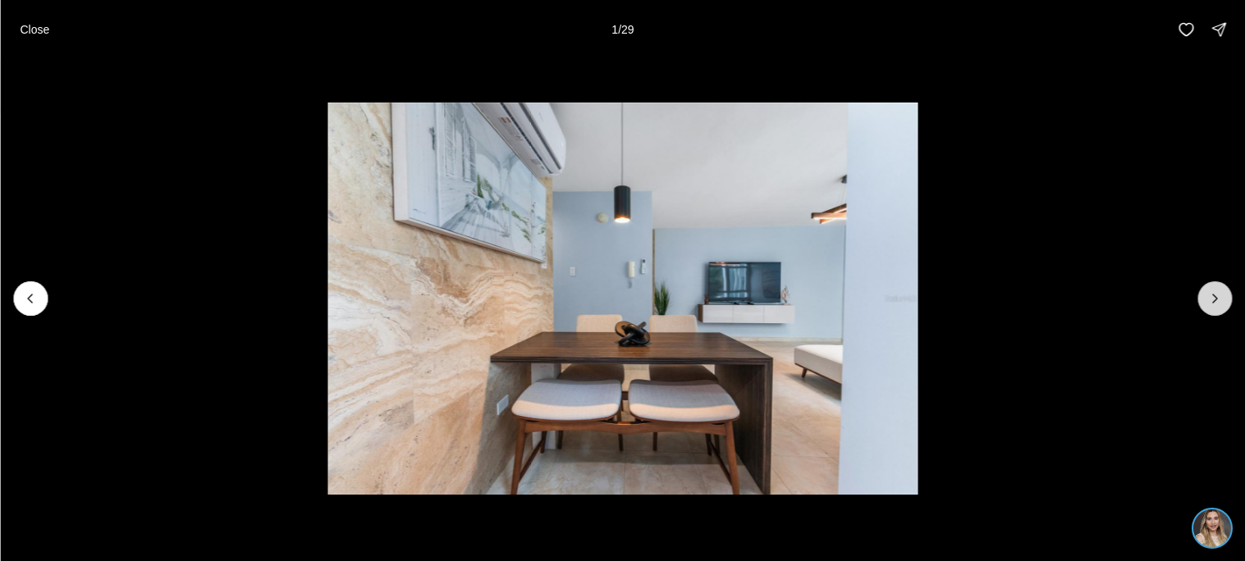
click at [1221, 292] on icon "Next slide" at bounding box center [1215, 299] width 16 height 16
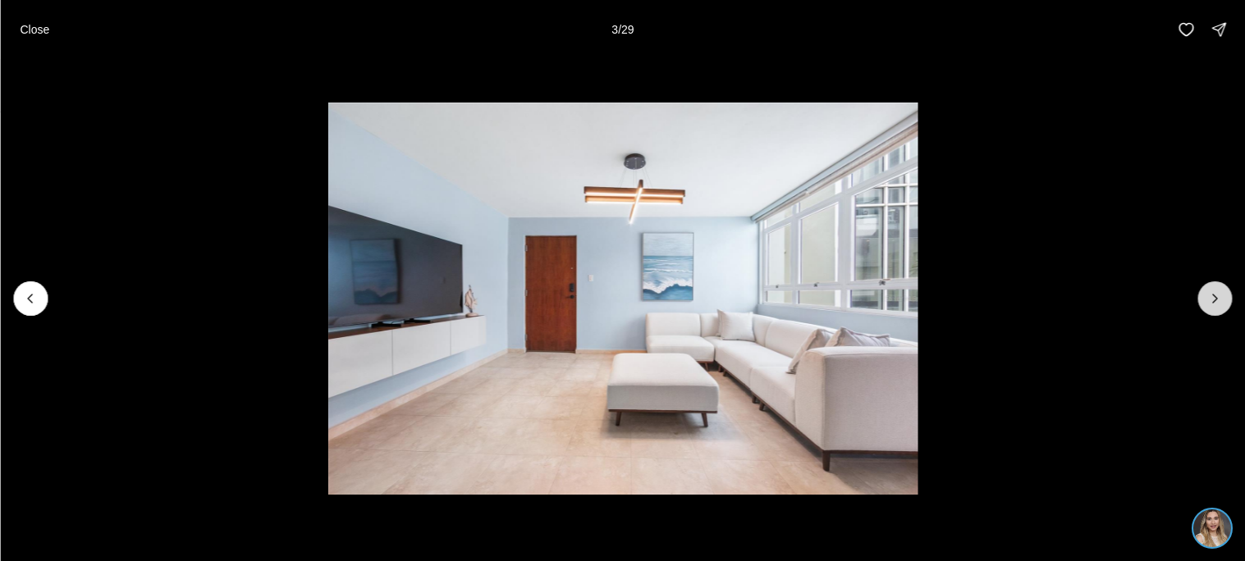
click at [1221, 292] on icon "Next slide" at bounding box center [1215, 299] width 16 height 16
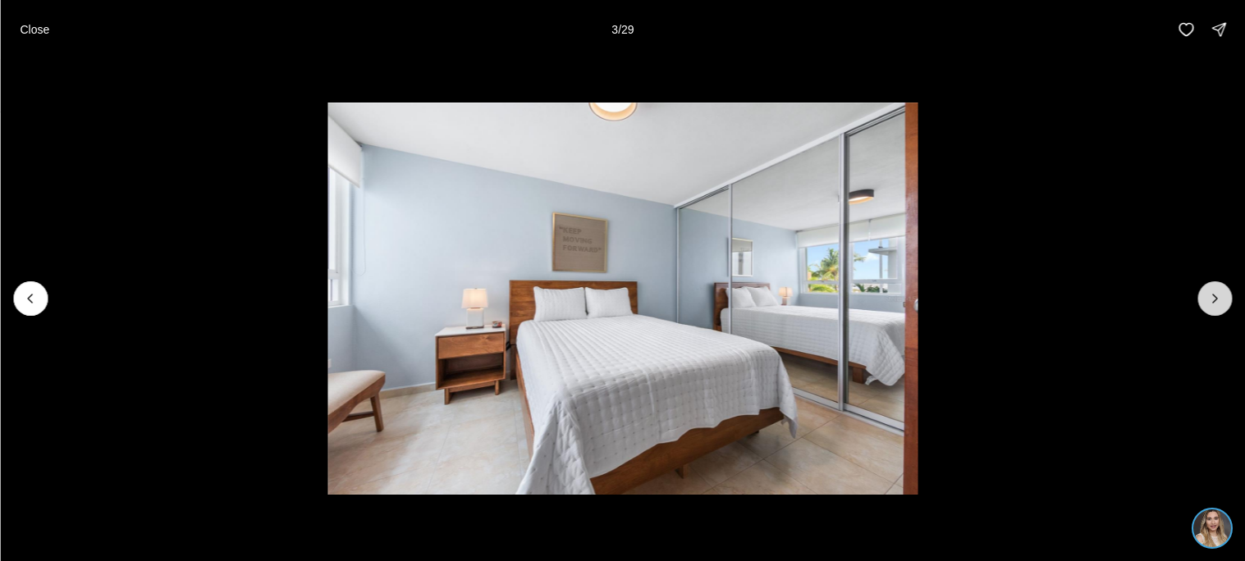
click at [1221, 292] on icon "Next slide" at bounding box center [1215, 299] width 16 height 16
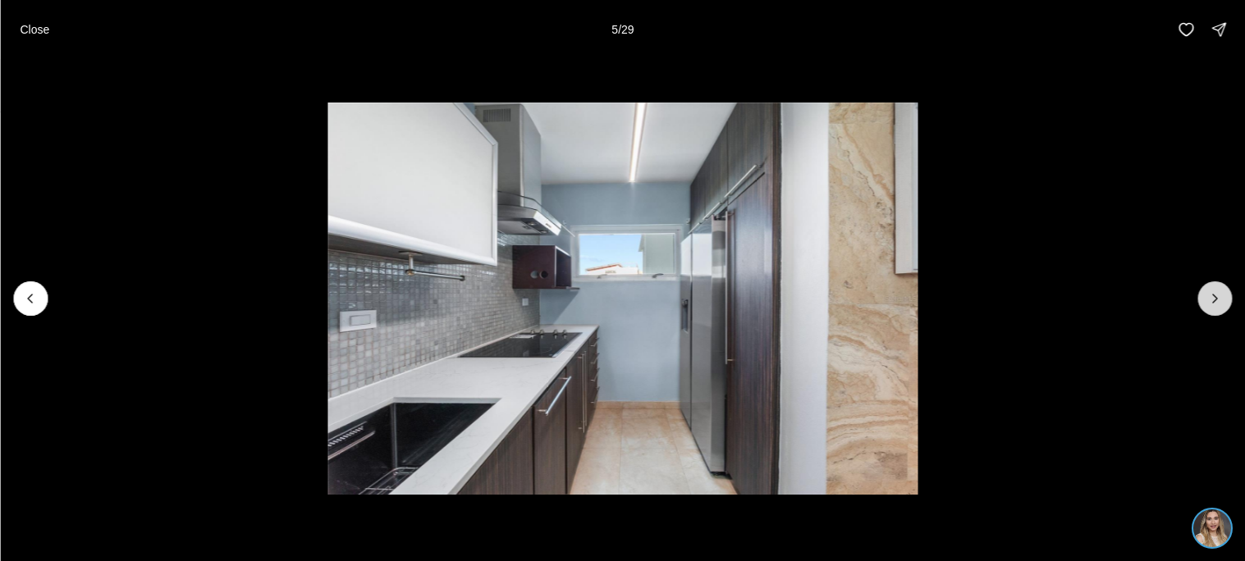
click at [1221, 292] on icon "Next slide" at bounding box center [1215, 299] width 16 height 16
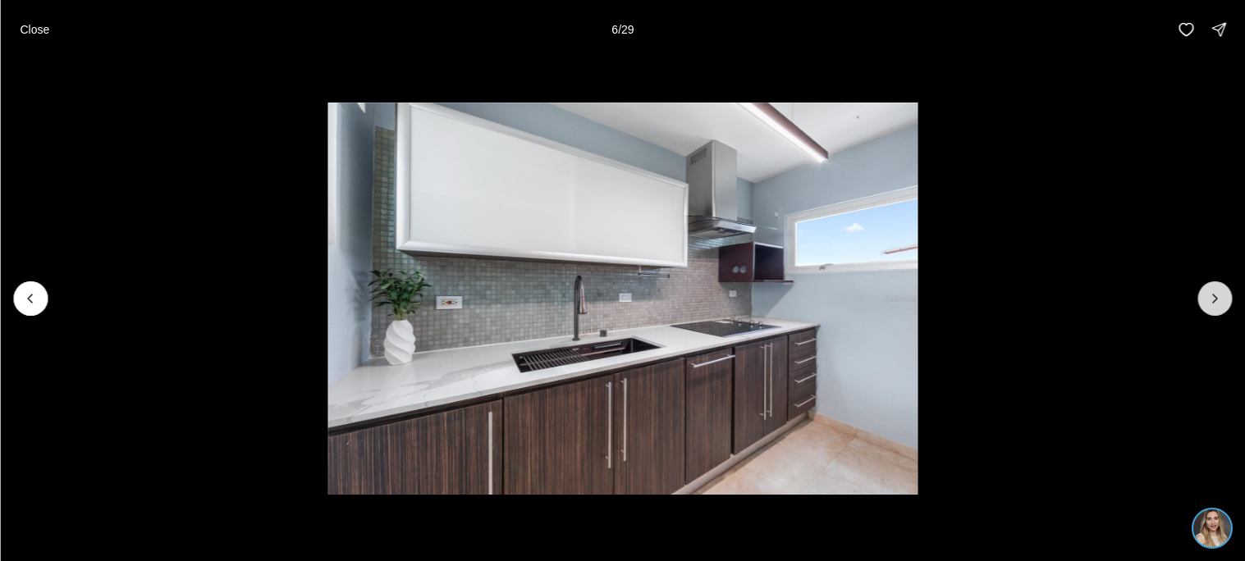
click at [1221, 292] on icon "Next slide" at bounding box center [1215, 299] width 16 height 16
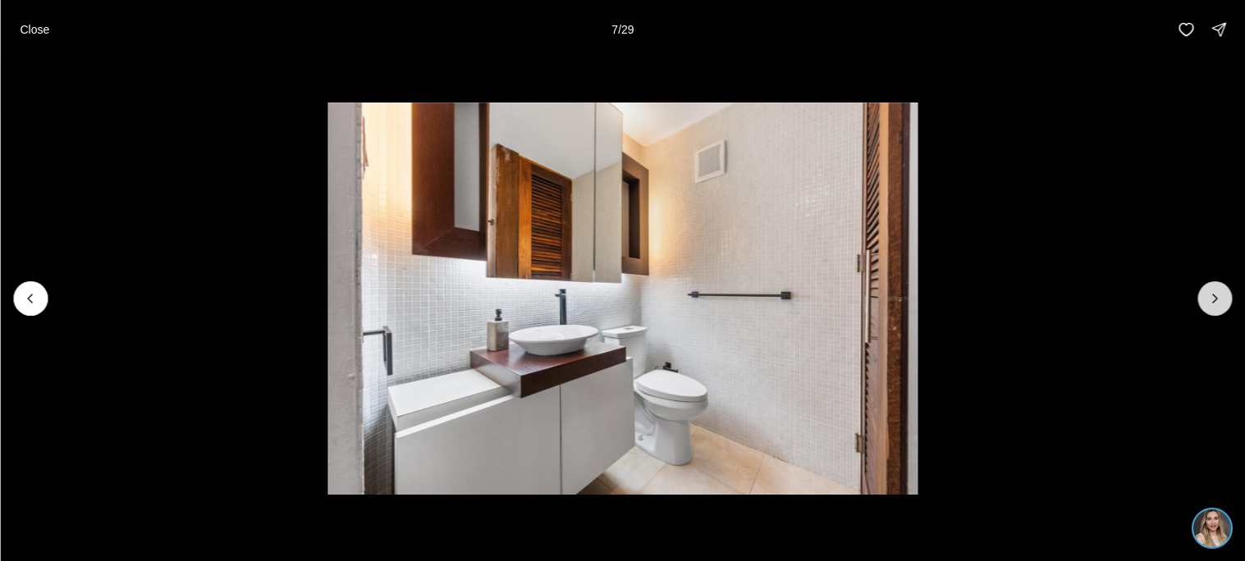
click at [1221, 292] on icon "Next slide" at bounding box center [1215, 299] width 16 height 16
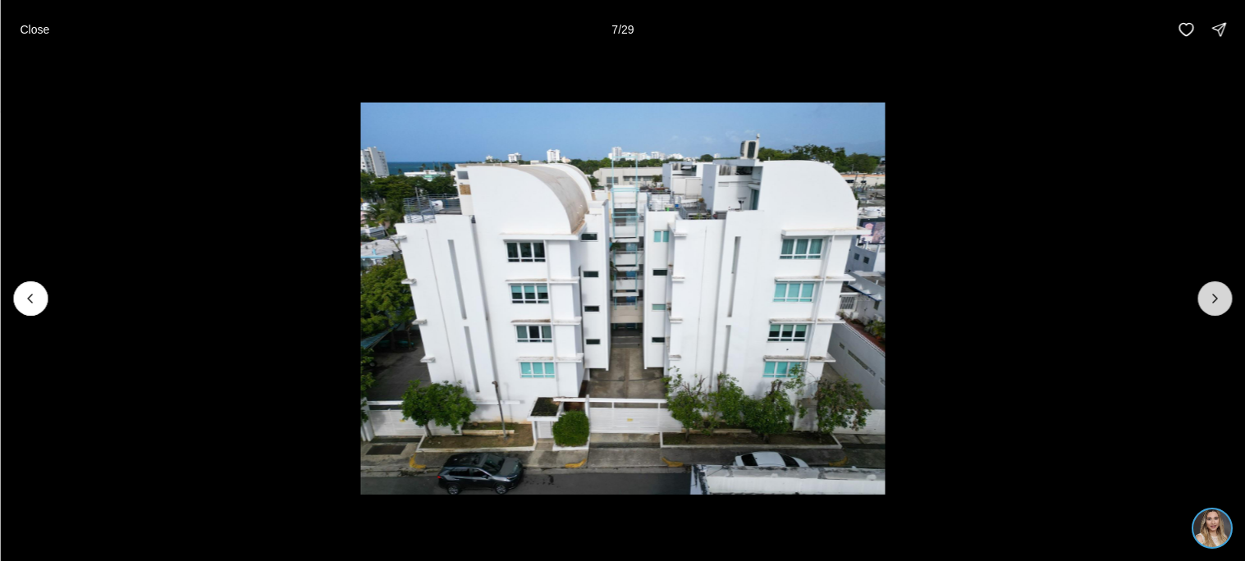
click at [1221, 292] on icon "Next slide" at bounding box center [1215, 299] width 16 height 16
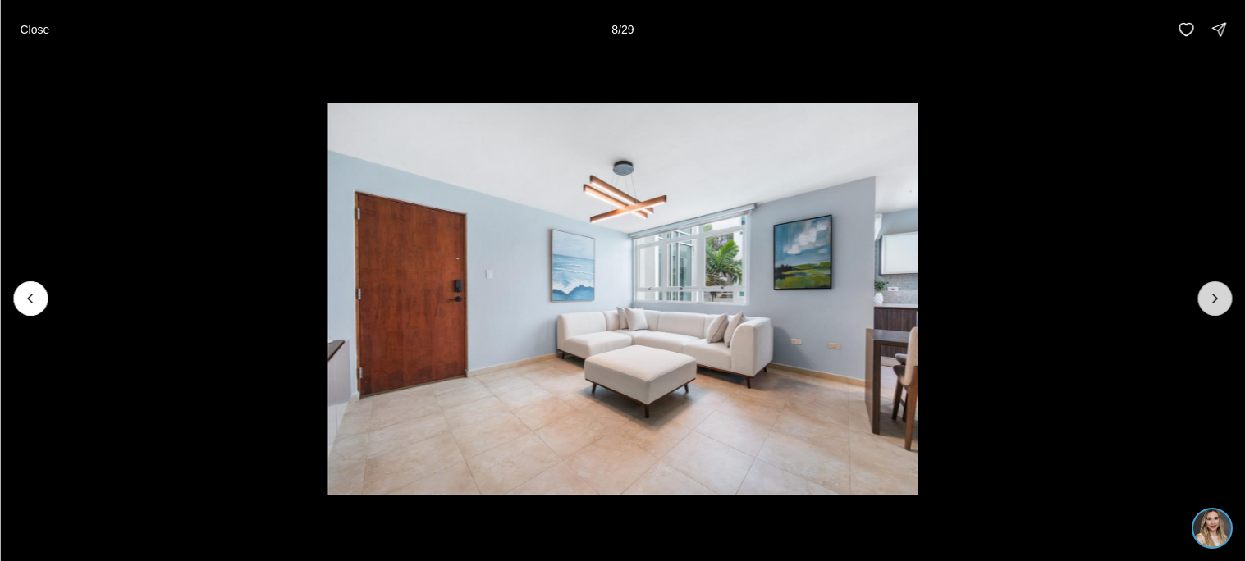
click at [1221, 292] on icon "Next slide" at bounding box center [1215, 299] width 16 height 16
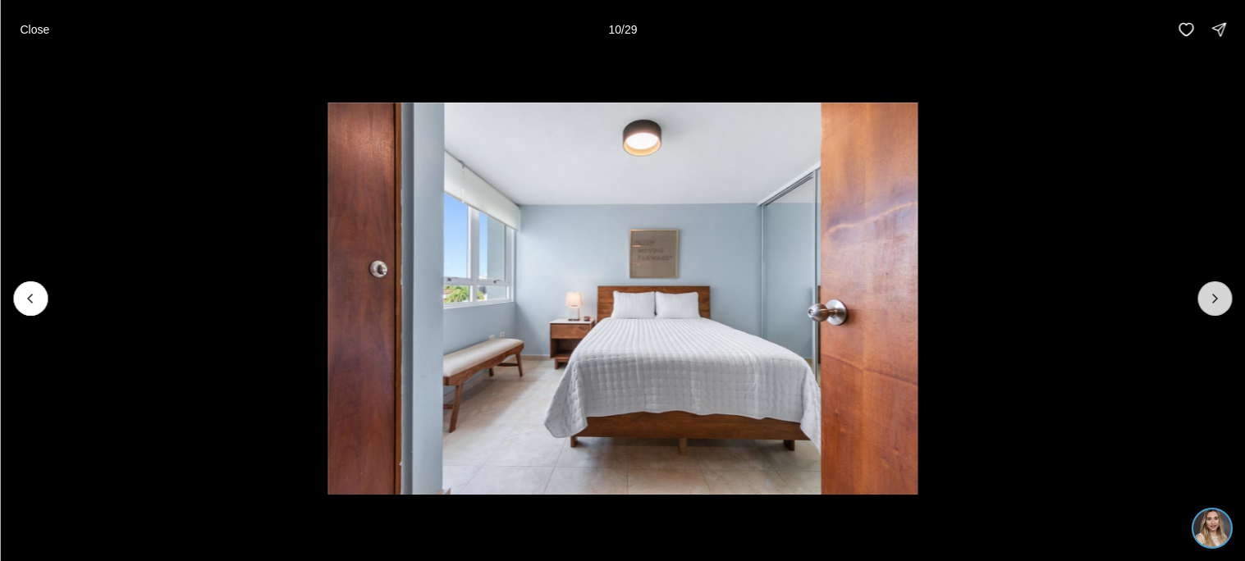
click at [1225, 296] on button "Next slide" at bounding box center [1215, 299] width 34 height 34
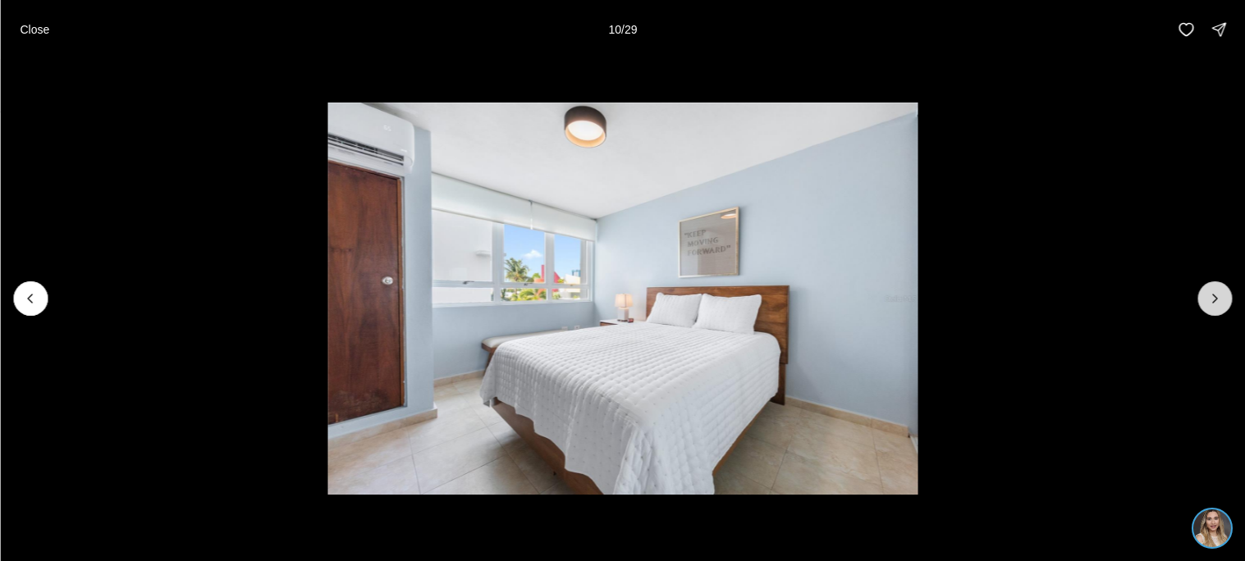
click at [1225, 296] on button "Next slide" at bounding box center [1215, 299] width 34 height 34
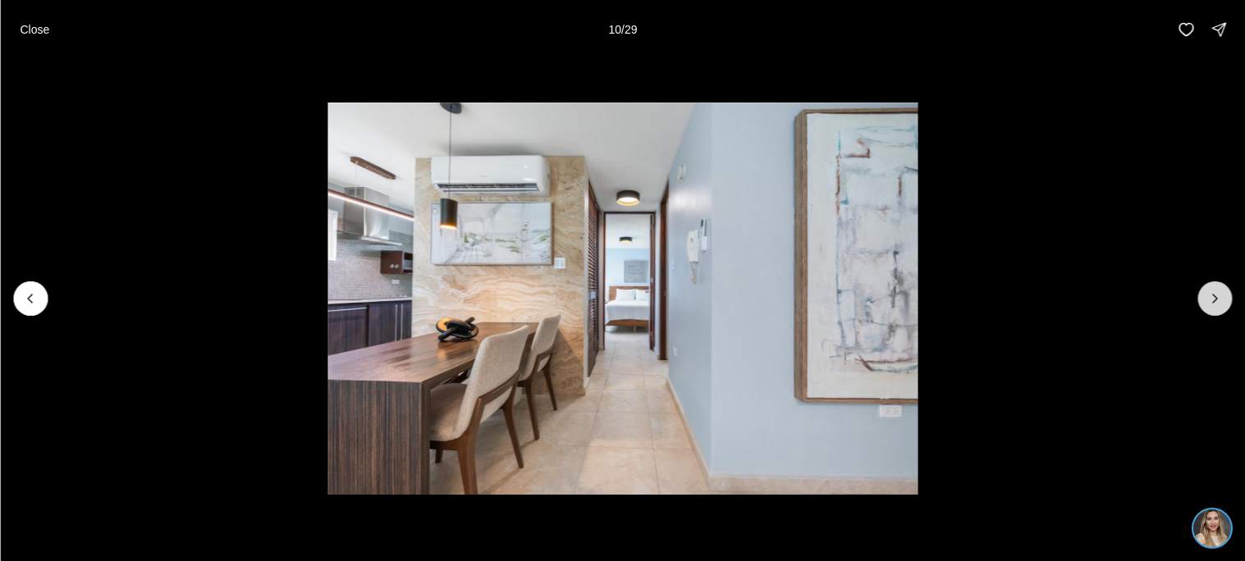
click at [1225, 296] on button "Next slide" at bounding box center [1215, 299] width 34 height 34
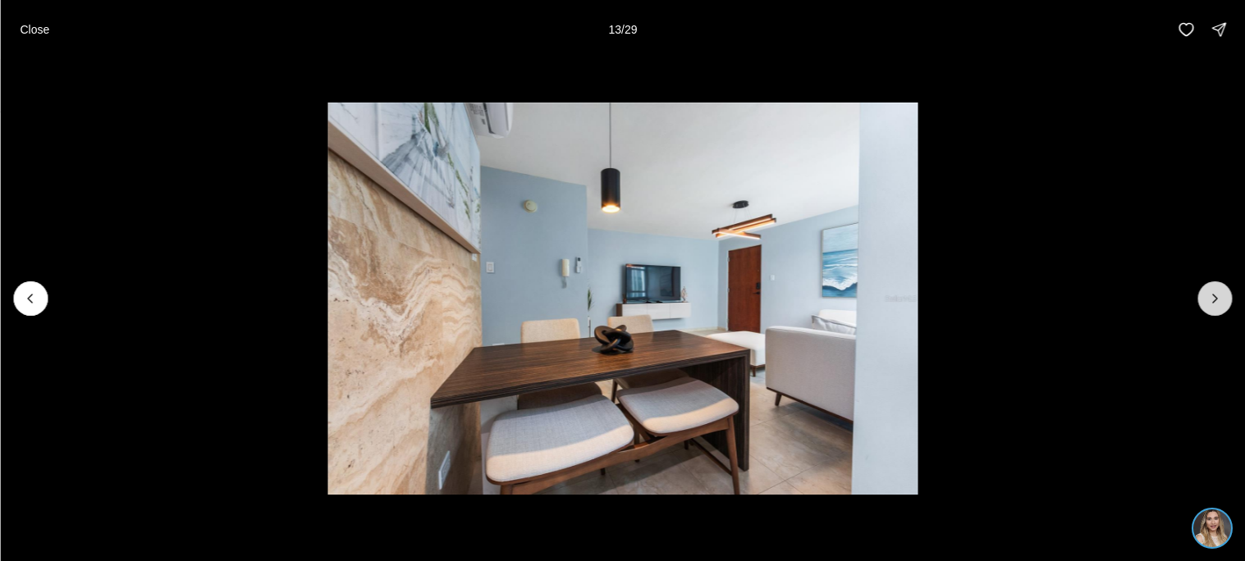
click at [1225, 296] on button "Next slide" at bounding box center [1215, 299] width 34 height 34
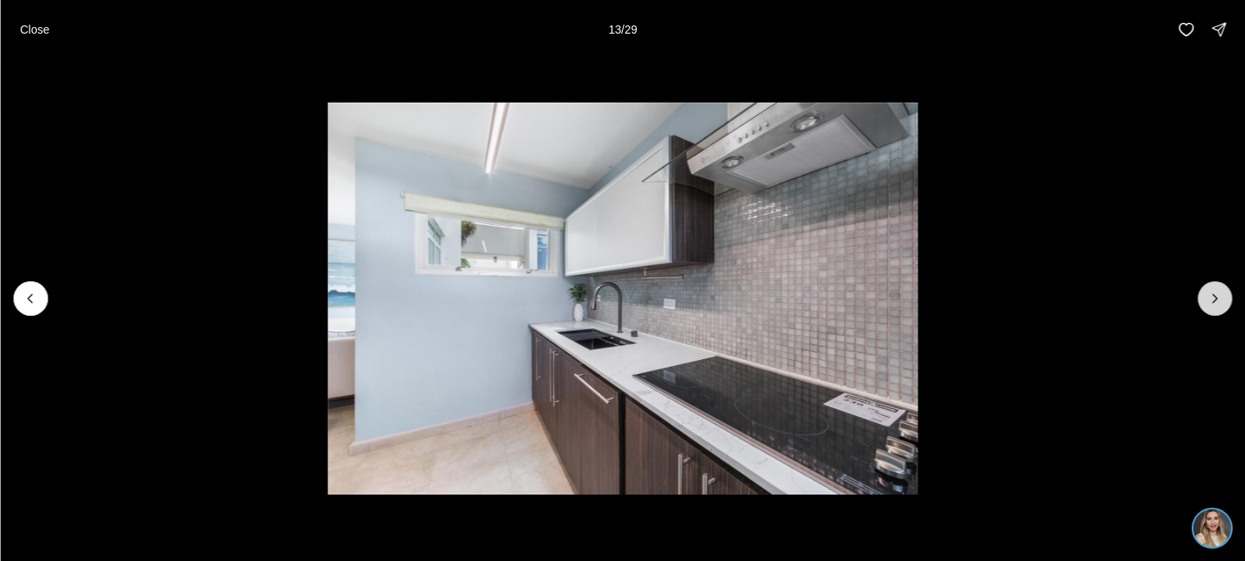
click at [1225, 296] on button "Next slide" at bounding box center [1215, 299] width 34 height 34
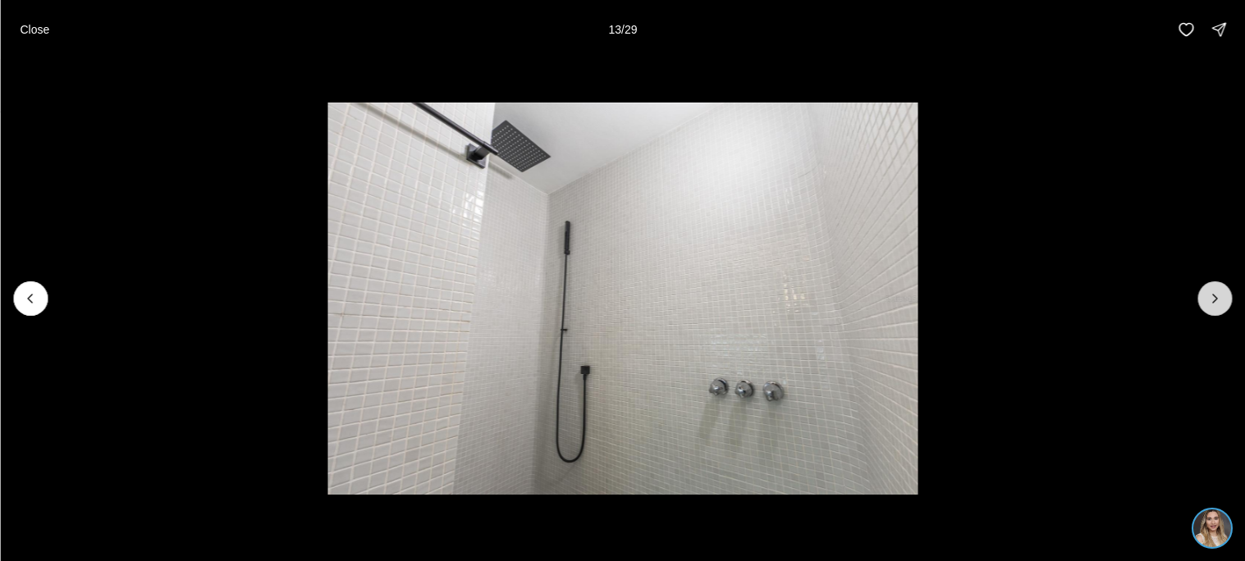
click at [1225, 296] on button "Next slide" at bounding box center [1215, 299] width 34 height 34
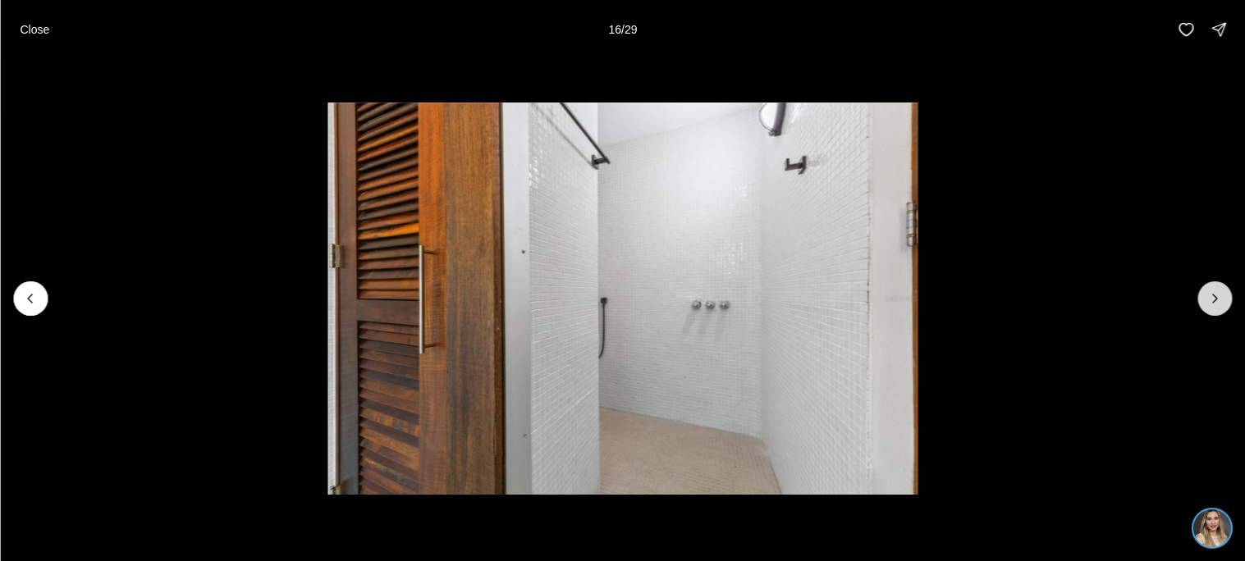
click at [1225, 296] on button "Next slide" at bounding box center [1215, 299] width 34 height 34
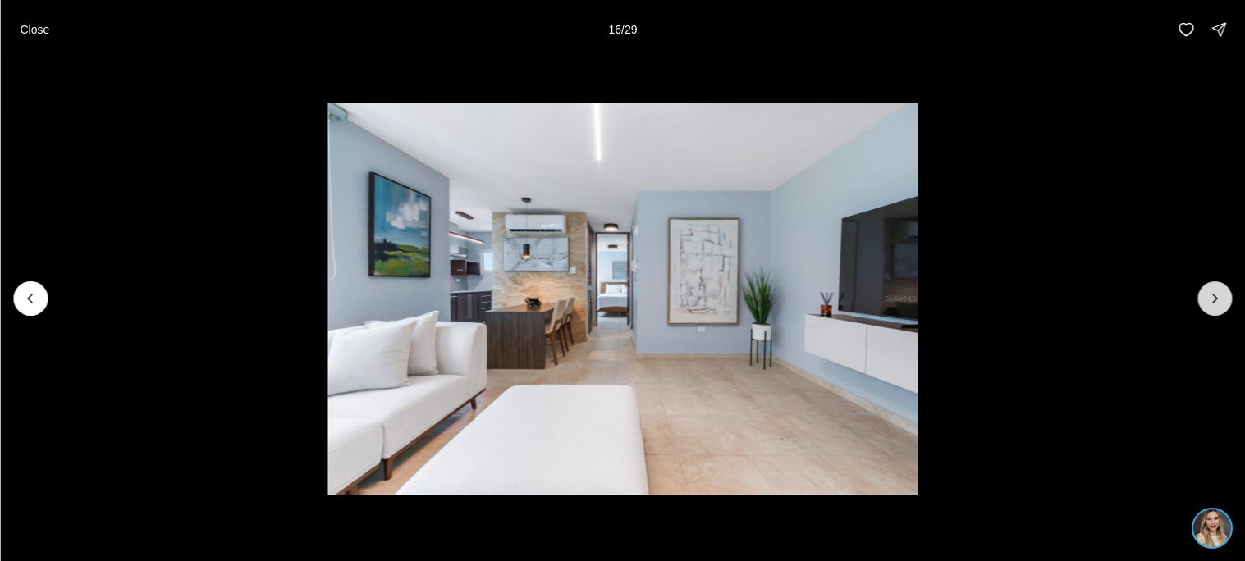
click at [1225, 296] on button "Next slide" at bounding box center [1215, 299] width 34 height 34
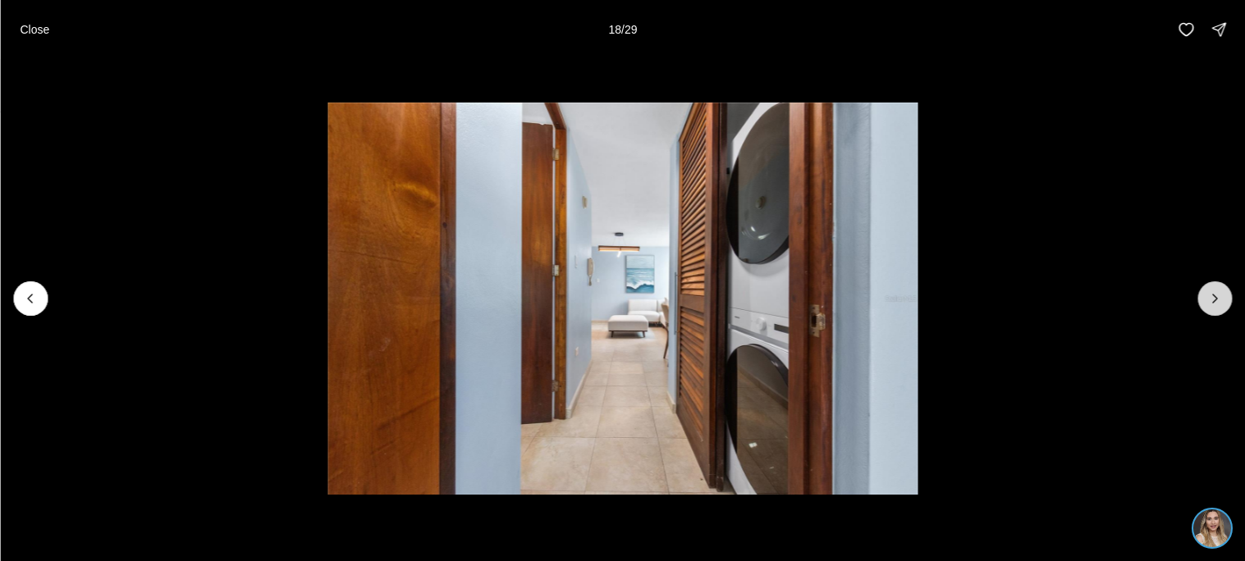
click at [1225, 296] on button "Next slide" at bounding box center [1215, 299] width 34 height 34
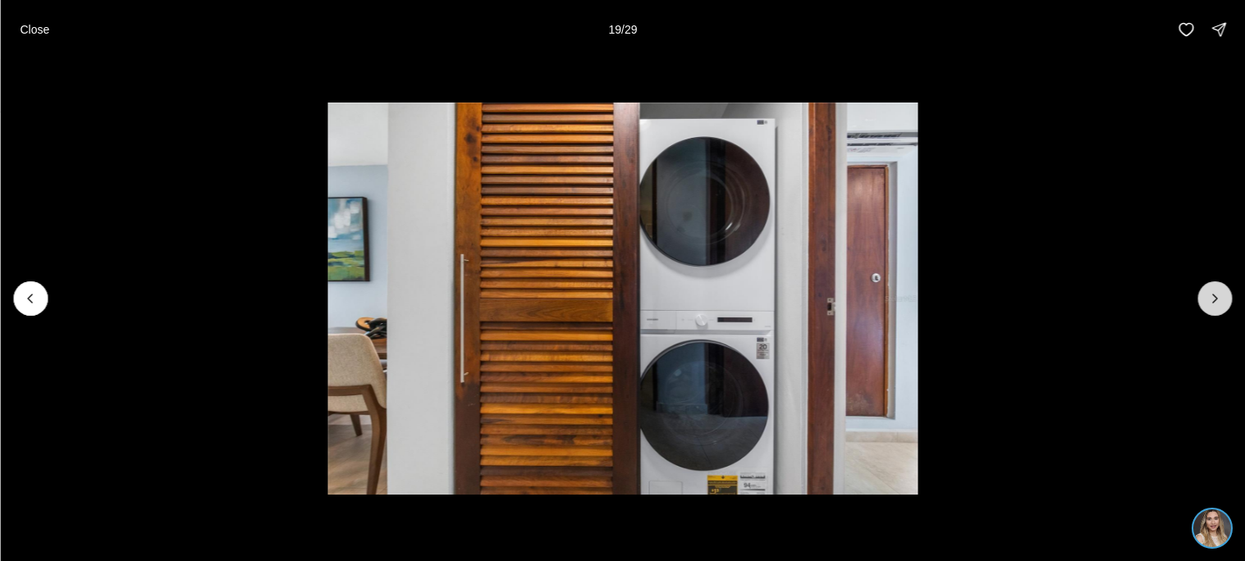
click at [1225, 296] on button "Next slide" at bounding box center [1215, 299] width 34 height 34
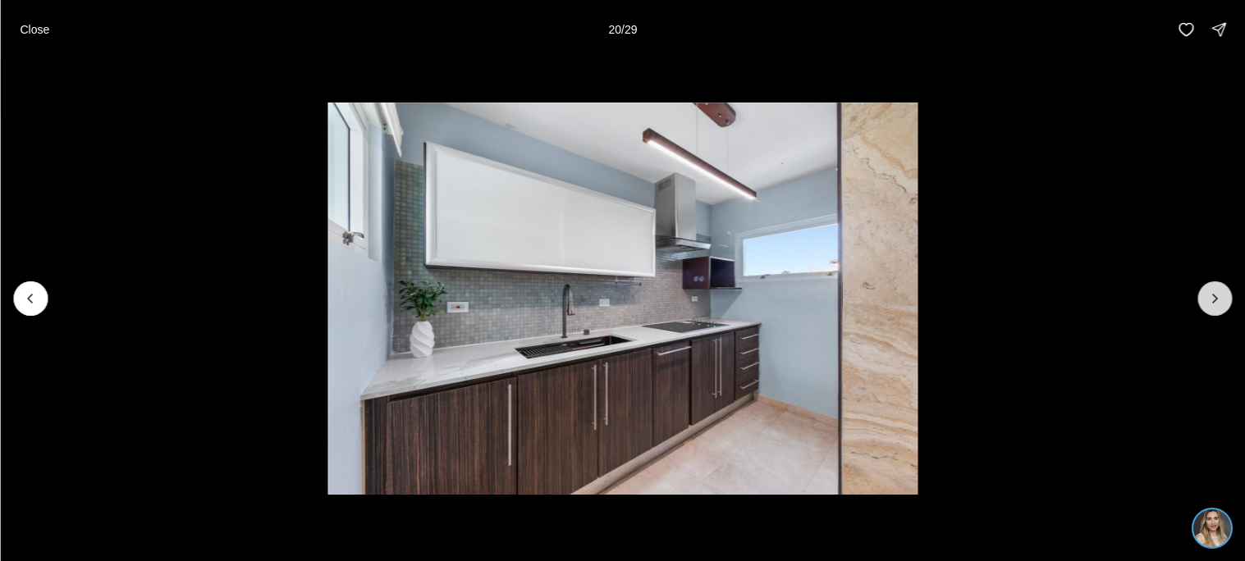
click at [1225, 296] on button "Next slide" at bounding box center [1215, 299] width 34 height 34
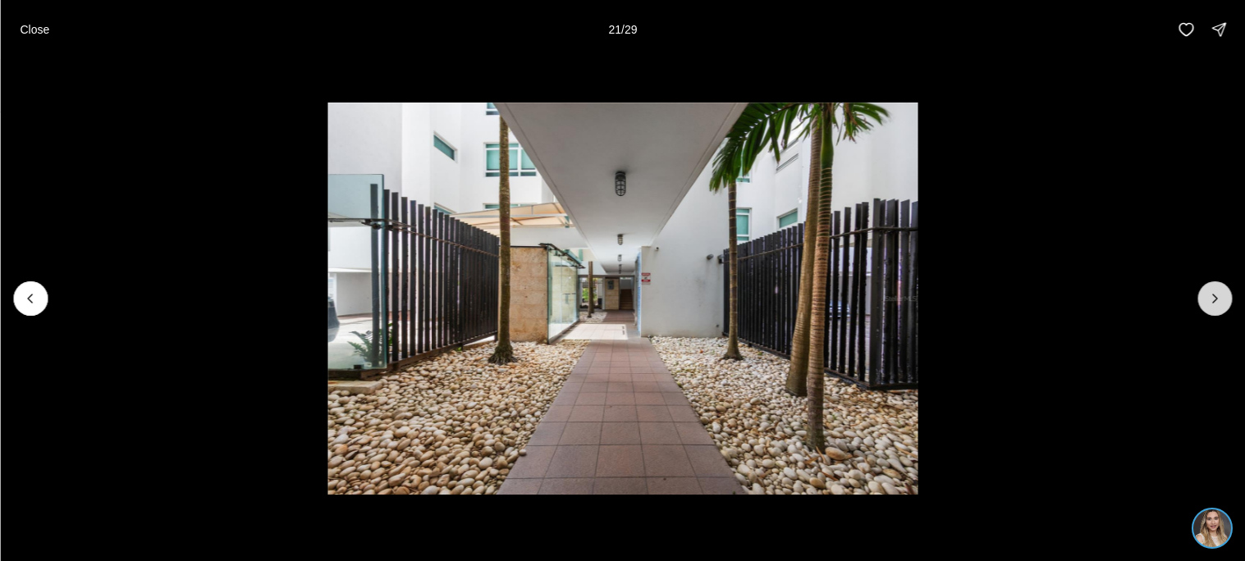
click at [1224, 300] on button "Next slide" at bounding box center [1215, 299] width 34 height 34
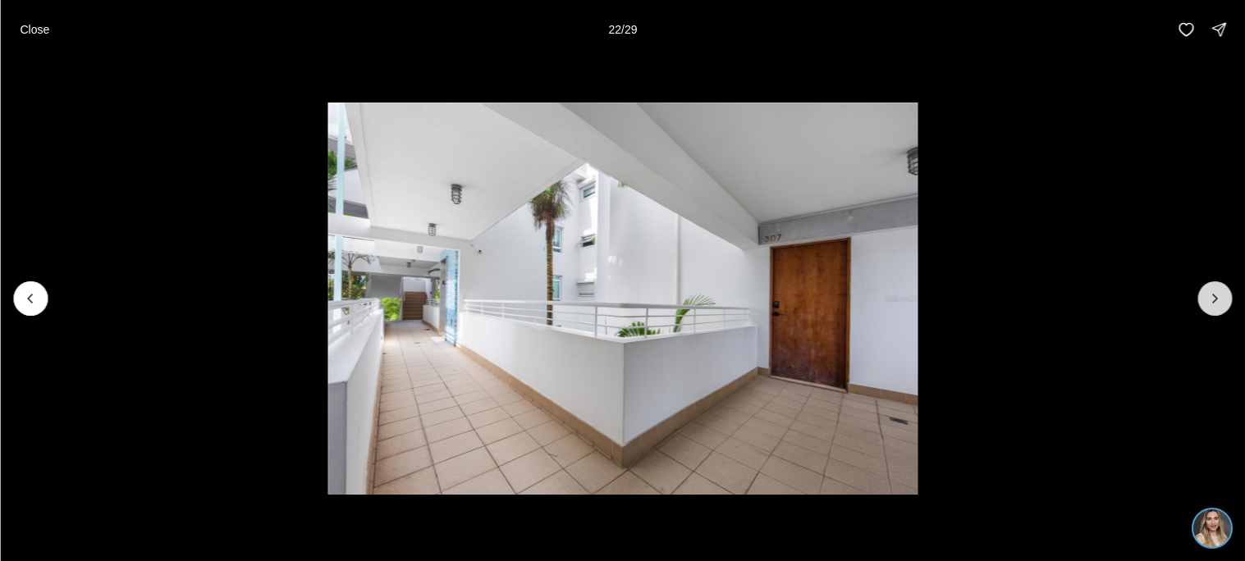
click at [1224, 296] on button "Next slide" at bounding box center [1215, 299] width 34 height 34
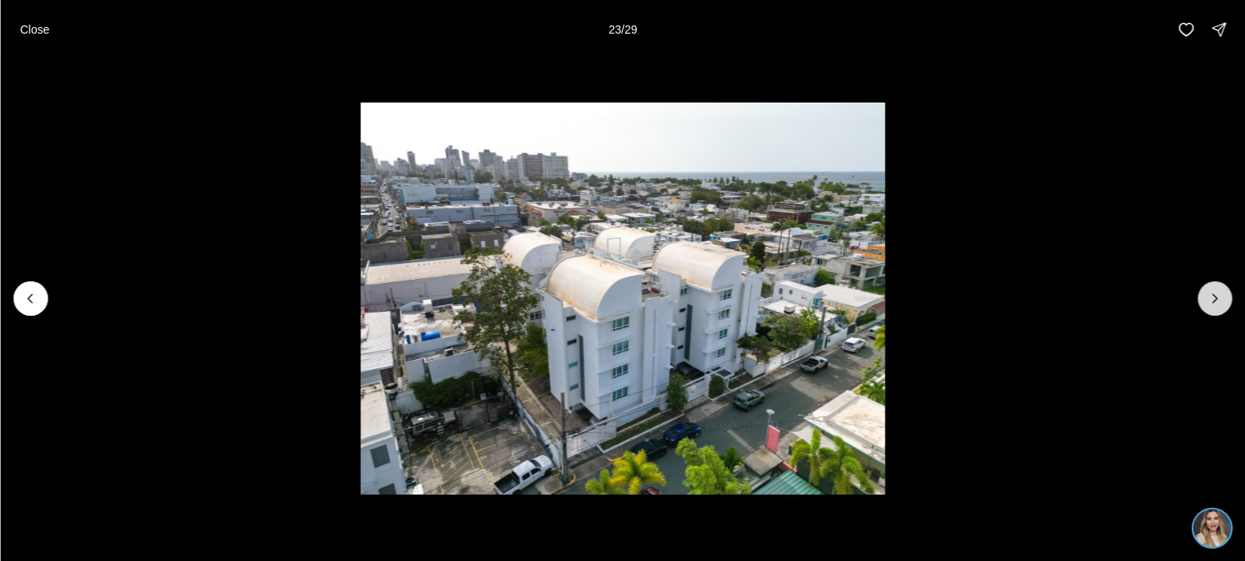
click at [1224, 296] on button "Next slide" at bounding box center [1215, 299] width 34 height 34
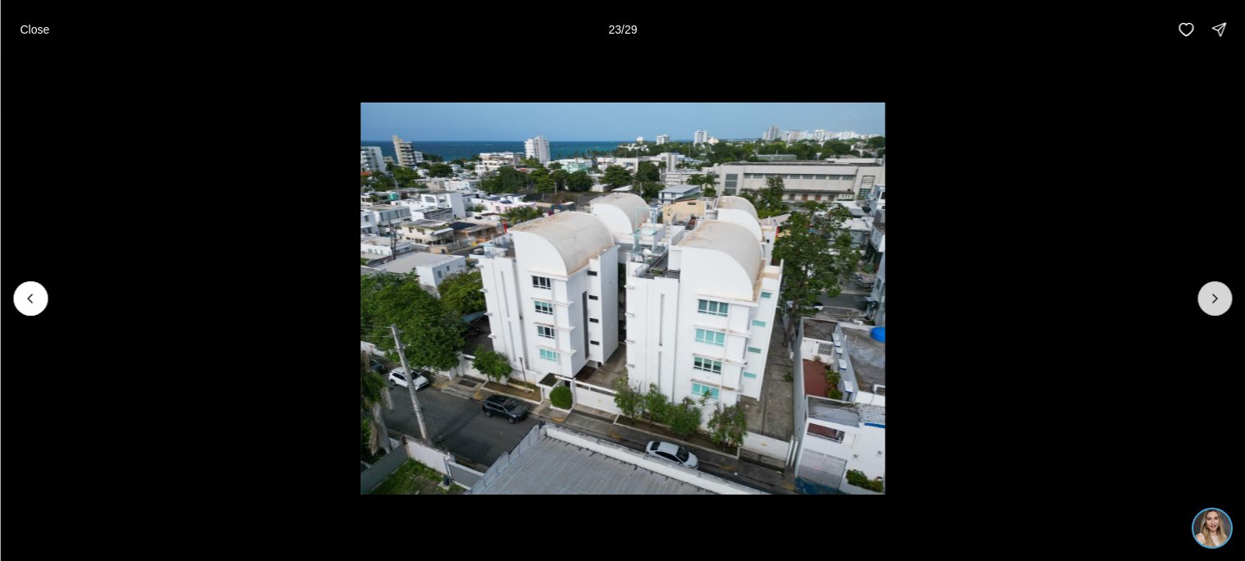
click at [1224, 296] on button "Next slide" at bounding box center [1215, 299] width 34 height 34
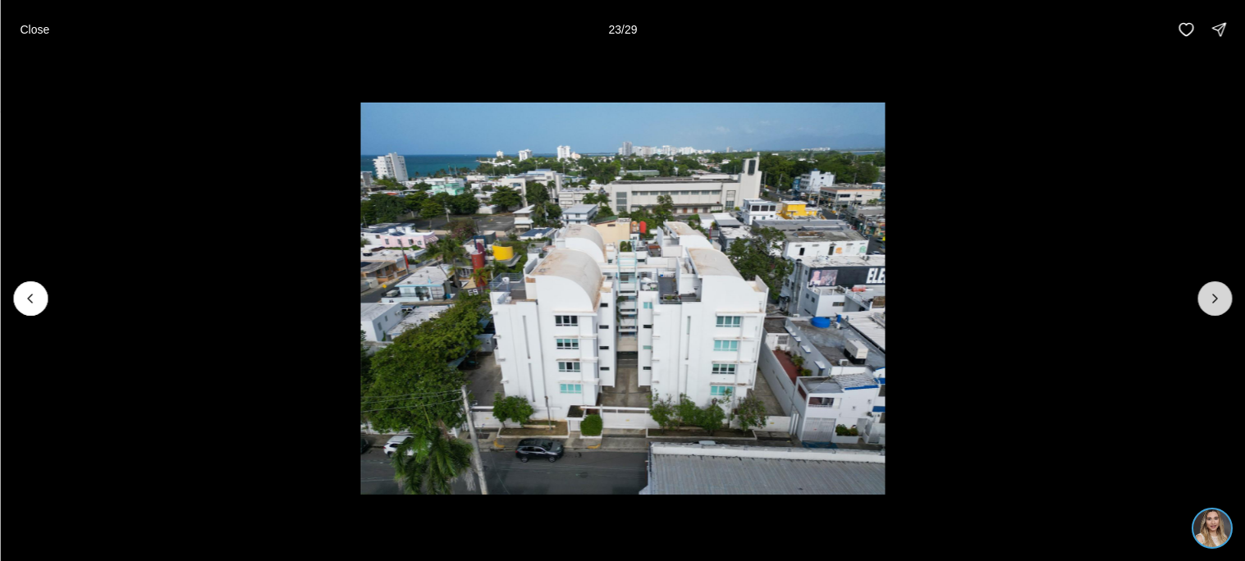
click at [1224, 296] on button "Next slide" at bounding box center [1215, 299] width 34 height 34
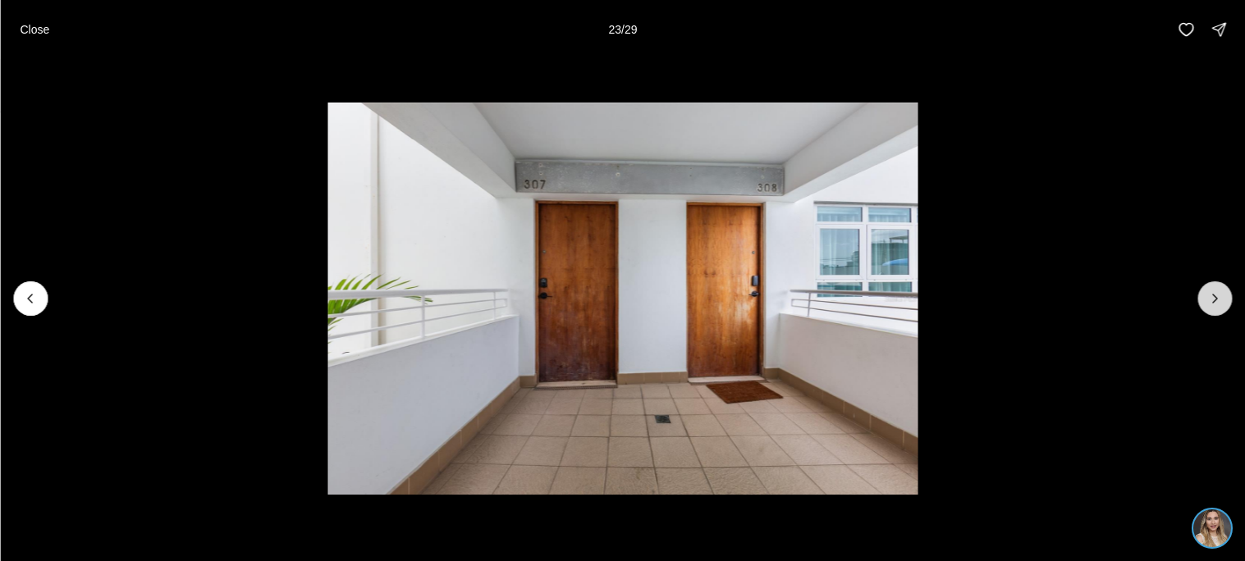
click at [1224, 296] on button "Next slide" at bounding box center [1215, 299] width 34 height 34
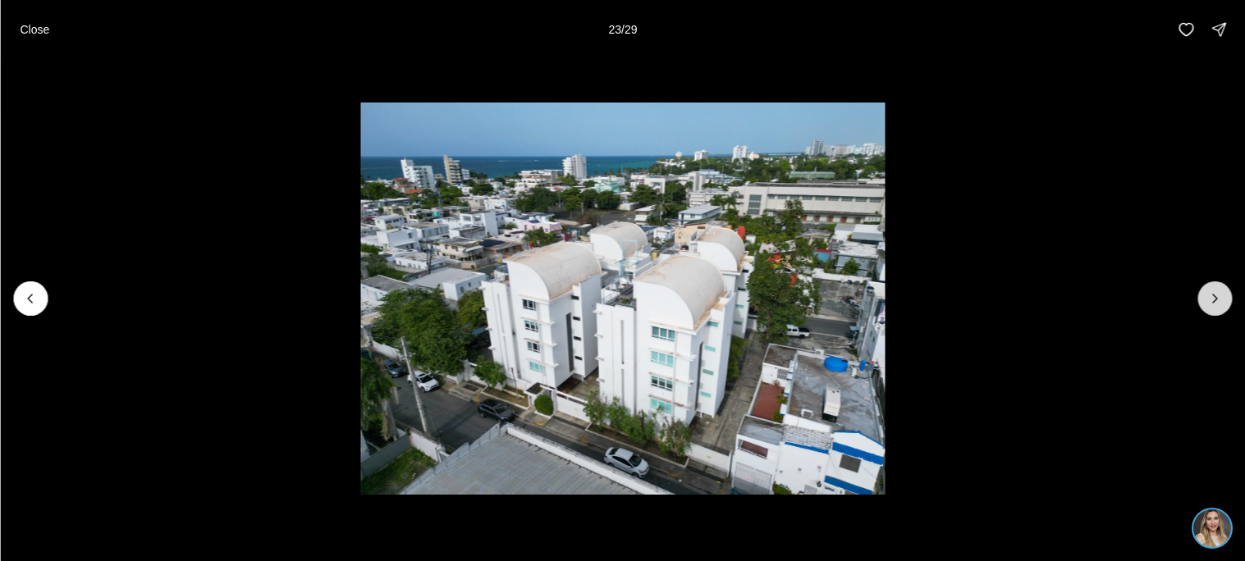
click at [1224, 296] on button "Next slide" at bounding box center [1215, 299] width 34 height 34
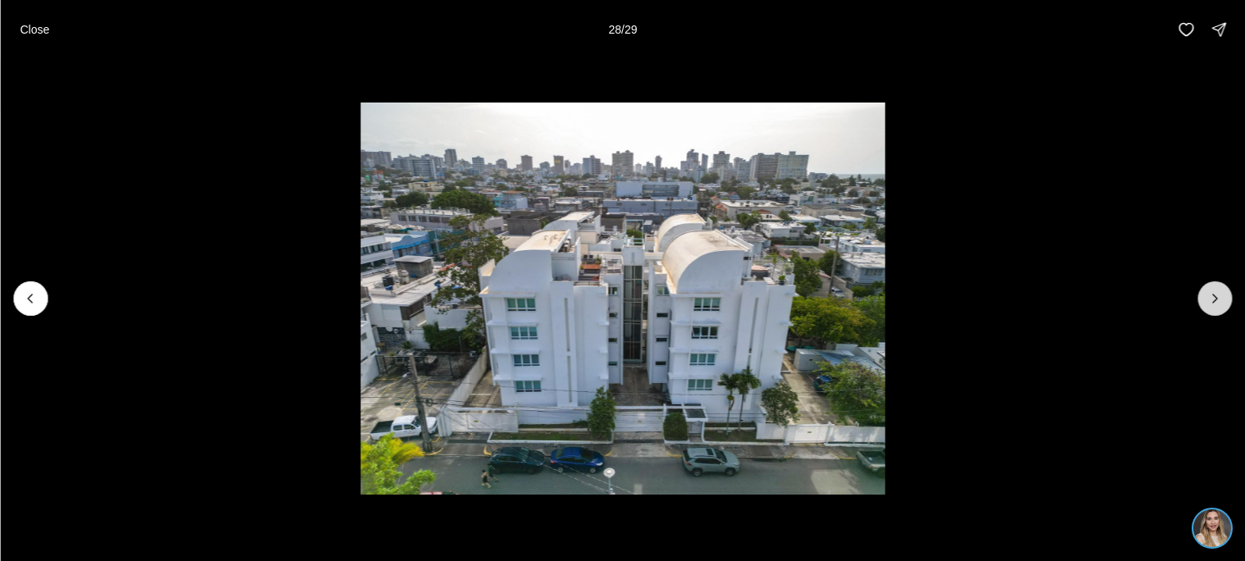
click at [1224, 296] on button "Next slide" at bounding box center [1215, 299] width 34 height 34
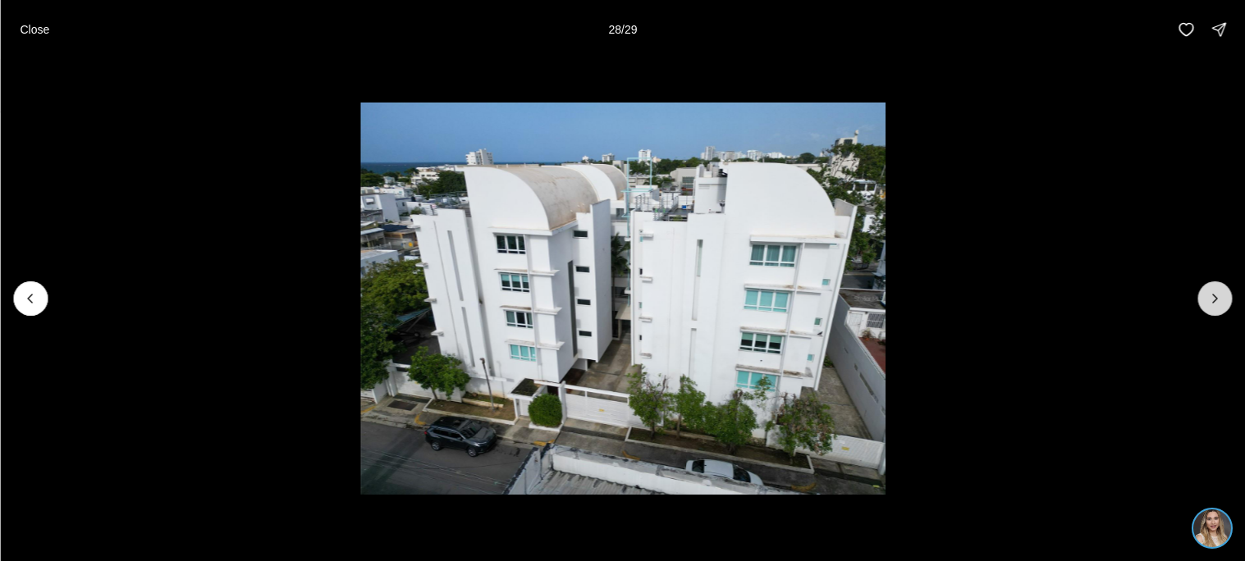
click at [1224, 296] on button "Next slide" at bounding box center [1215, 299] width 34 height 34
click at [1224, 296] on div at bounding box center [1215, 299] width 34 height 34
click at [31, 25] on p "Close" at bounding box center [35, 29] width 30 height 13
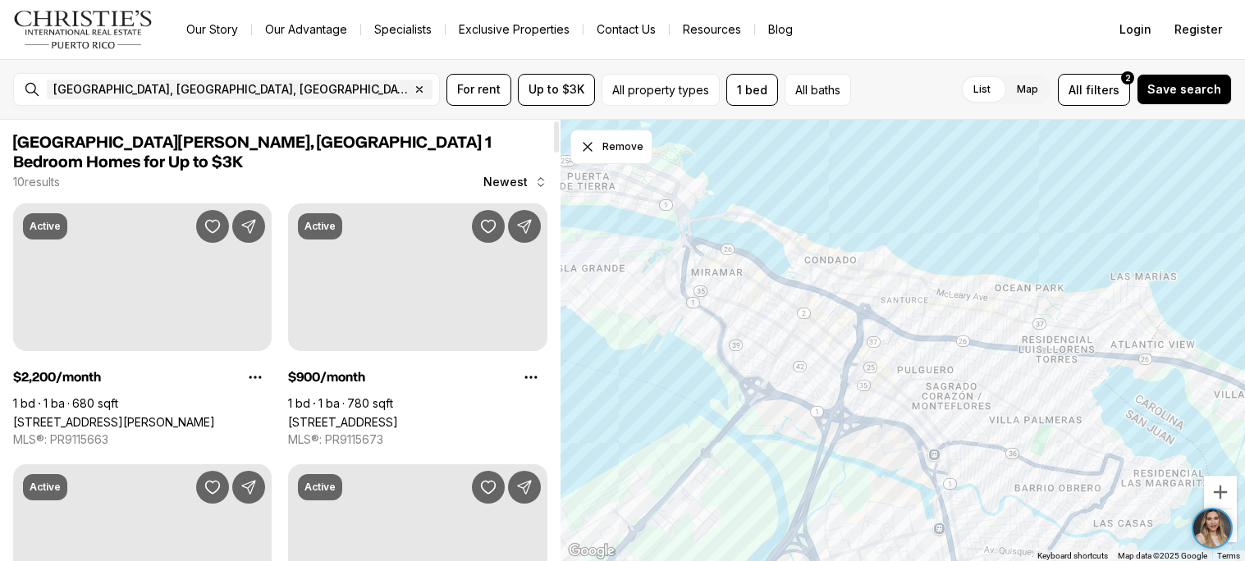
scroll to position [555, 0]
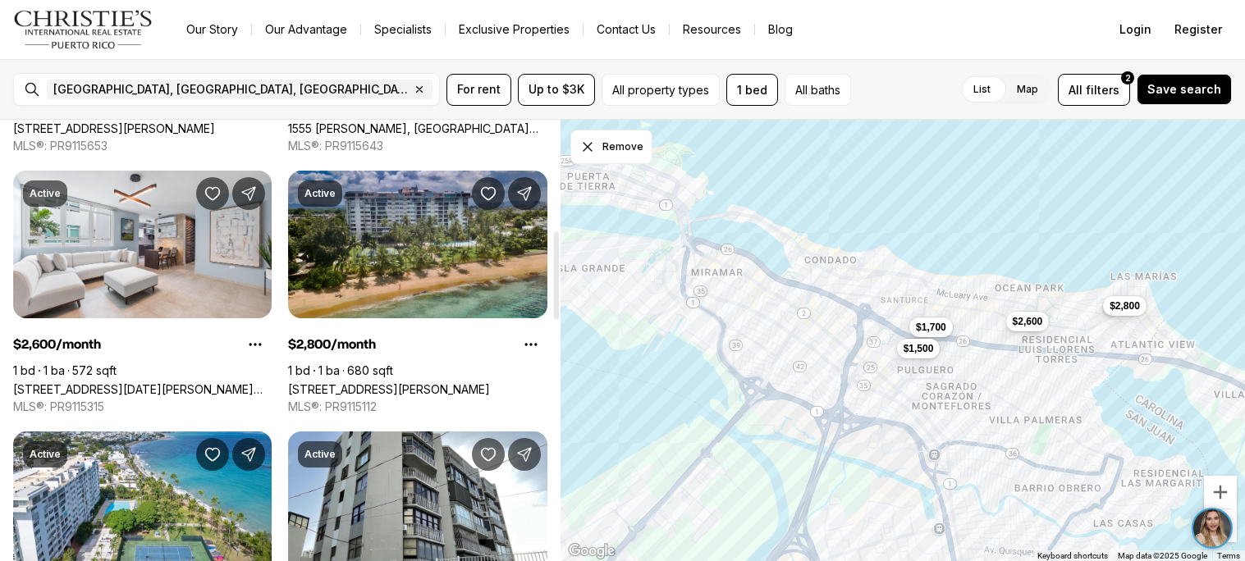
click at [390, 383] on link "[STREET_ADDRESS][PERSON_NAME]" at bounding box center [389, 390] width 202 height 14
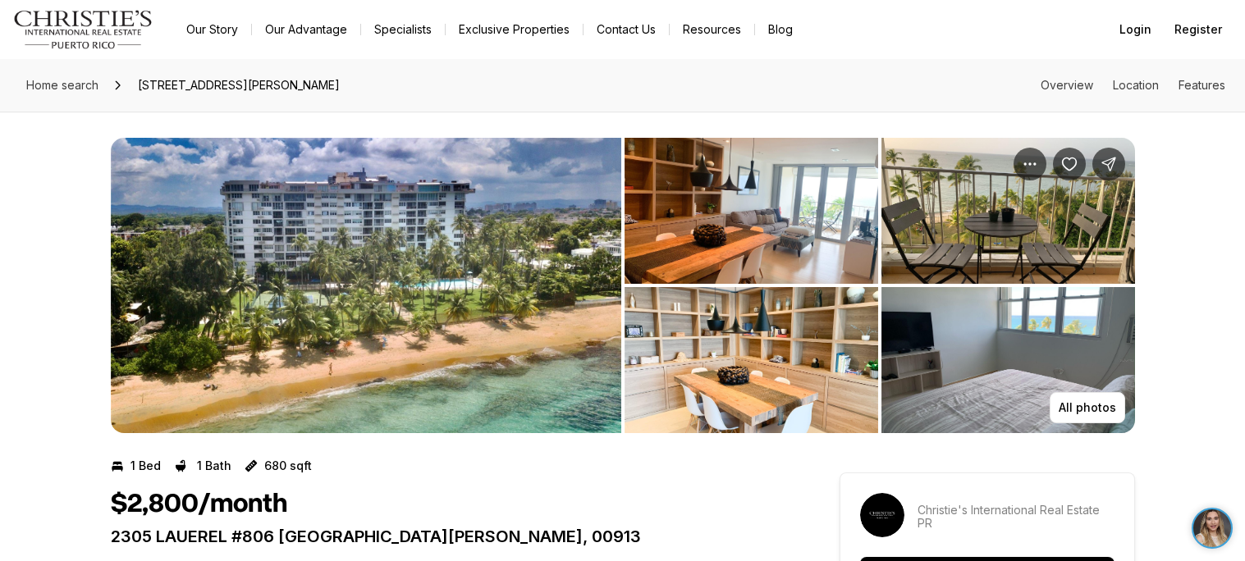
click at [481, 303] on img "View image gallery" at bounding box center [366, 286] width 511 height 296
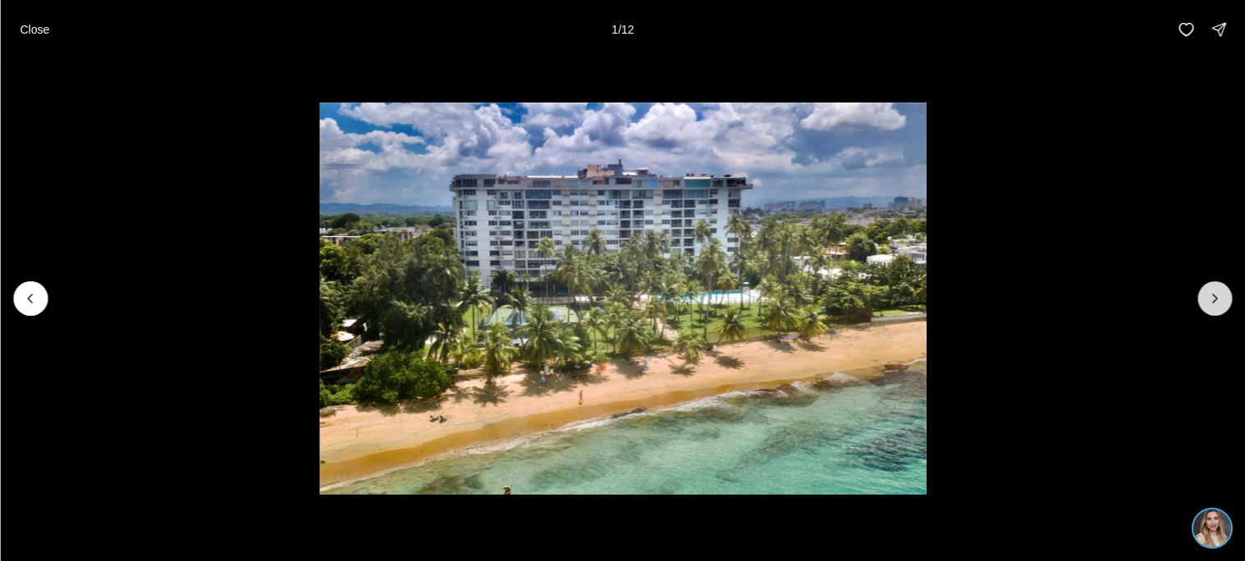
click at [1219, 300] on icon "Next slide" at bounding box center [1215, 299] width 16 height 16
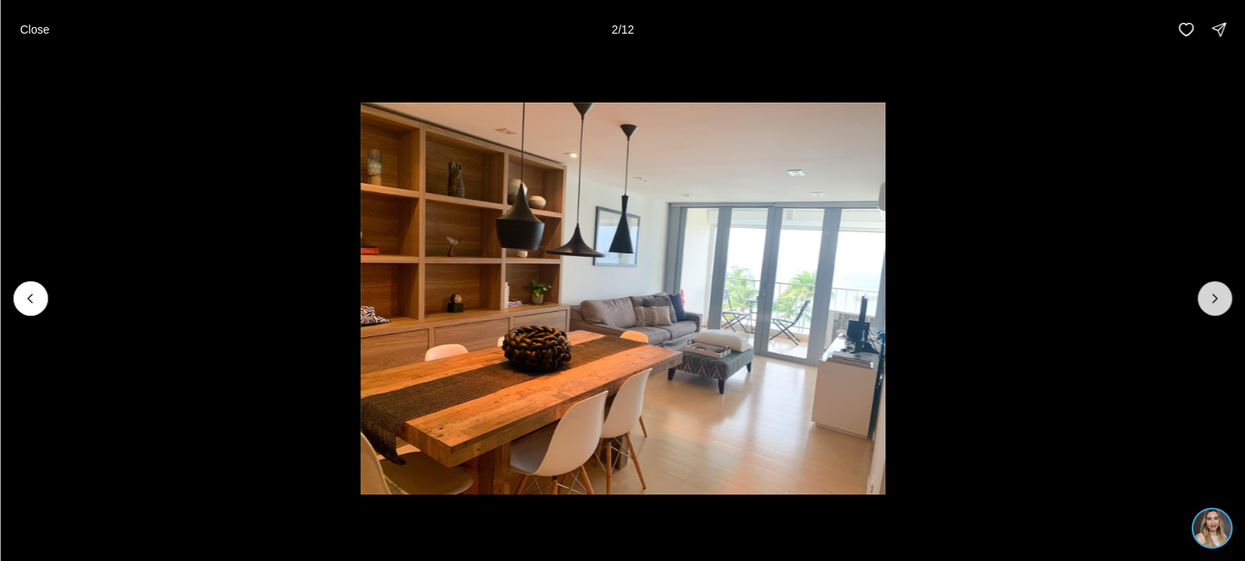
click at [1219, 300] on icon "Next slide" at bounding box center [1215, 299] width 16 height 16
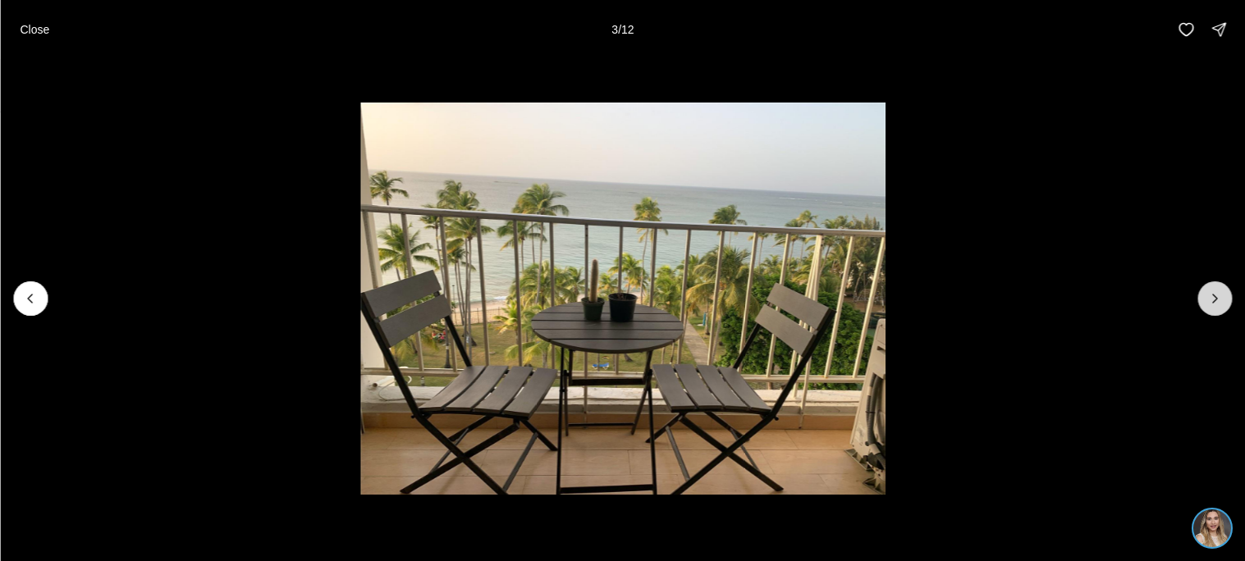
click at [1219, 300] on icon "Next slide" at bounding box center [1215, 299] width 16 height 16
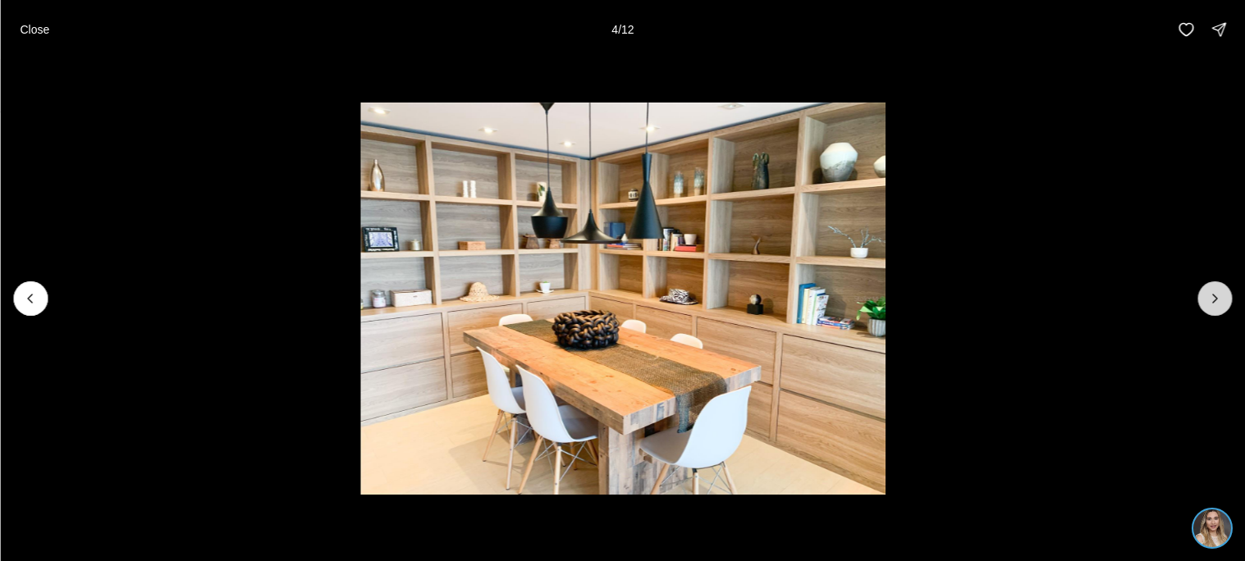
click at [1219, 300] on icon "Next slide" at bounding box center [1215, 299] width 16 height 16
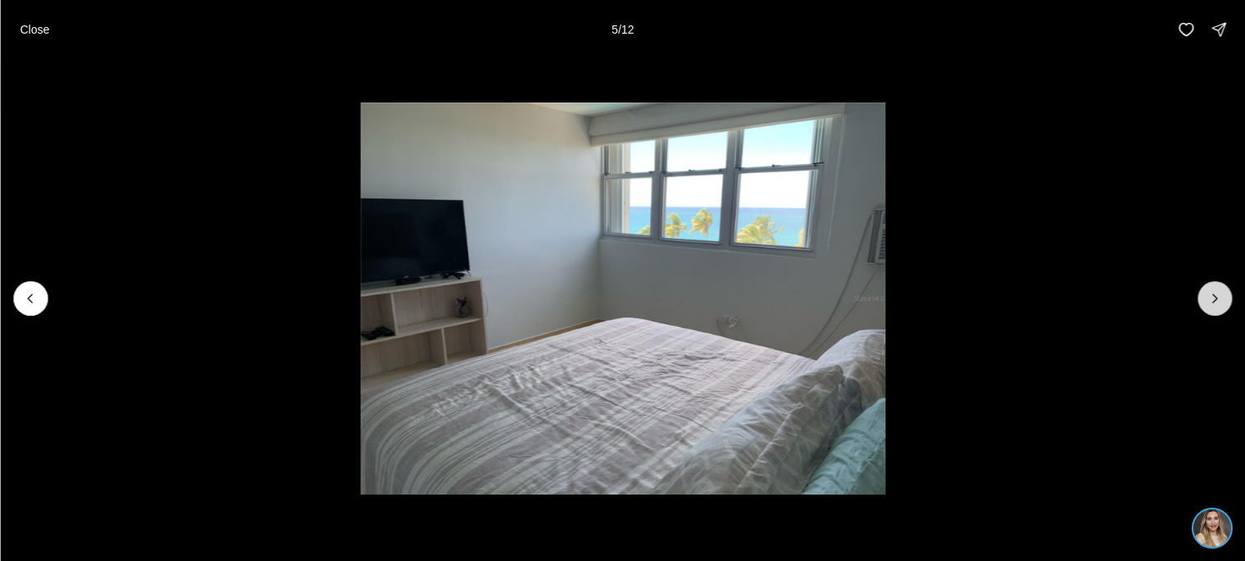
click at [1219, 300] on icon "Next slide" at bounding box center [1215, 299] width 16 height 16
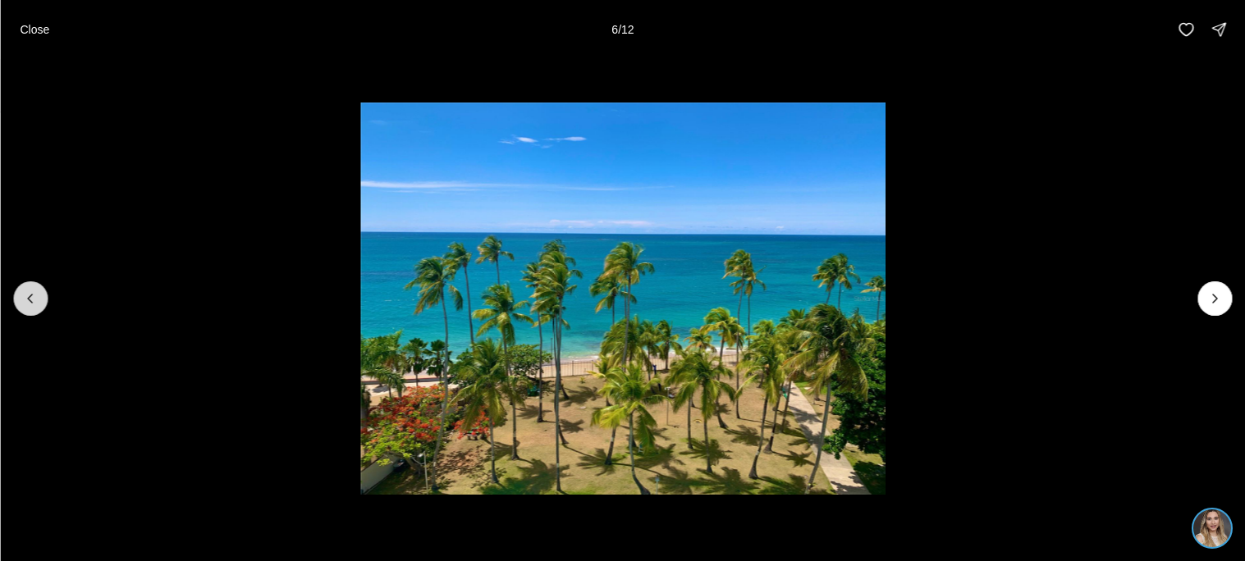
click at [22, 304] on icon "Previous slide" at bounding box center [30, 299] width 16 height 16
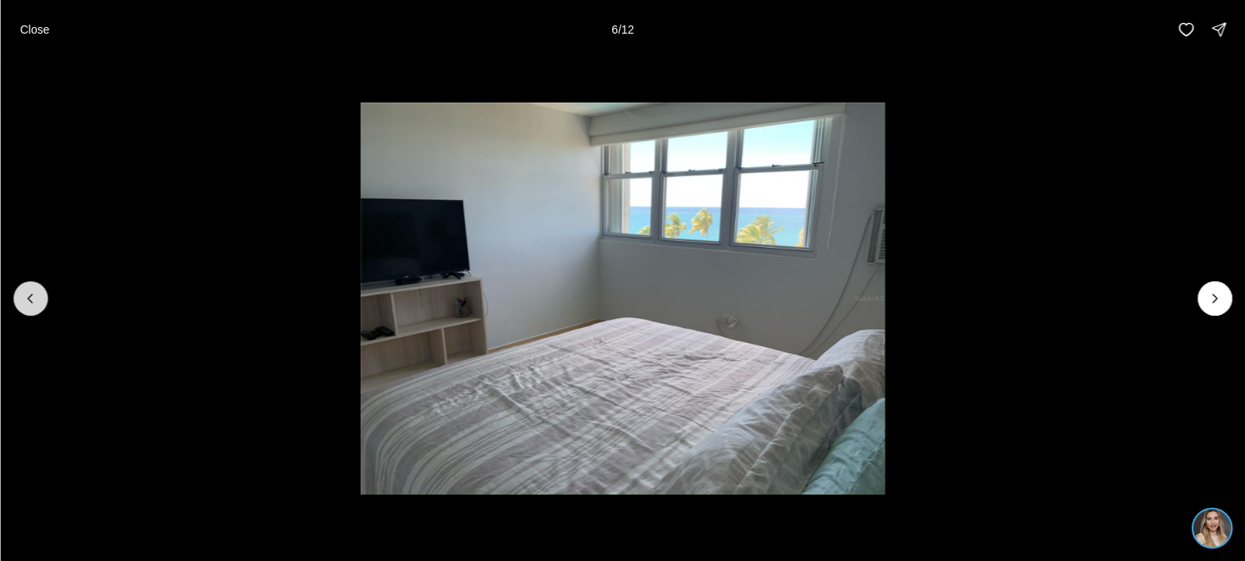
click at [22, 304] on icon "Previous slide" at bounding box center [30, 299] width 16 height 16
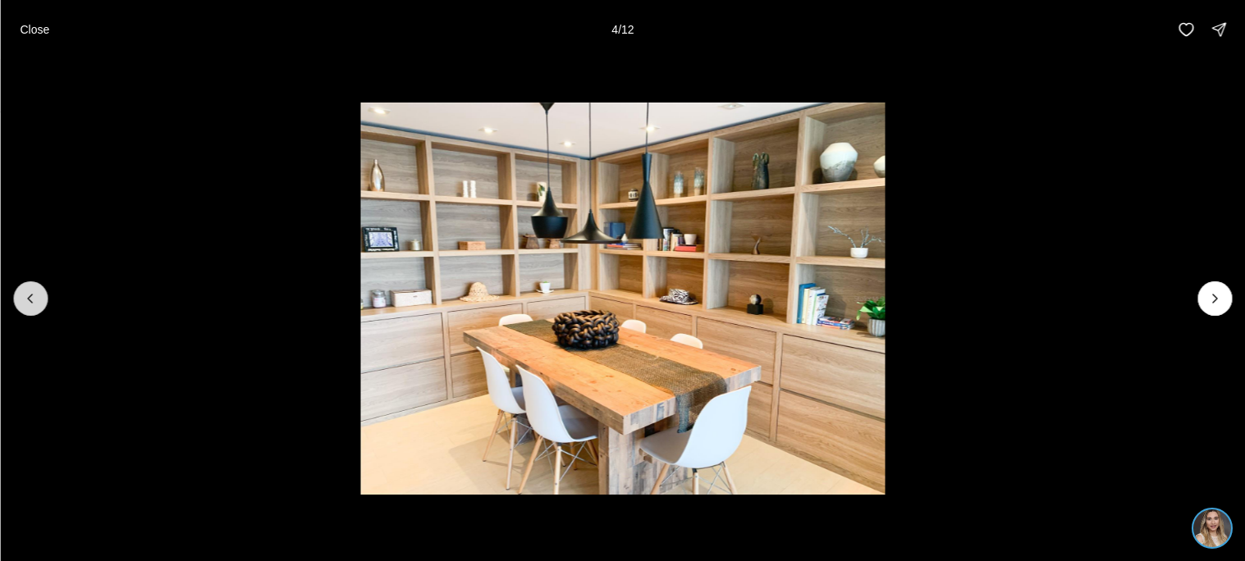
click at [22, 304] on icon "Previous slide" at bounding box center [30, 299] width 16 height 16
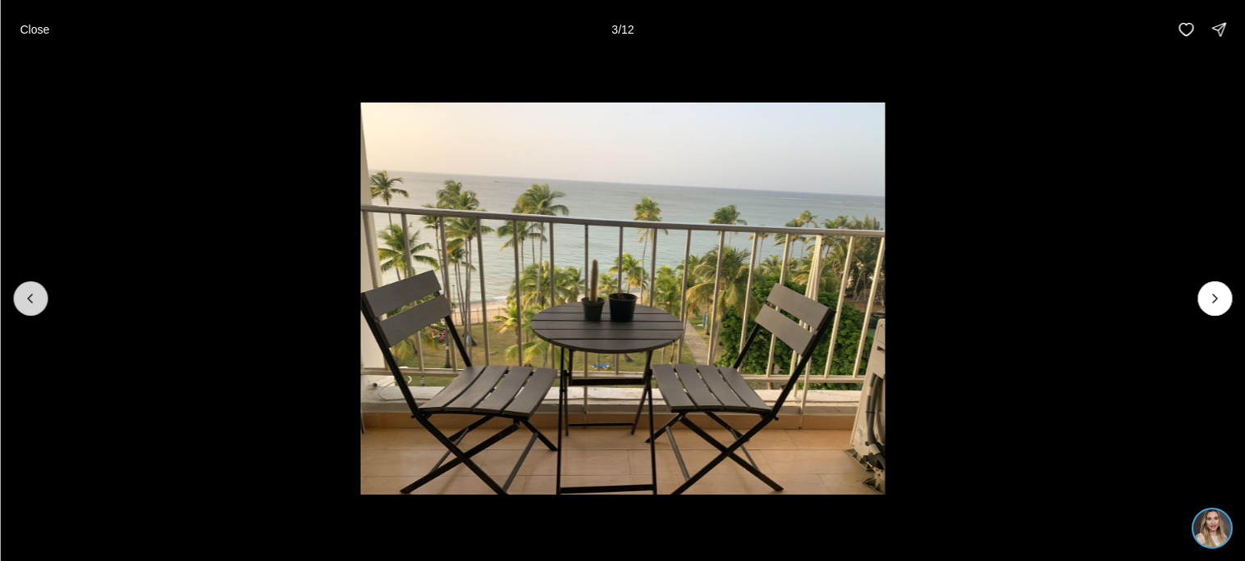
click at [22, 304] on icon "Previous slide" at bounding box center [30, 299] width 16 height 16
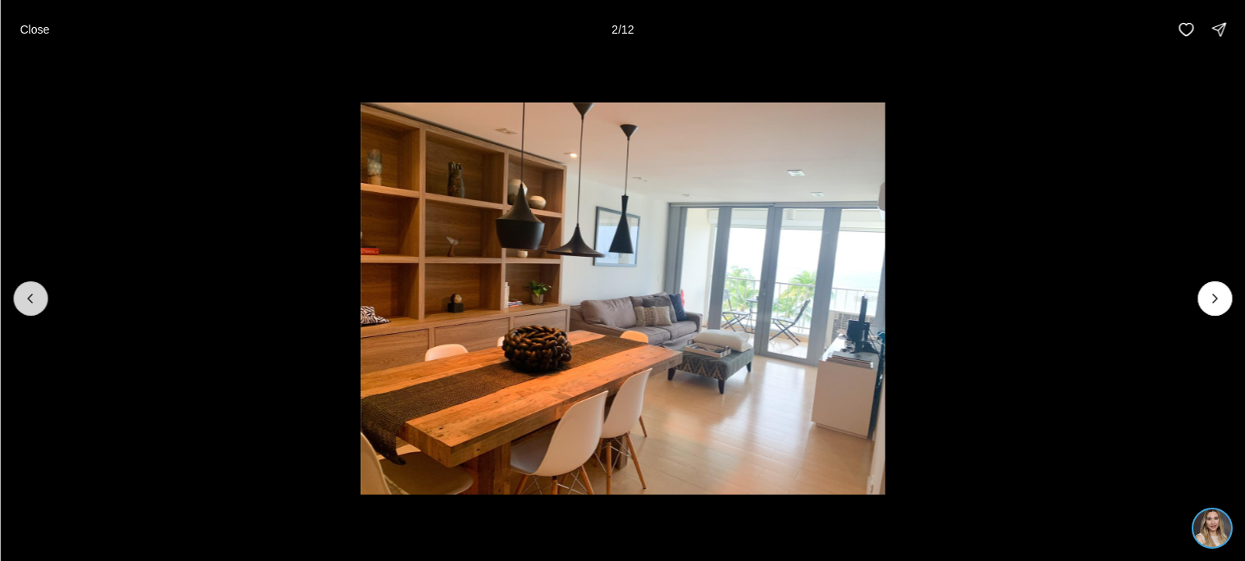
click at [22, 304] on icon "Previous slide" at bounding box center [30, 299] width 16 height 16
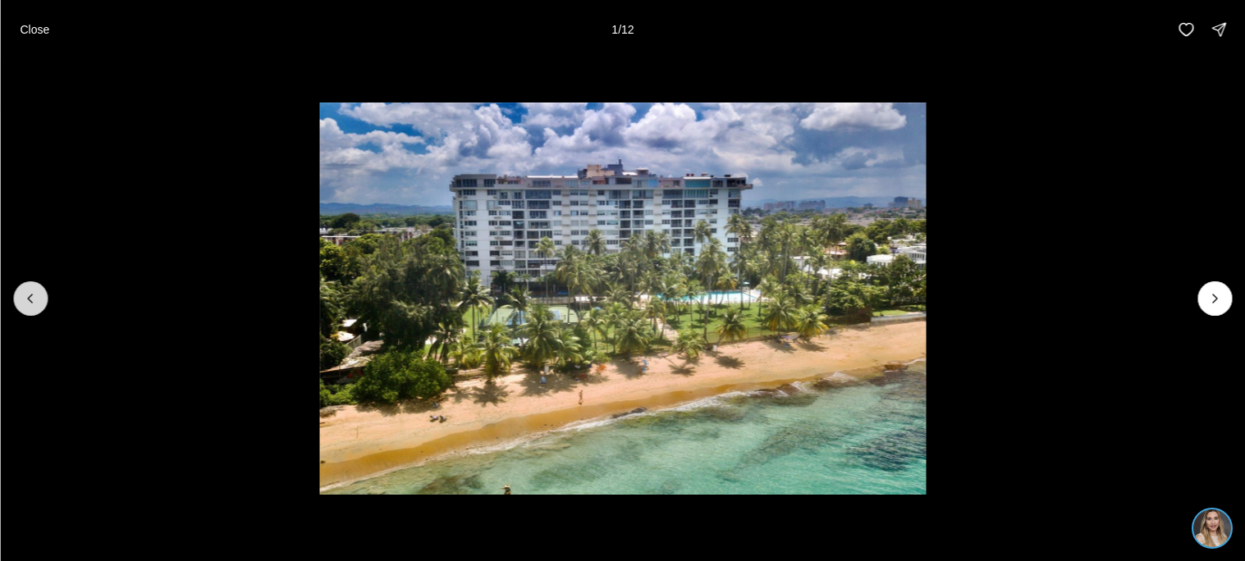
click at [21, 304] on div at bounding box center [30, 299] width 34 height 34
click at [40, 25] on p "Close" at bounding box center [35, 29] width 30 height 13
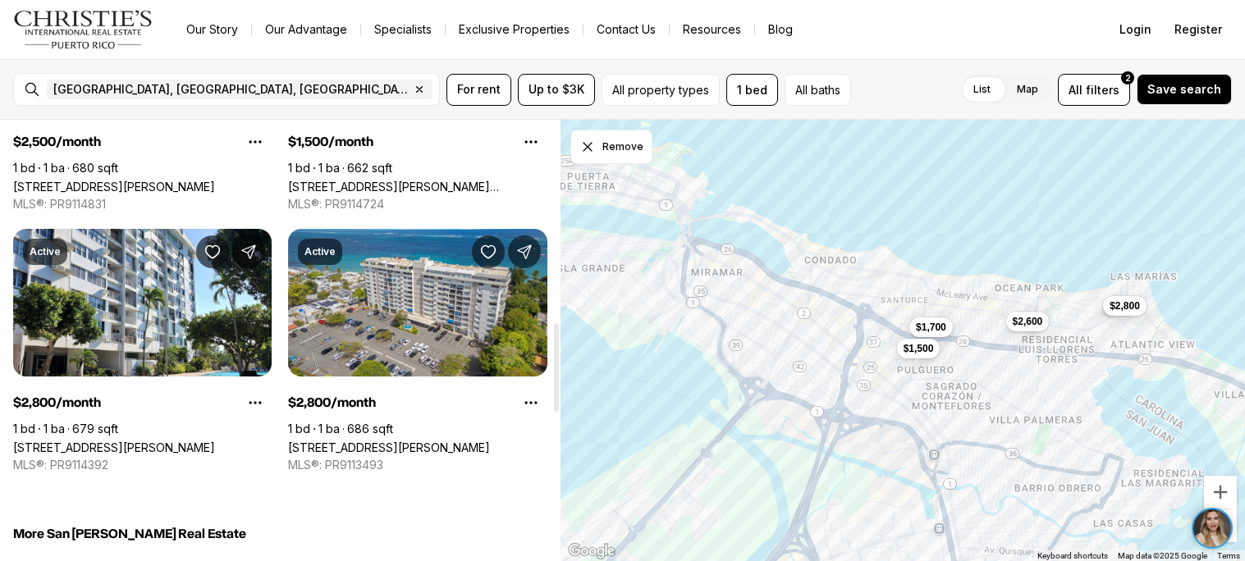
scroll to position [1001, 0]
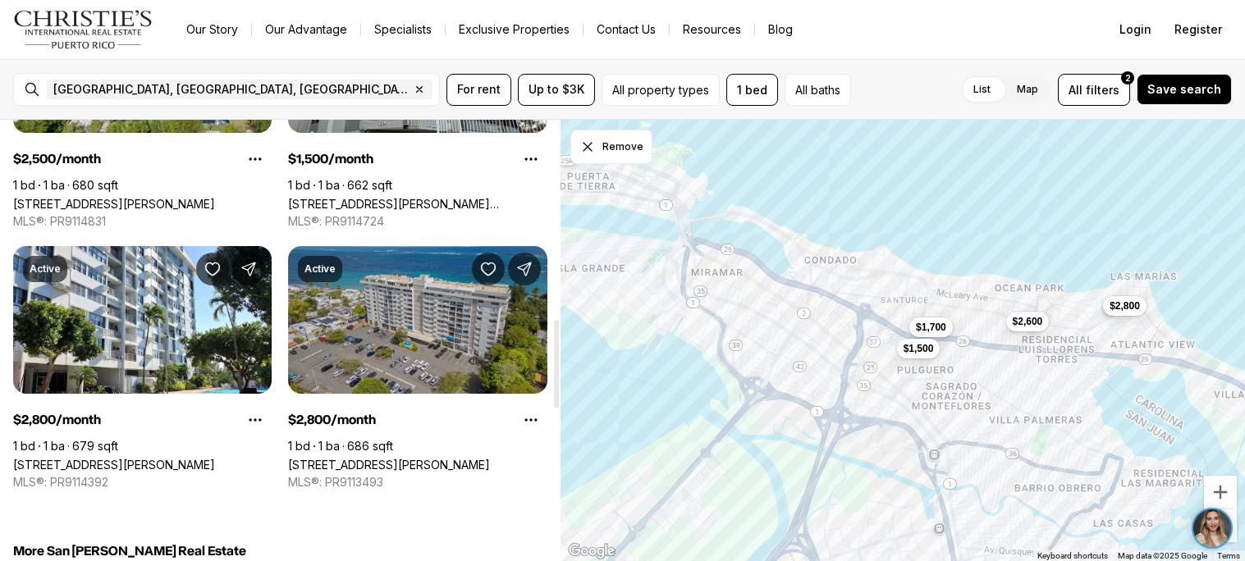
click at [389, 458] on link "[STREET_ADDRESS][PERSON_NAME]" at bounding box center [389, 465] width 202 height 14
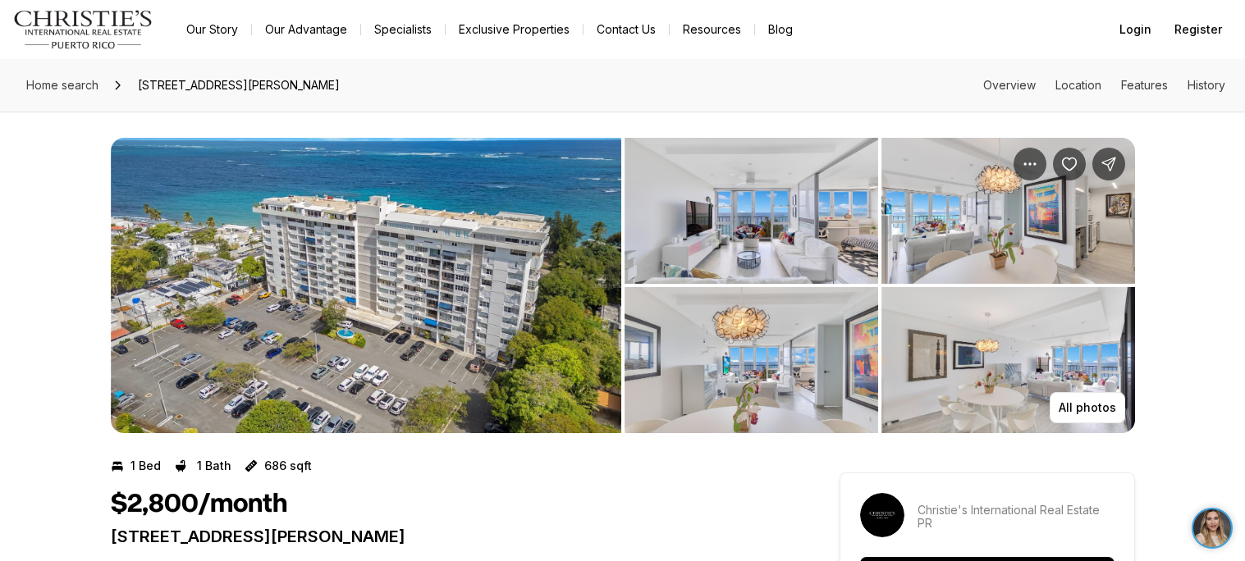
click at [763, 387] on img "View image gallery" at bounding box center [752, 360] width 254 height 146
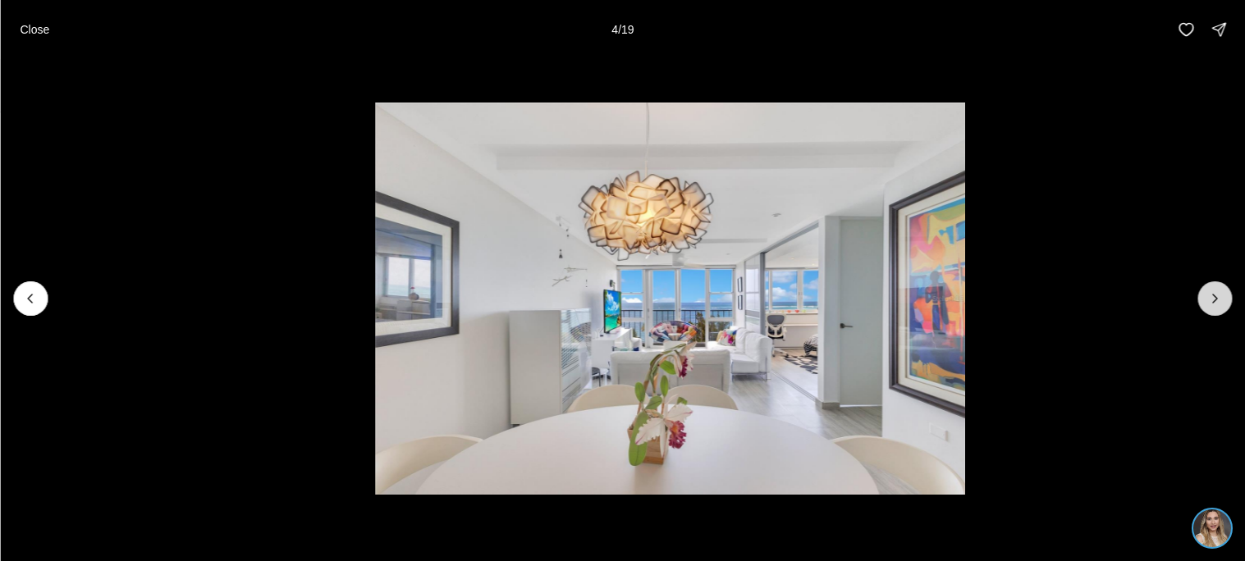
click at [1204, 304] on button "Next slide" at bounding box center [1215, 299] width 34 height 34
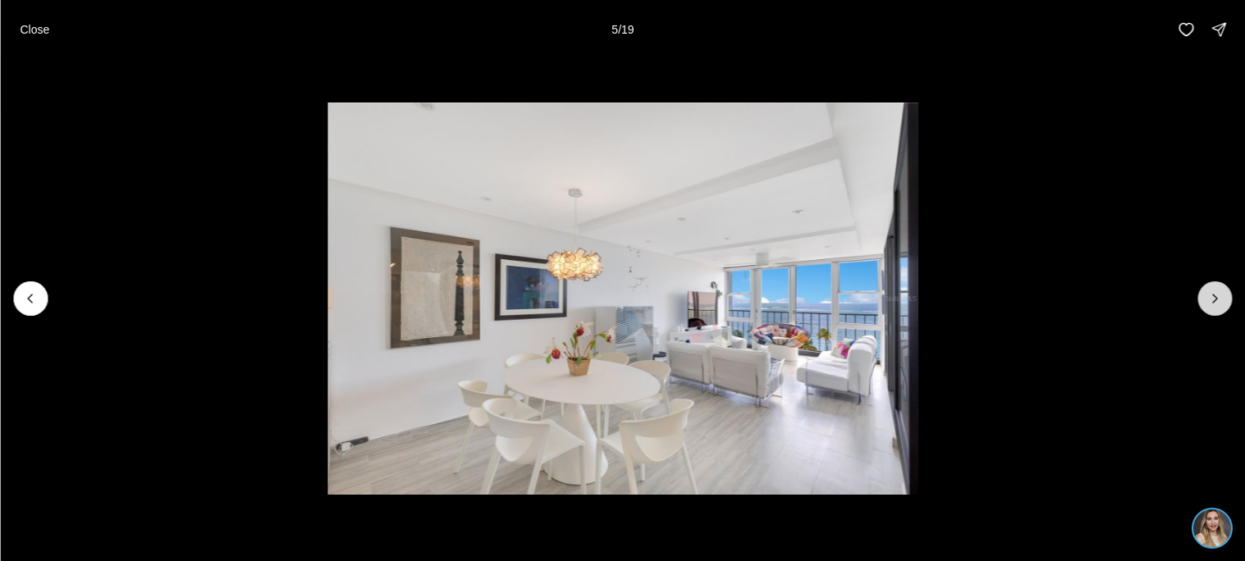
click at [1204, 304] on button "Next slide" at bounding box center [1215, 299] width 34 height 34
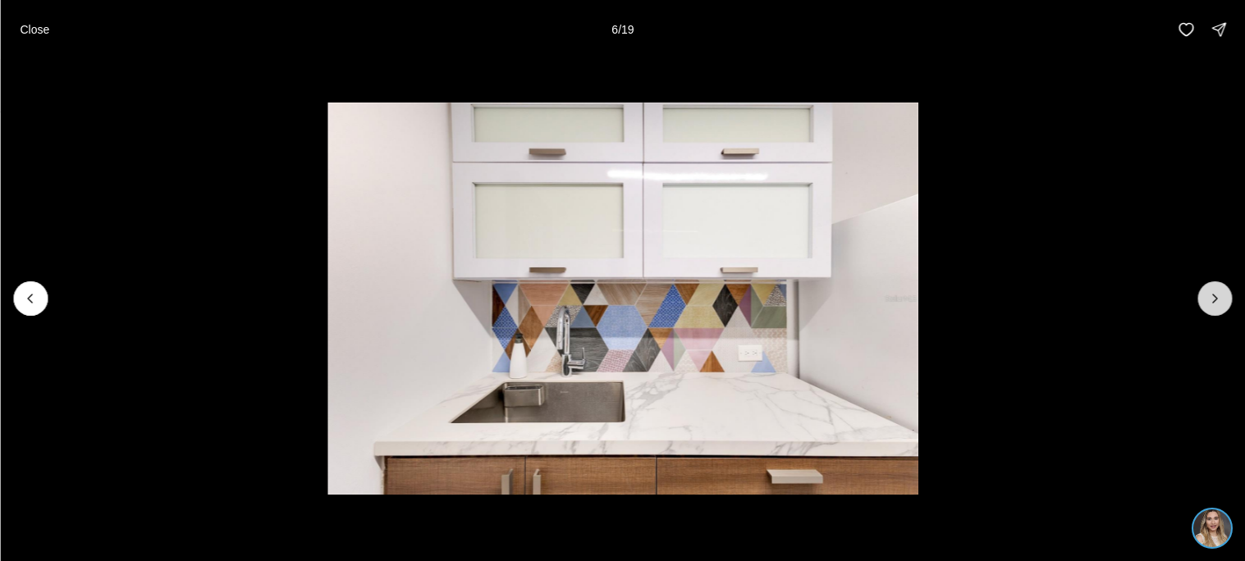
click at [1204, 304] on button "Next slide" at bounding box center [1215, 299] width 34 height 34
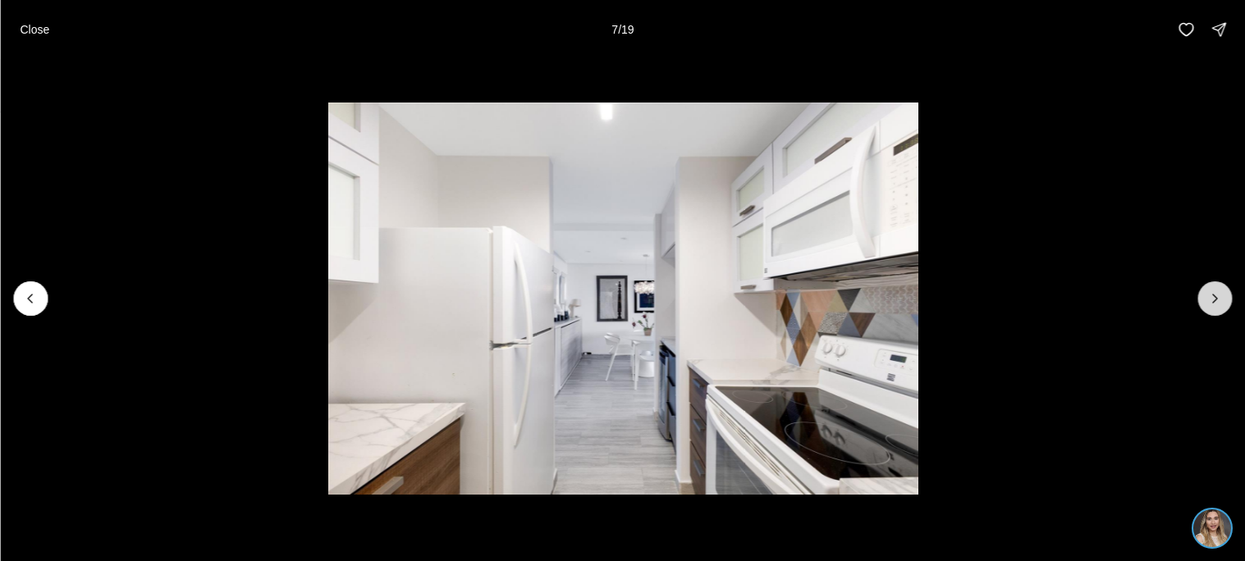
click at [1204, 304] on button "Next slide" at bounding box center [1215, 299] width 34 height 34
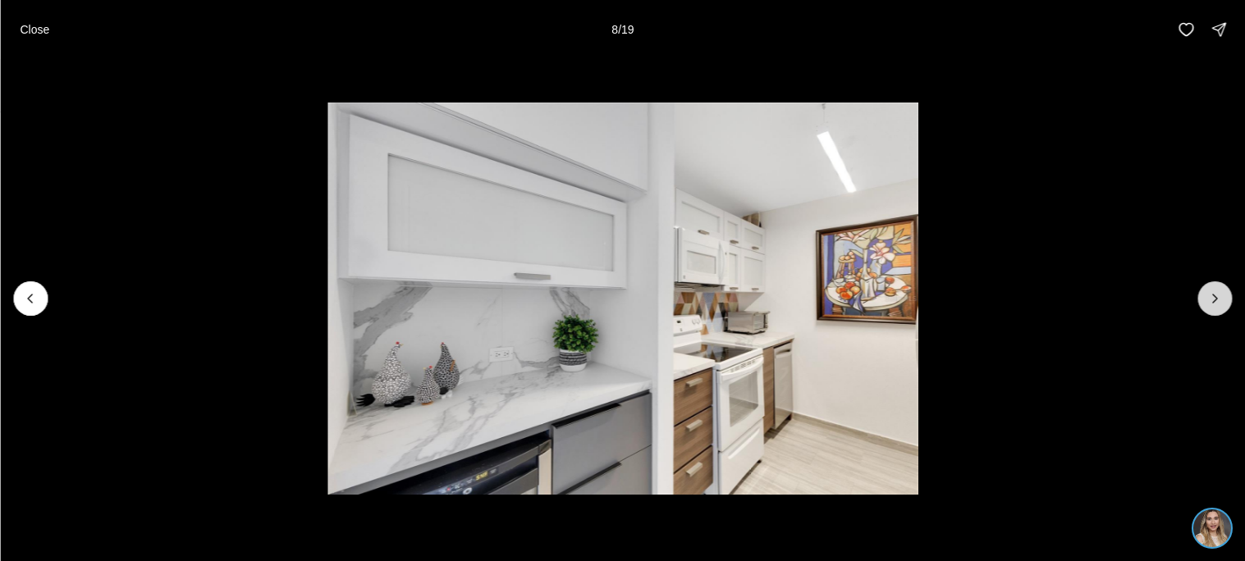
click at [1204, 304] on button "Next slide" at bounding box center [1215, 299] width 34 height 34
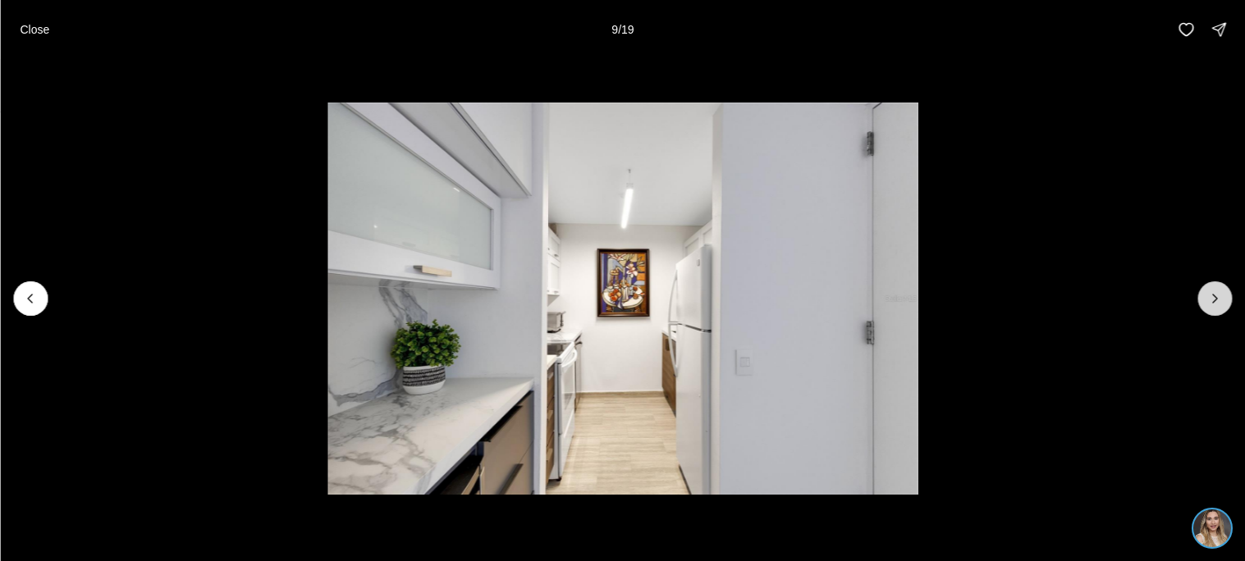
click at [1204, 304] on button "Next slide" at bounding box center [1215, 299] width 34 height 34
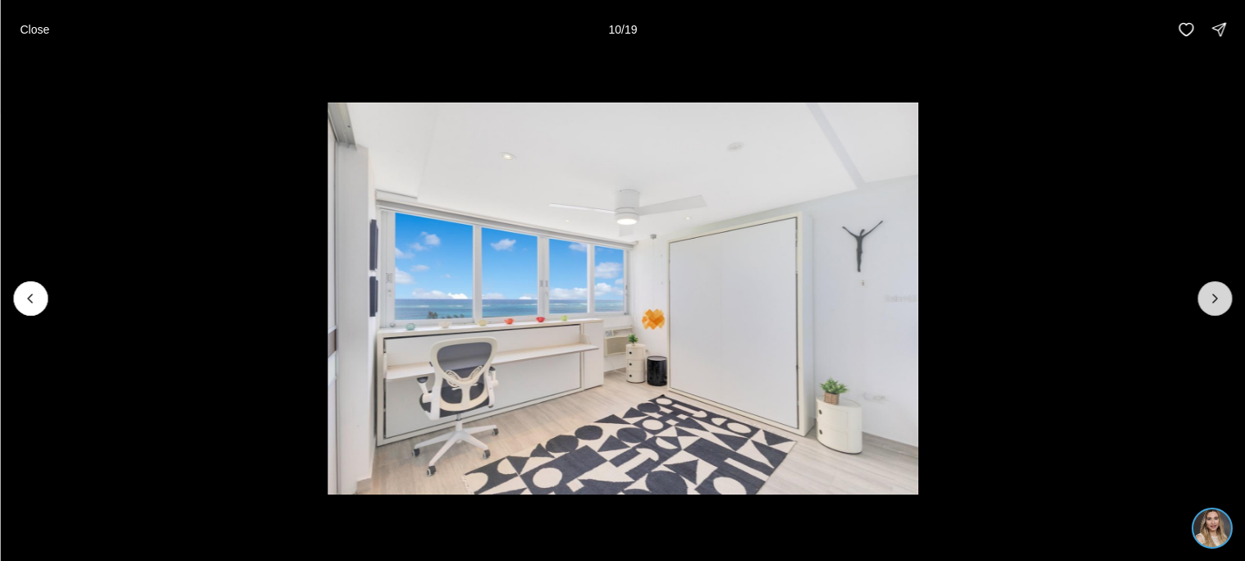
click at [1204, 304] on button "Next slide" at bounding box center [1215, 299] width 34 height 34
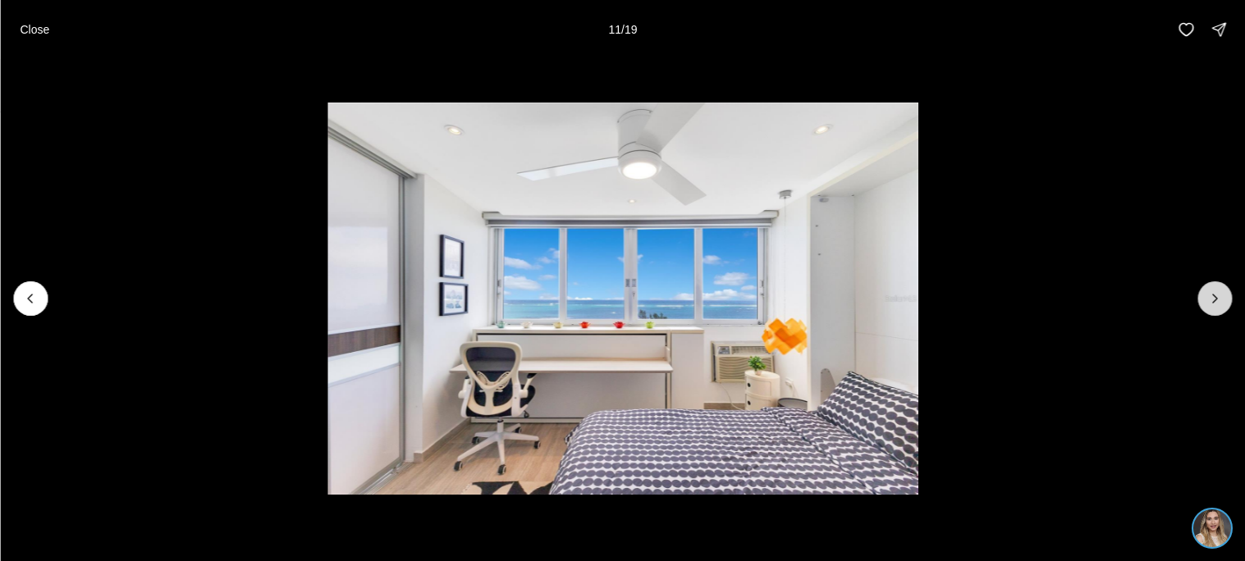
click at [1204, 304] on button "Next slide" at bounding box center [1215, 299] width 34 height 34
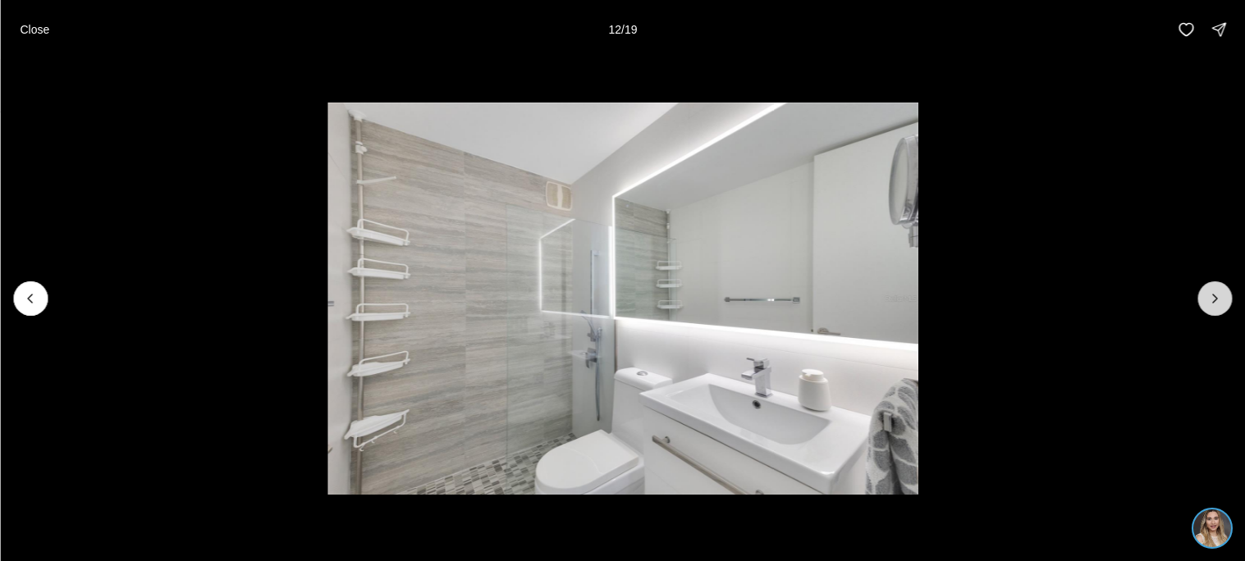
click at [1204, 304] on button "Next slide" at bounding box center [1215, 299] width 34 height 34
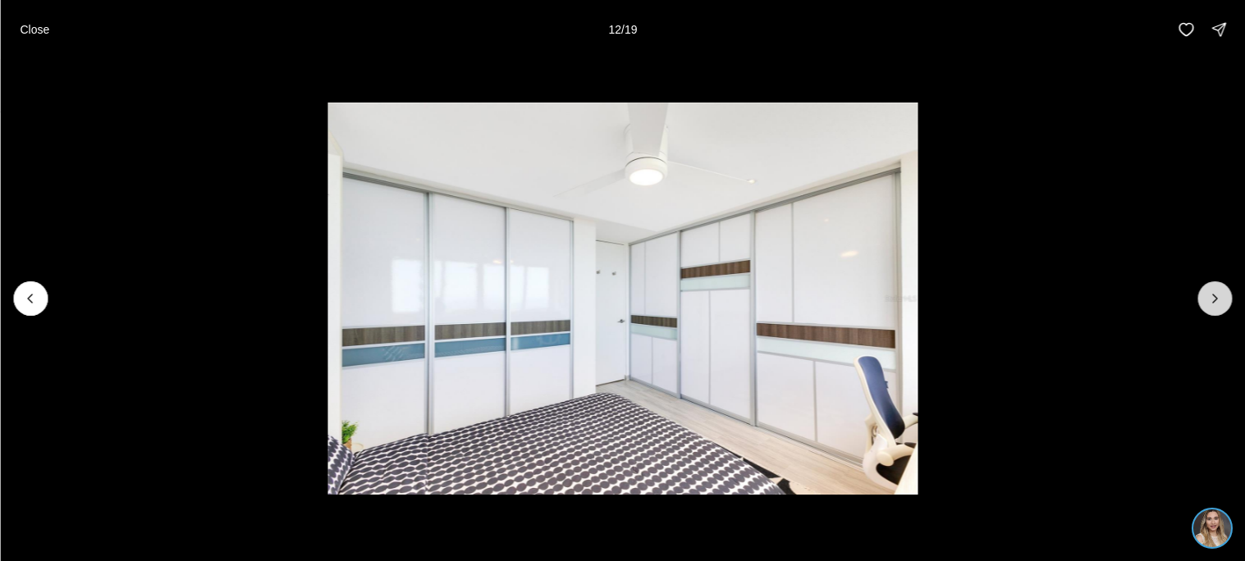
click at [1204, 304] on button "Next slide" at bounding box center [1215, 299] width 34 height 34
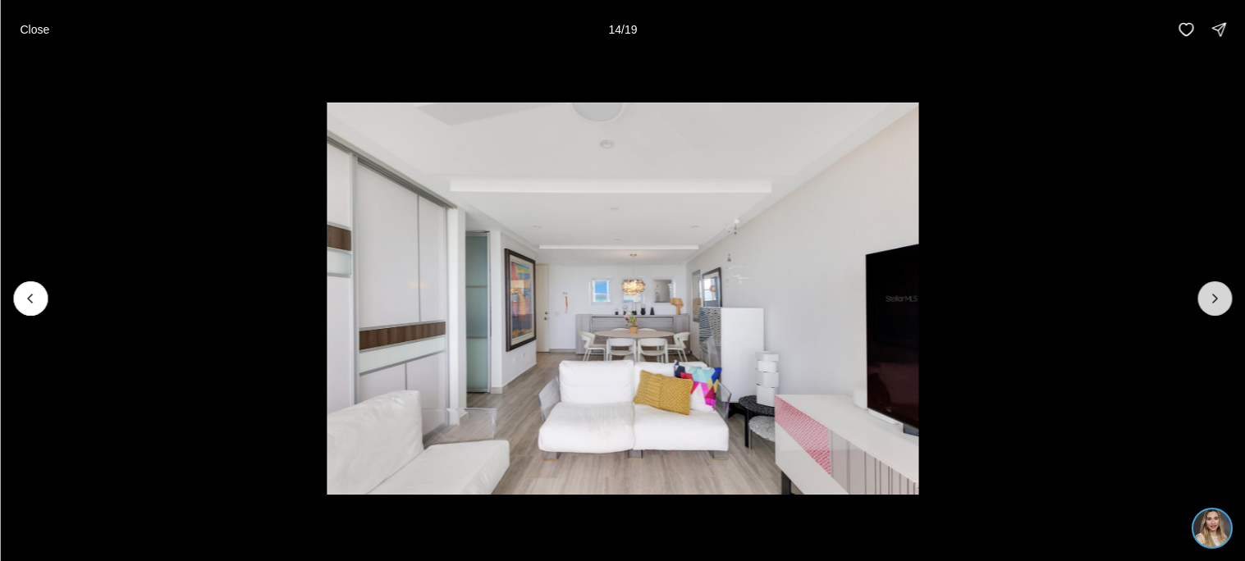
click at [1204, 304] on button "Next slide" at bounding box center [1215, 299] width 34 height 34
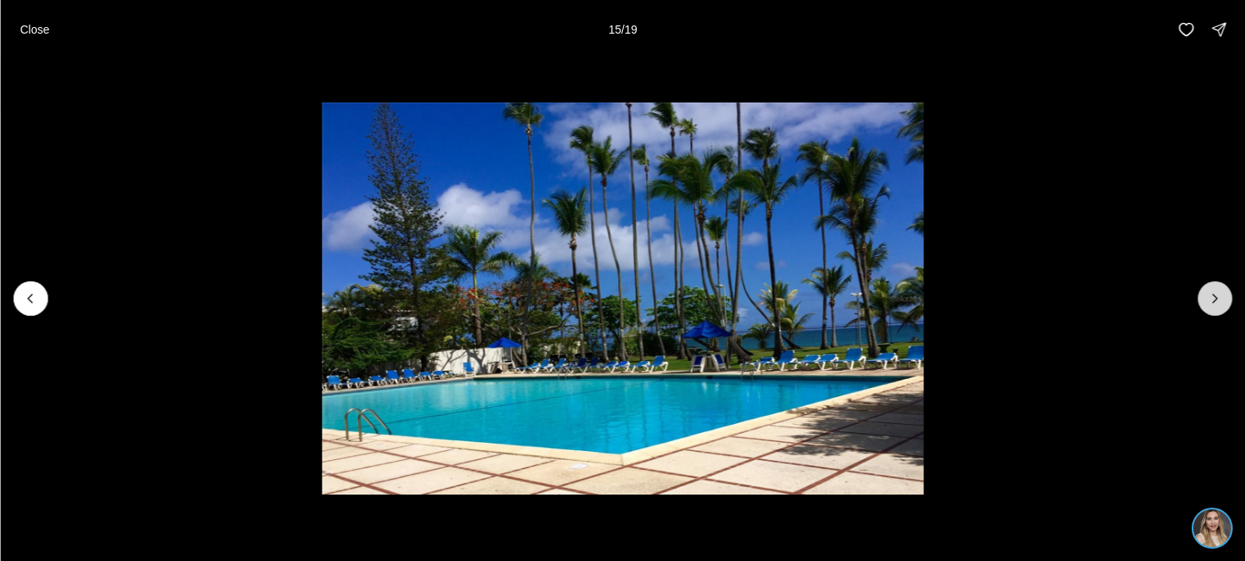
click at [1204, 304] on button "Next slide" at bounding box center [1215, 299] width 34 height 34
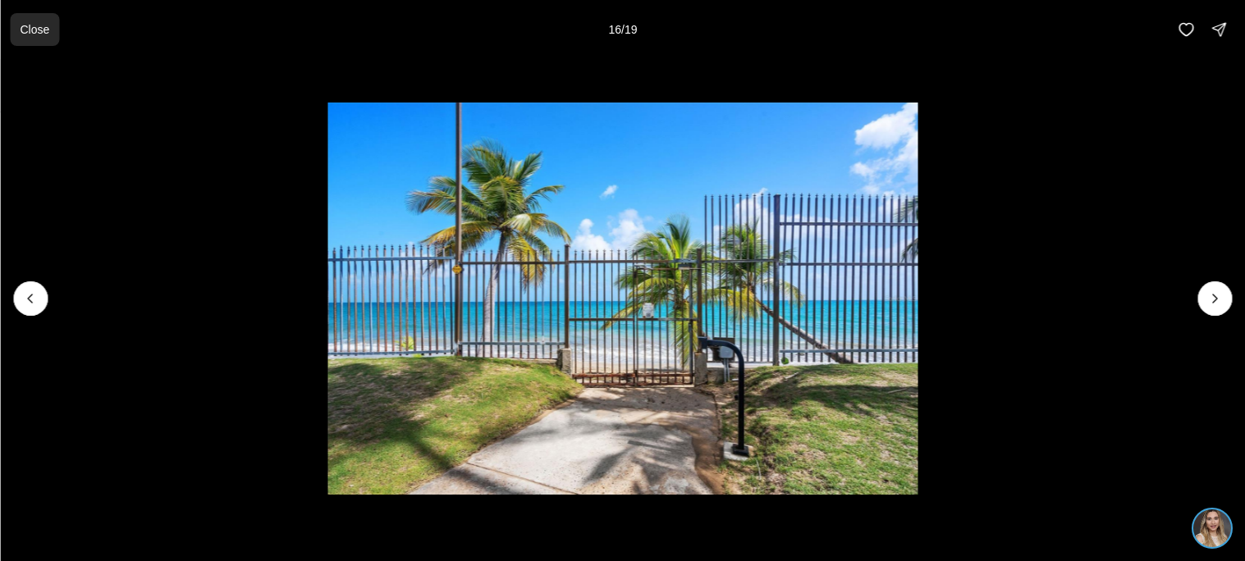
click at [20, 35] on p "Close" at bounding box center [35, 29] width 30 height 13
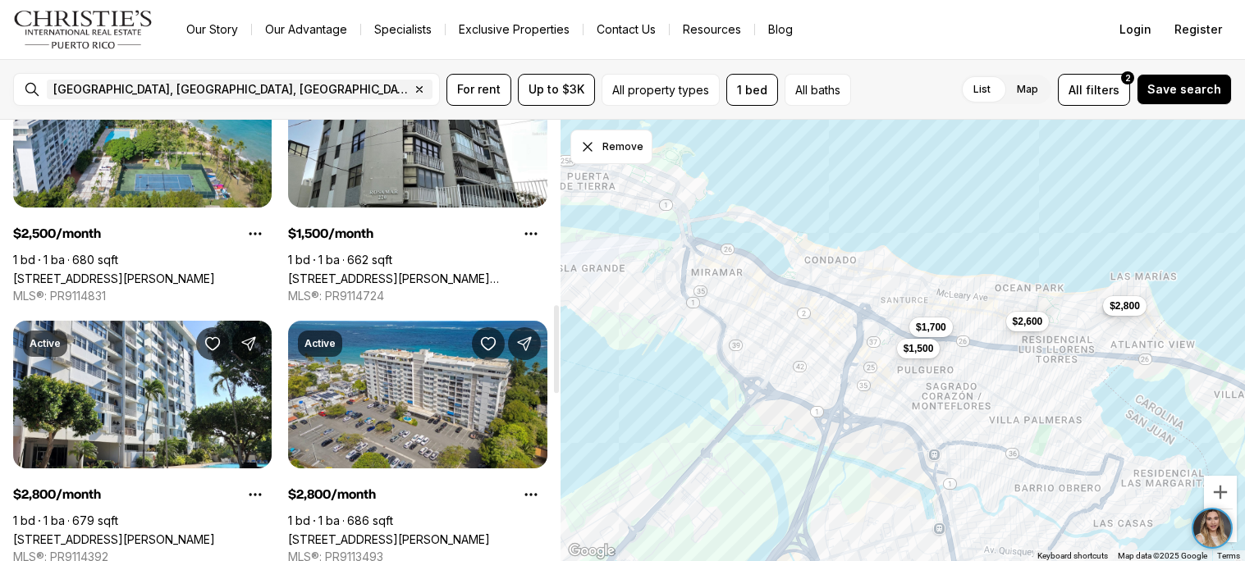
scroll to position [926, 0]
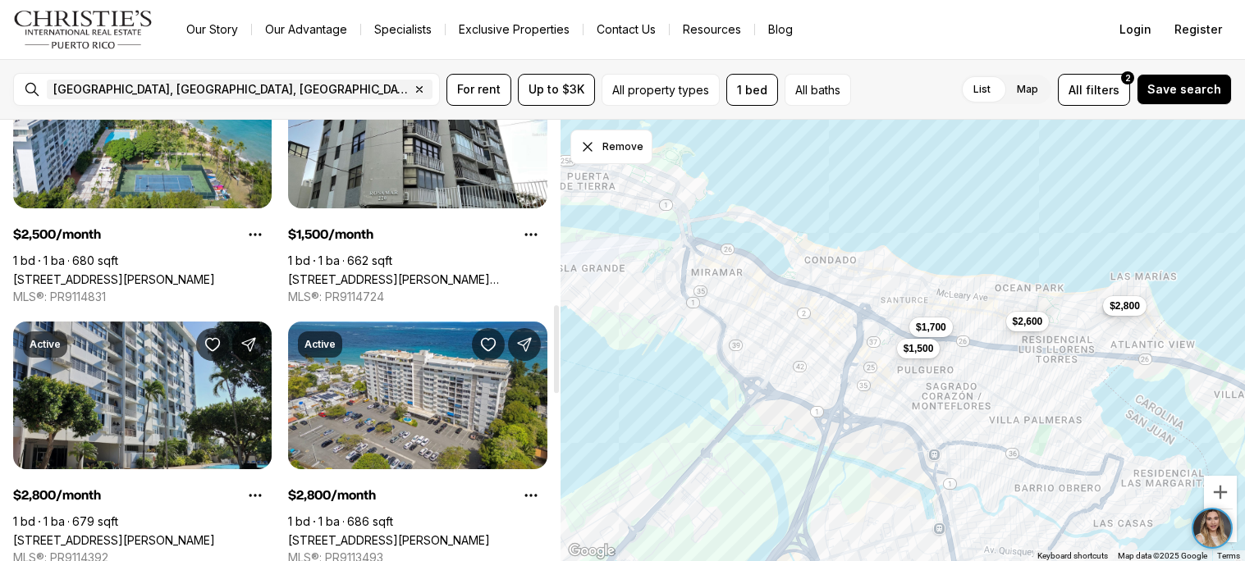
click at [209, 534] on link "[STREET_ADDRESS][PERSON_NAME]" at bounding box center [114, 541] width 202 height 14
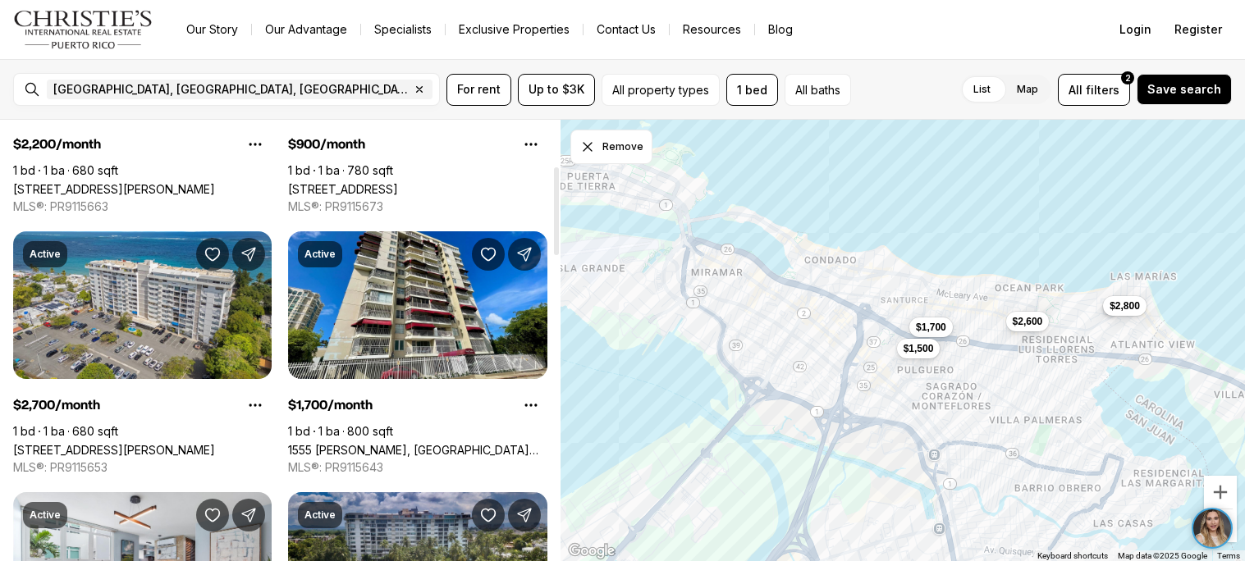
scroll to position [231, 0]
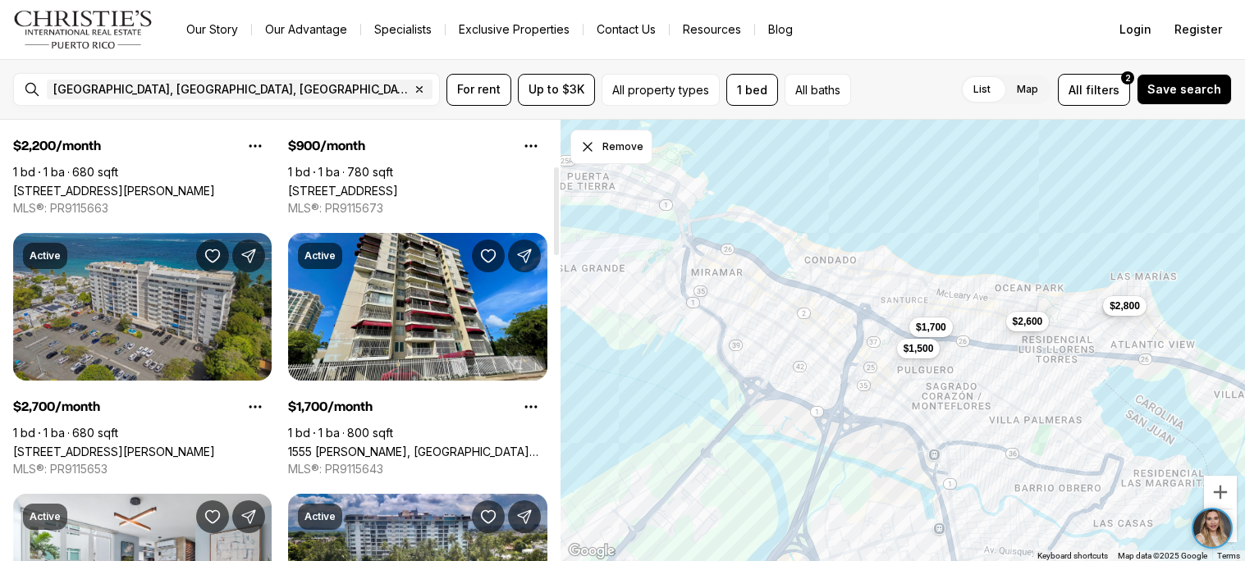
click at [215, 445] on link "[STREET_ADDRESS][PERSON_NAME]" at bounding box center [114, 452] width 202 height 14
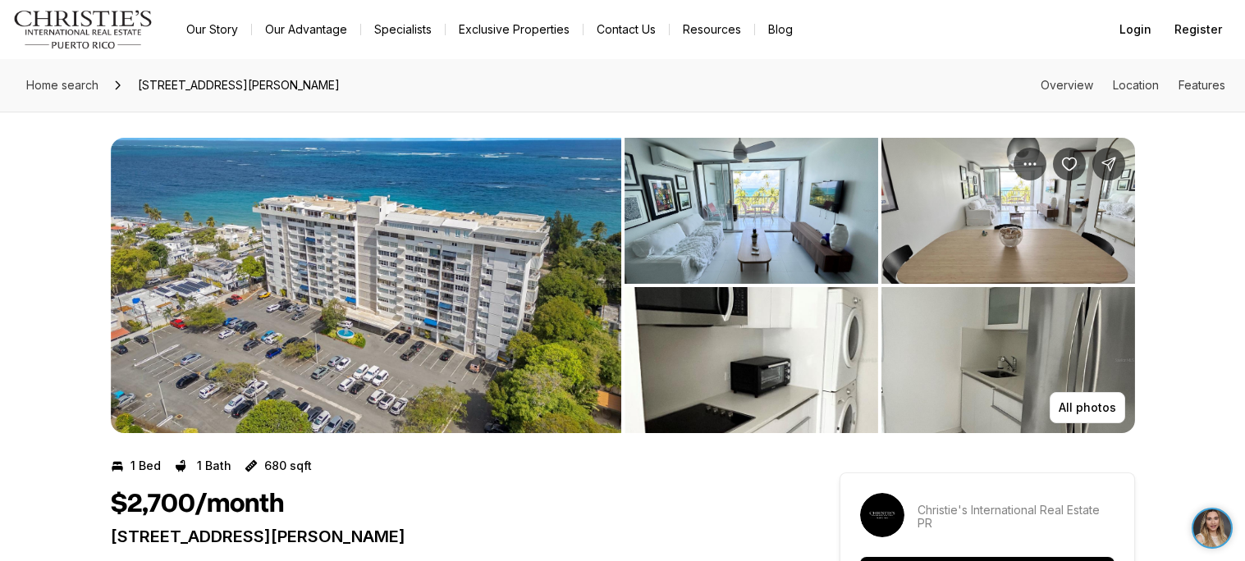
click at [559, 372] on img "View image gallery" at bounding box center [366, 286] width 511 height 296
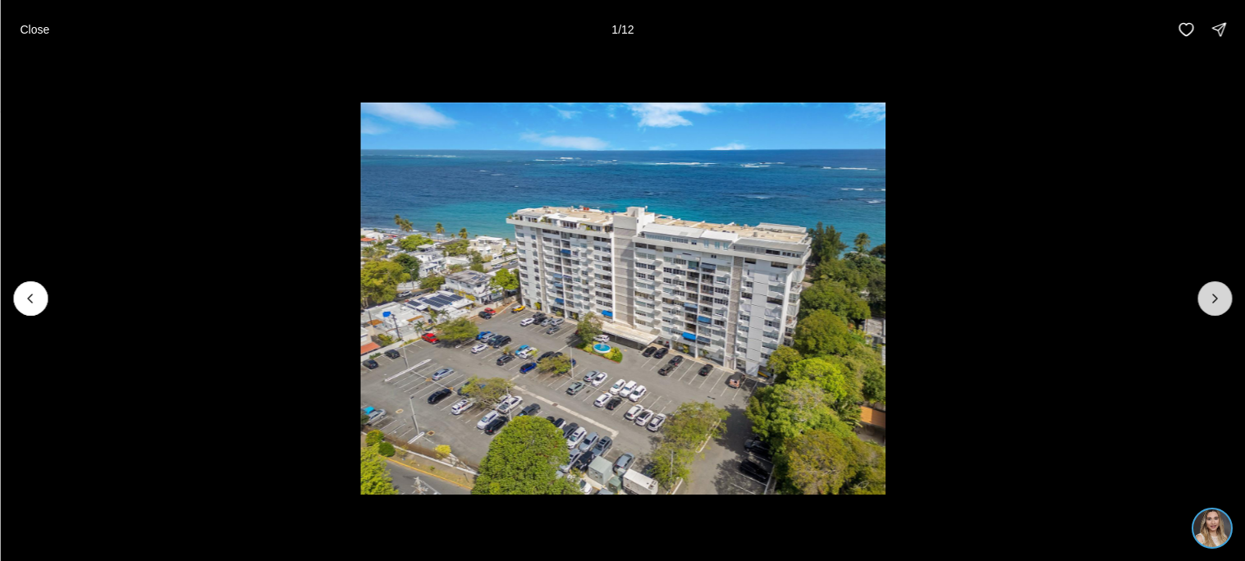
click at [1225, 288] on button "Next slide" at bounding box center [1215, 299] width 34 height 34
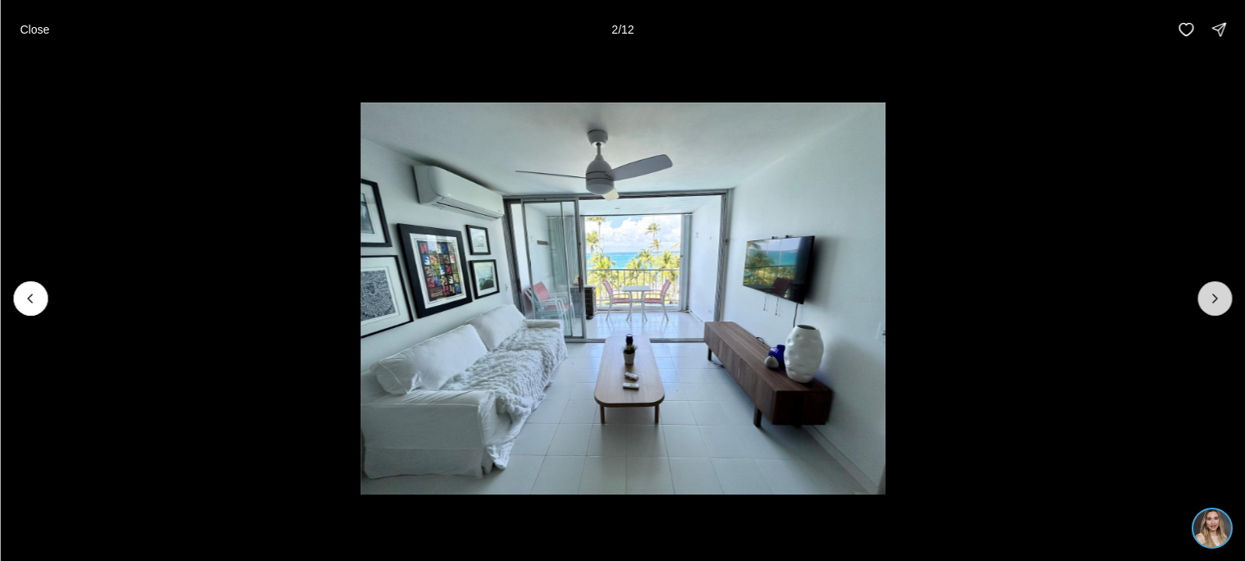
click at [1225, 288] on button "Next slide" at bounding box center [1215, 299] width 34 height 34
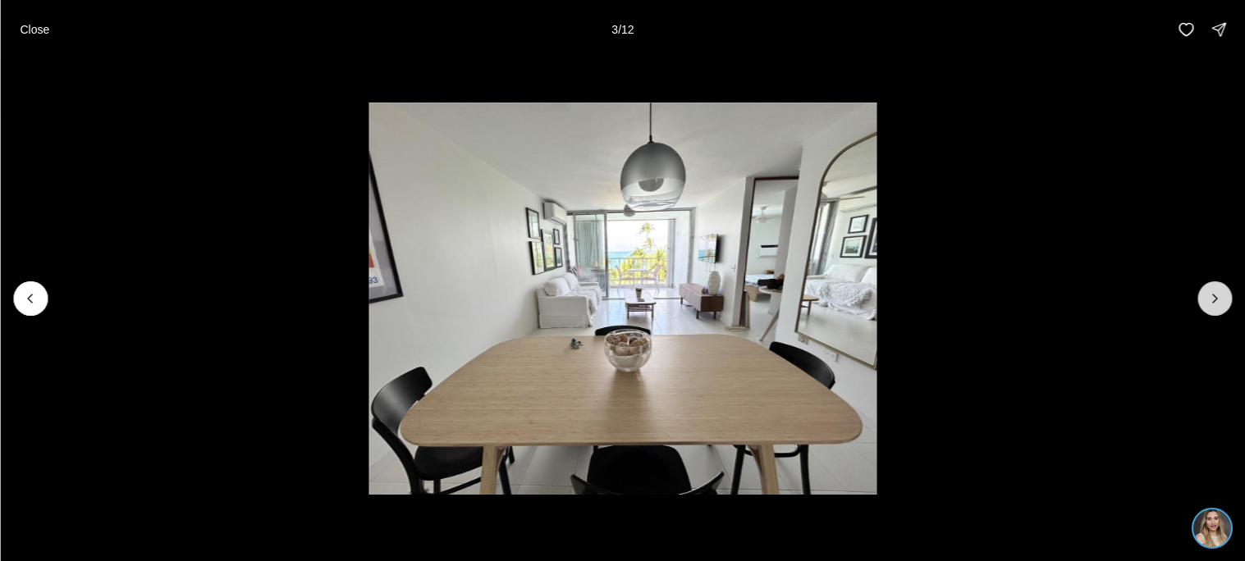
click at [1225, 288] on button "Next slide" at bounding box center [1215, 299] width 34 height 34
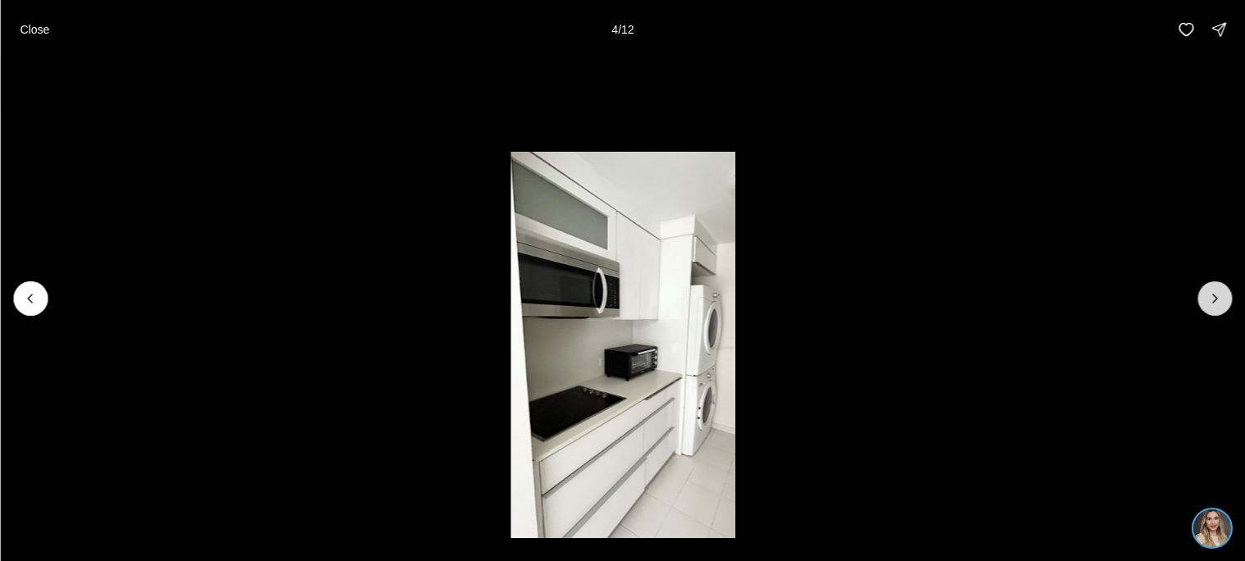
click at [1225, 288] on button "Next slide" at bounding box center [1215, 299] width 34 height 34
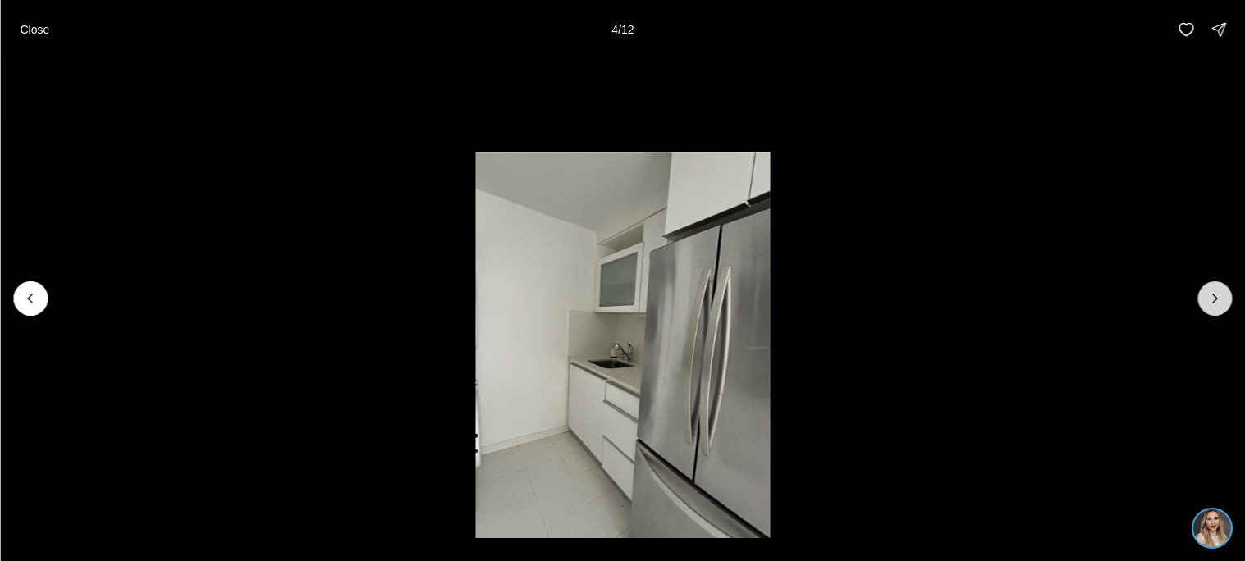
click at [1225, 288] on button "Next slide" at bounding box center [1215, 299] width 34 height 34
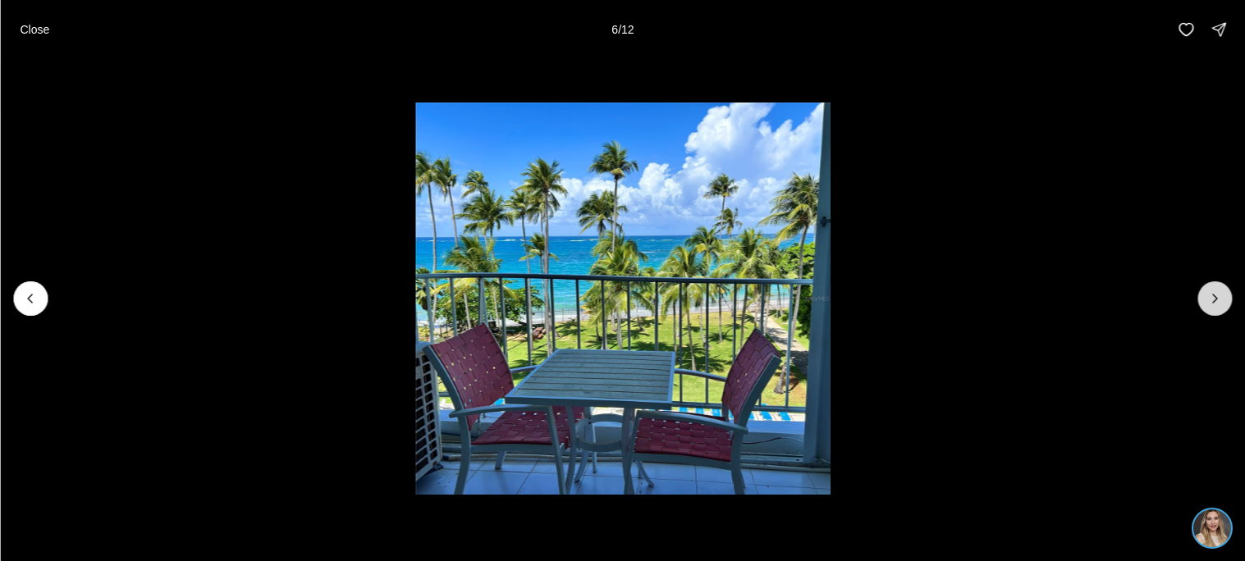
click at [1225, 288] on button "Next slide" at bounding box center [1215, 299] width 34 height 34
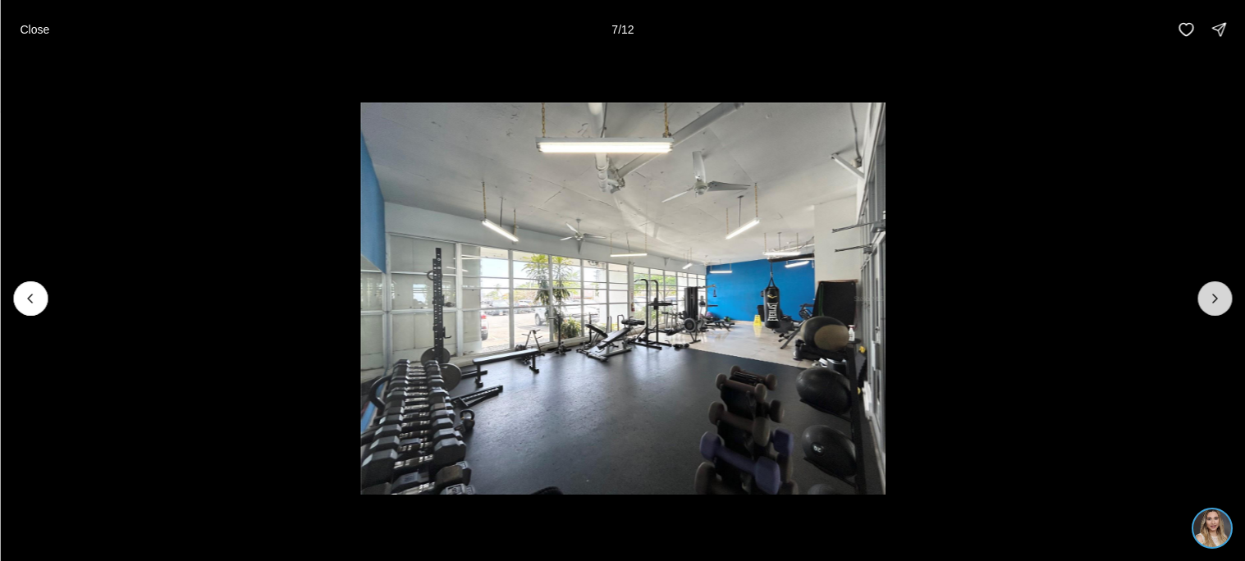
click at [1225, 288] on button "Next slide" at bounding box center [1215, 299] width 34 height 34
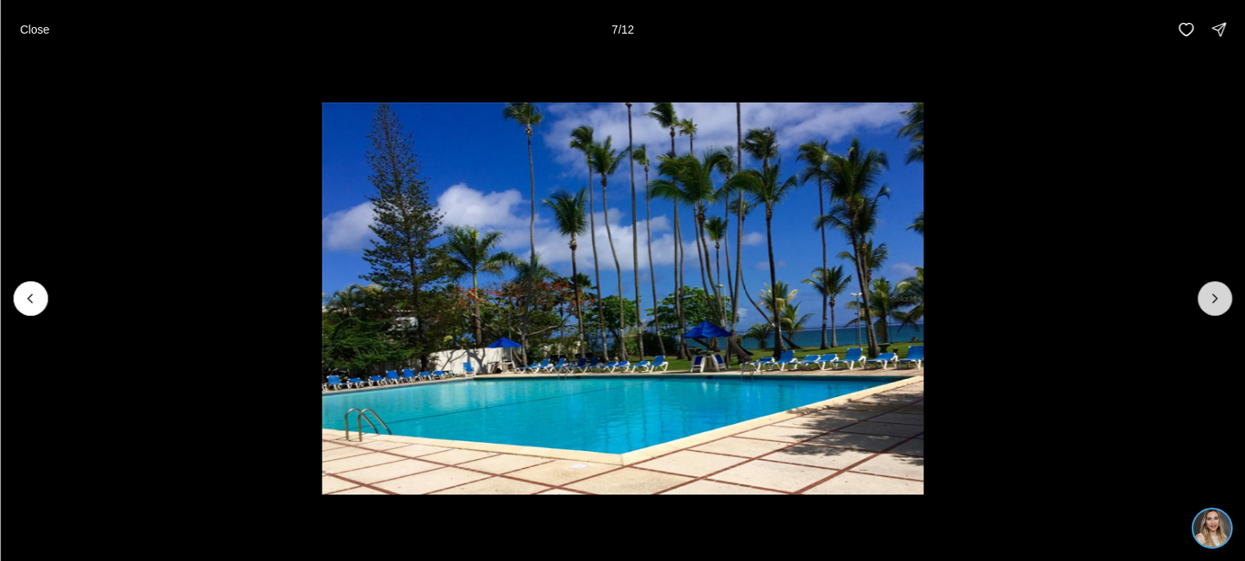
click at [1225, 288] on button "Next slide" at bounding box center [1215, 299] width 34 height 34
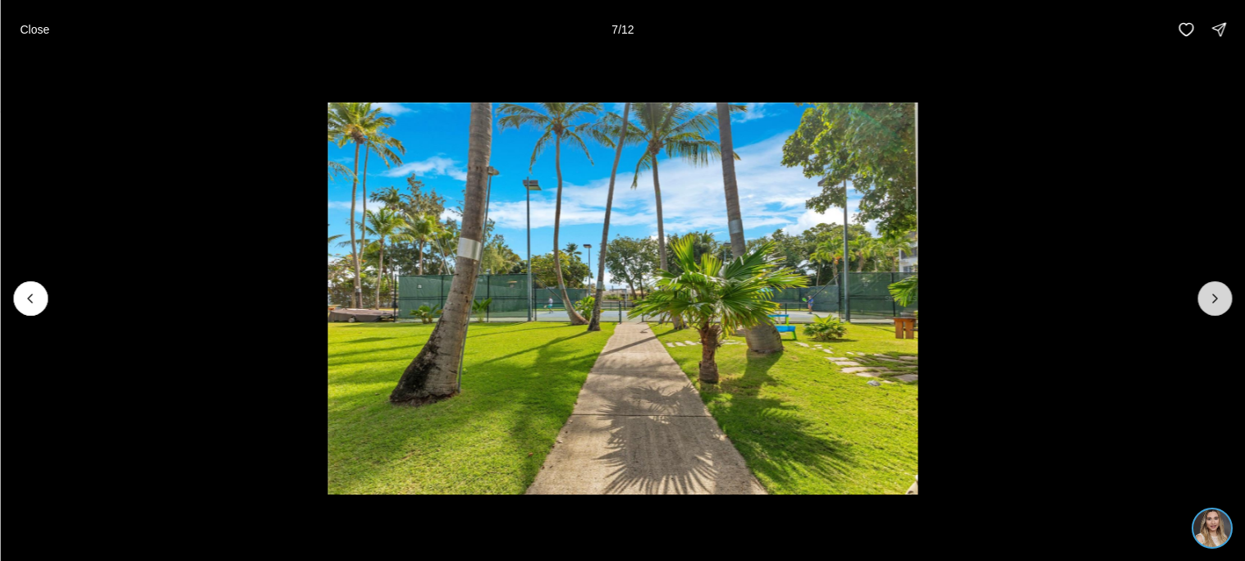
click at [1225, 288] on button "Next slide" at bounding box center [1215, 299] width 34 height 34
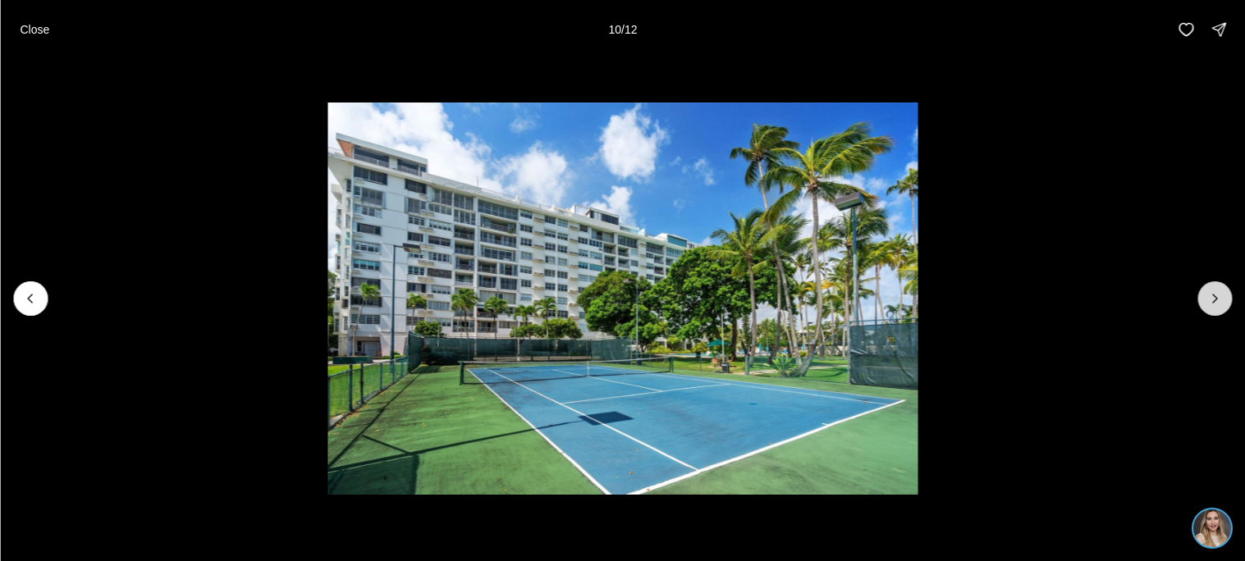
click at [1225, 288] on button "Next slide" at bounding box center [1215, 299] width 34 height 34
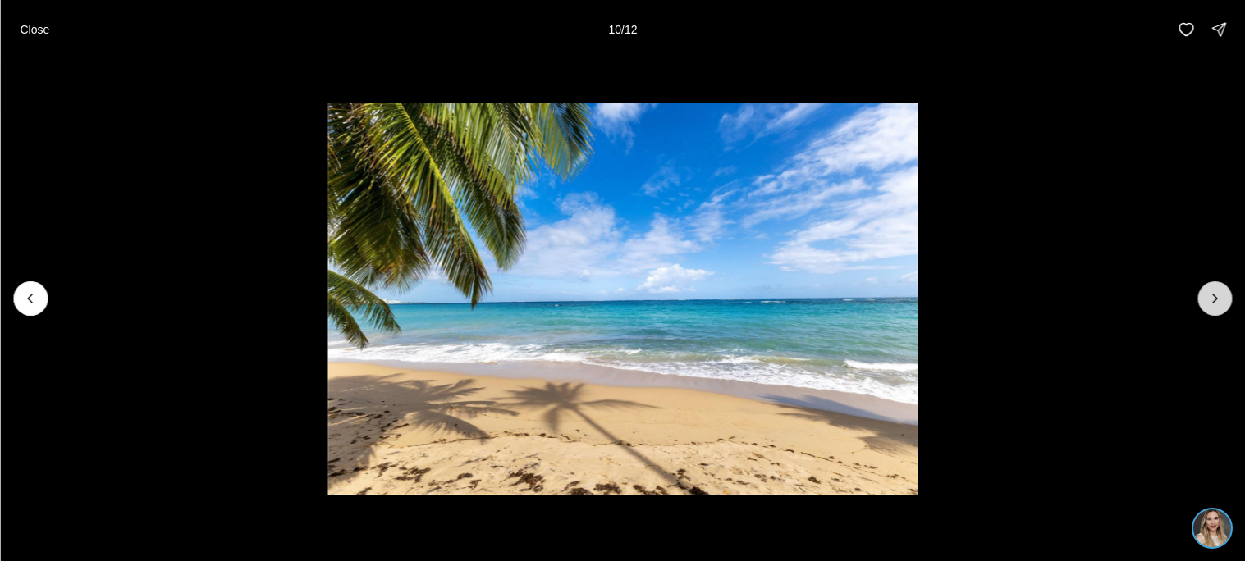
click at [1225, 288] on button "Next slide" at bounding box center [1215, 299] width 34 height 34
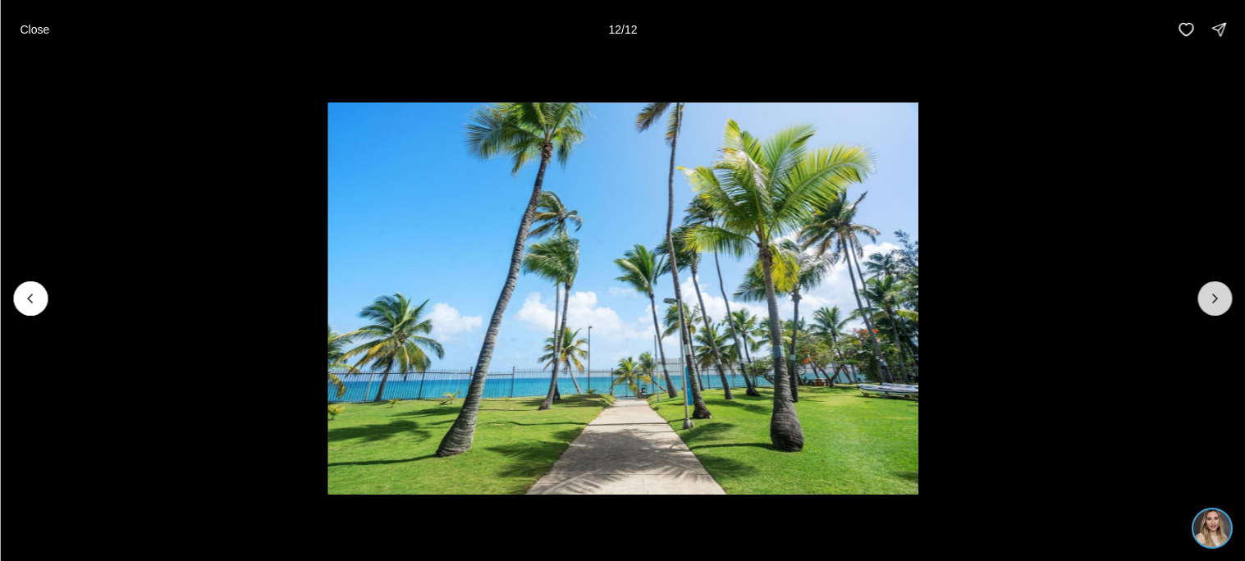
click at [1225, 288] on div at bounding box center [1215, 299] width 34 height 34
click at [30, 307] on button "Previous slide" at bounding box center [30, 299] width 34 height 34
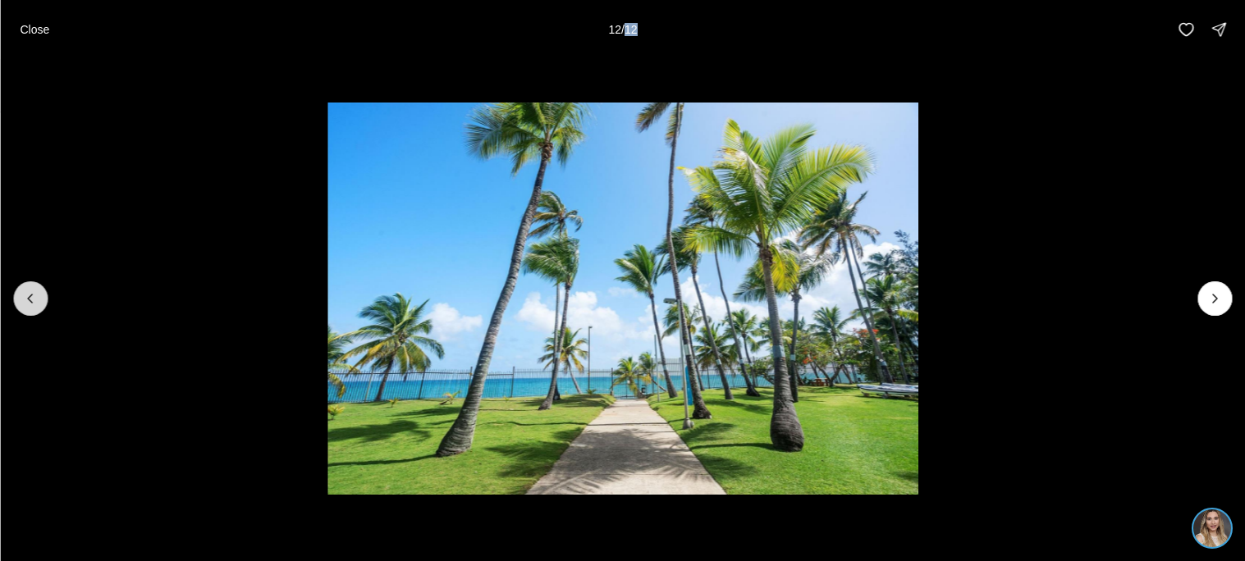
click at [30, 307] on button "Previous slide" at bounding box center [30, 299] width 34 height 34
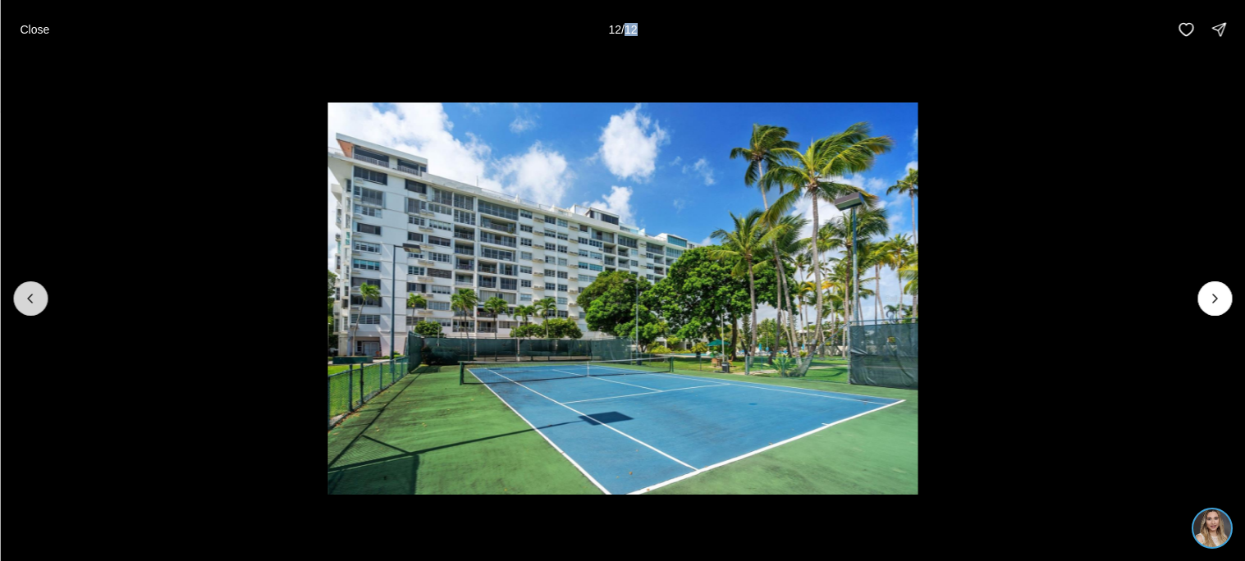
click at [30, 307] on button "Previous slide" at bounding box center [30, 299] width 34 height 34
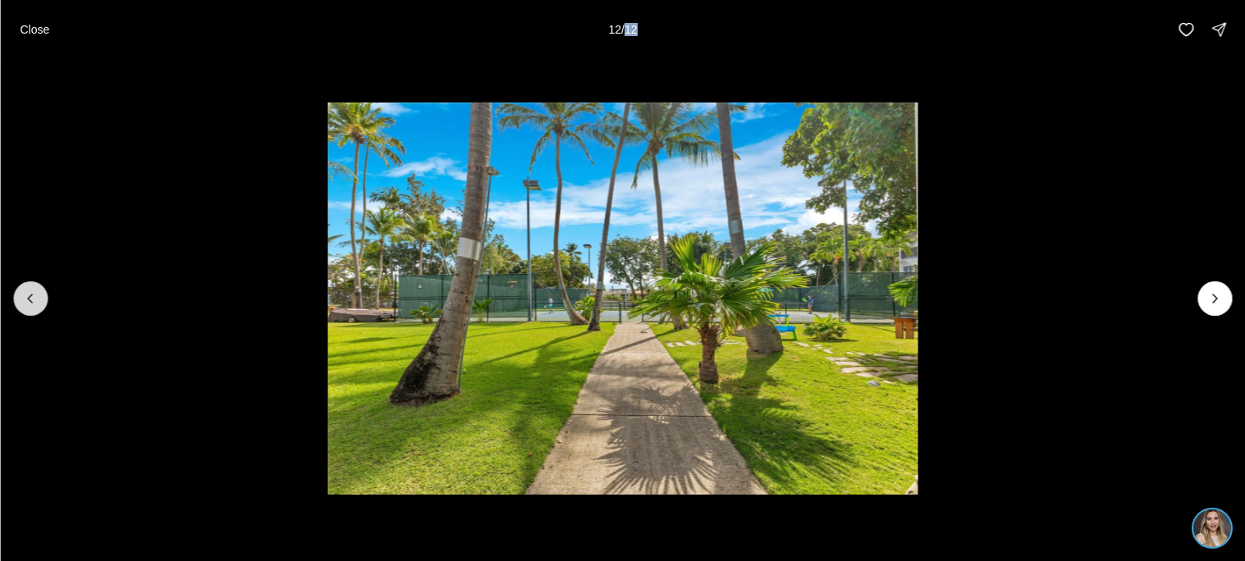
click at [30, 307] on button "Previous slide" at bounding box center [30, 299] width 34 height 34
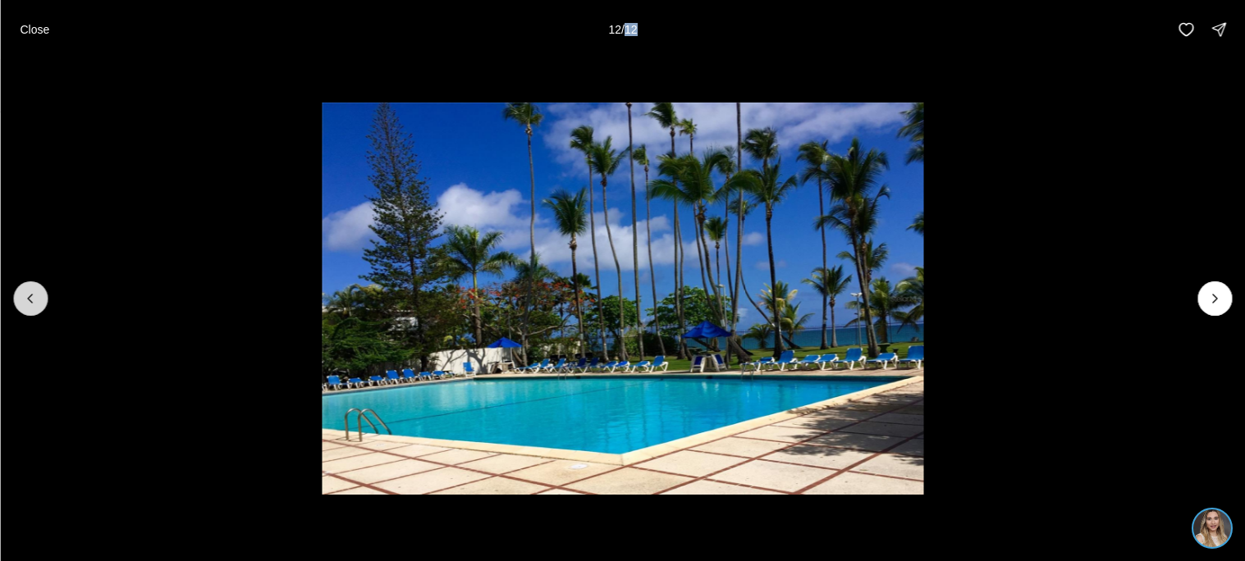
click at [30, 307] on button "Previous slide" at bounding box center [30, 299] width 34 height 34
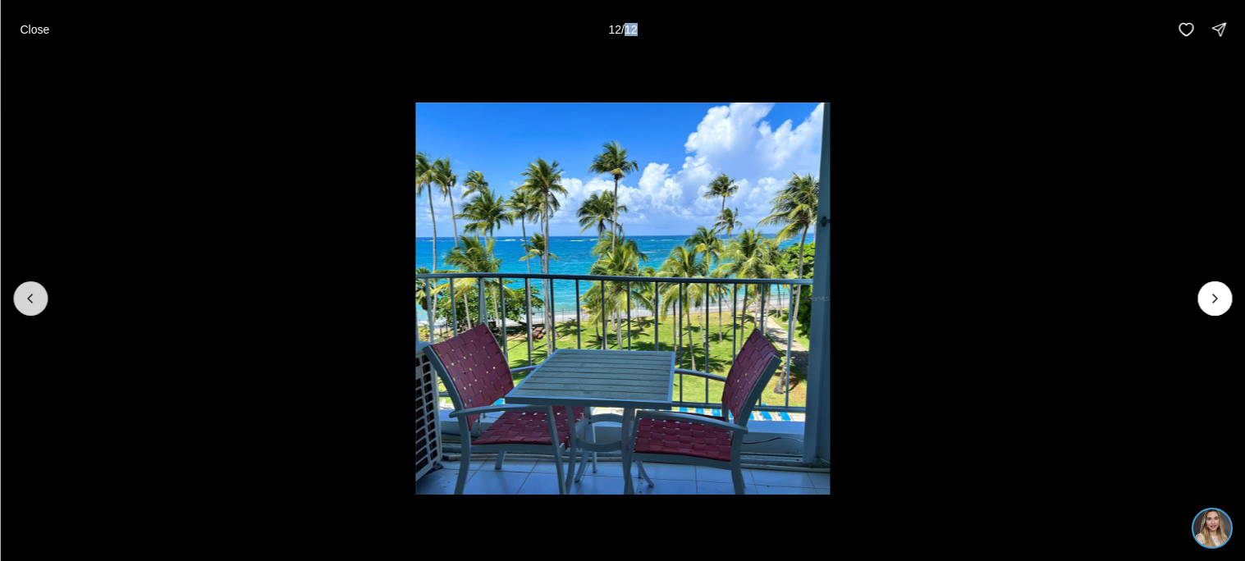
click at [30, 307] on button "Previous slide" at bounding box center [30, 299] width 34 height 34
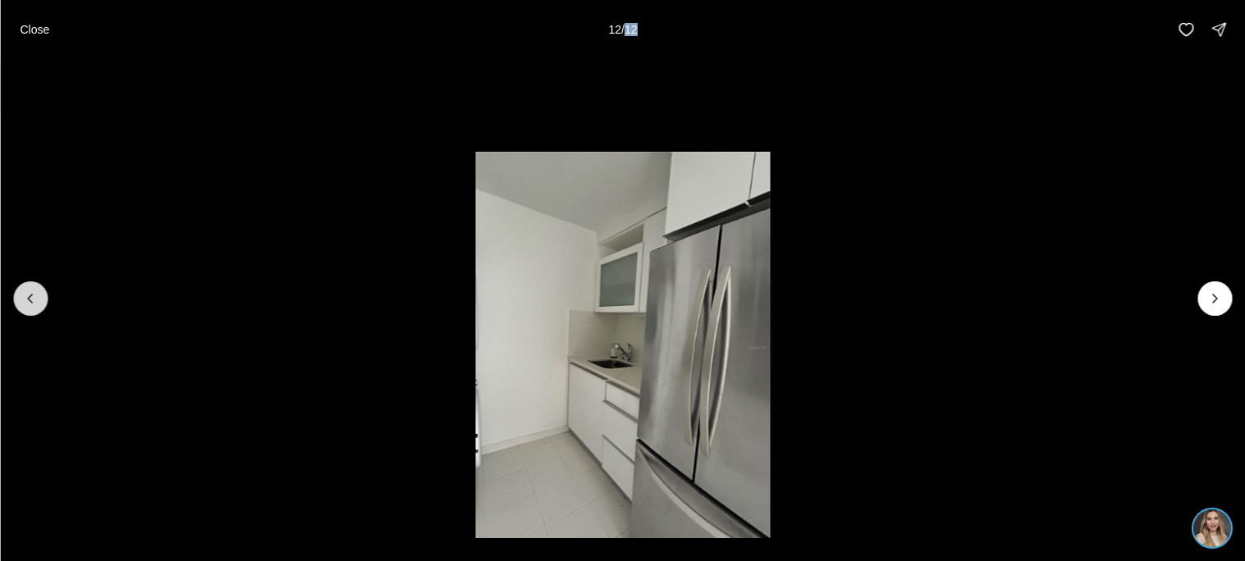
click at [30, 307] on button "Previous slide" at bounding box center [30, 299] width 34 height 34
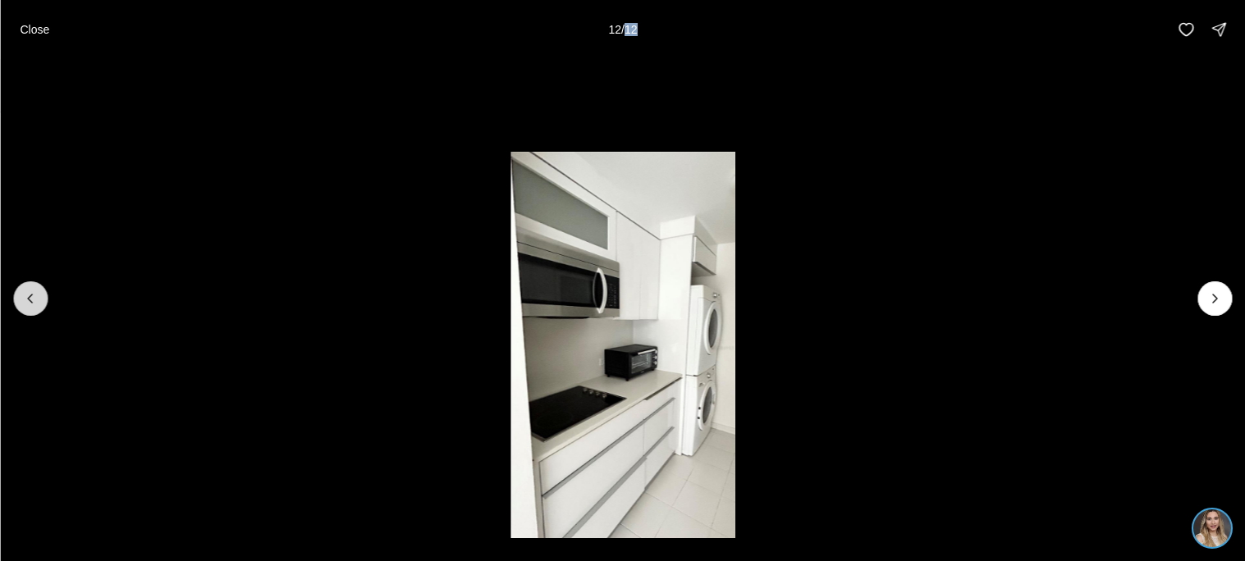
click at [30, 307] on button "Previous slide" at bounding box center [30, 299] width 34 height 34
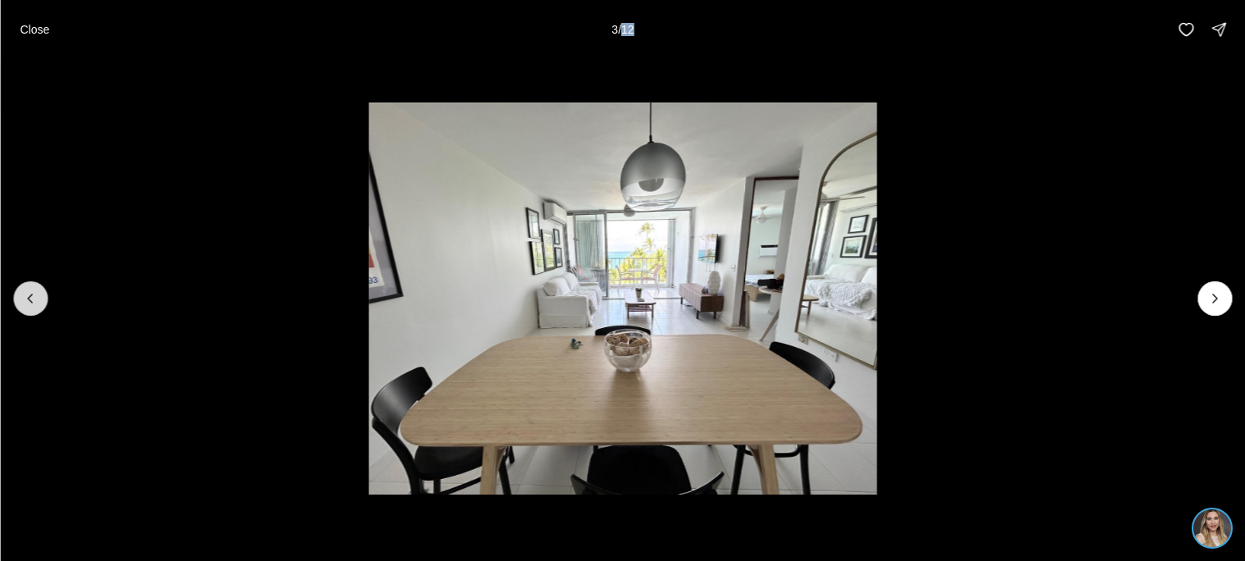
click at [30, 307] on button "Previous slide" at bounding box center [30, 299] width 34 height 34
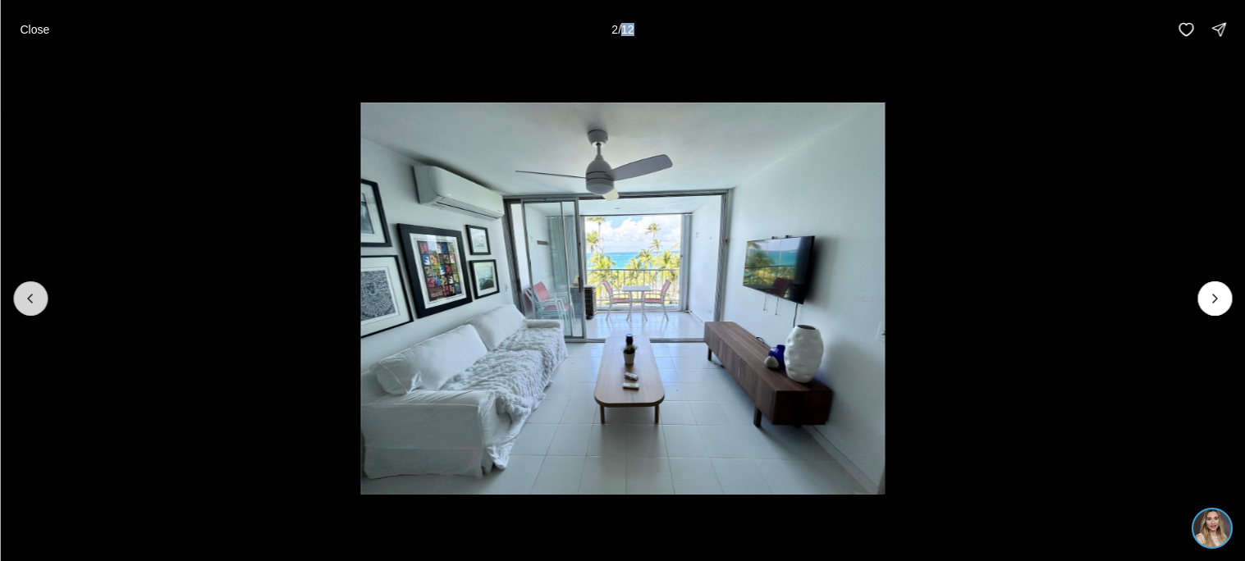
click at [30, 307] on button "Previous slide" at bounding box center [30, 299] width 34 height 34
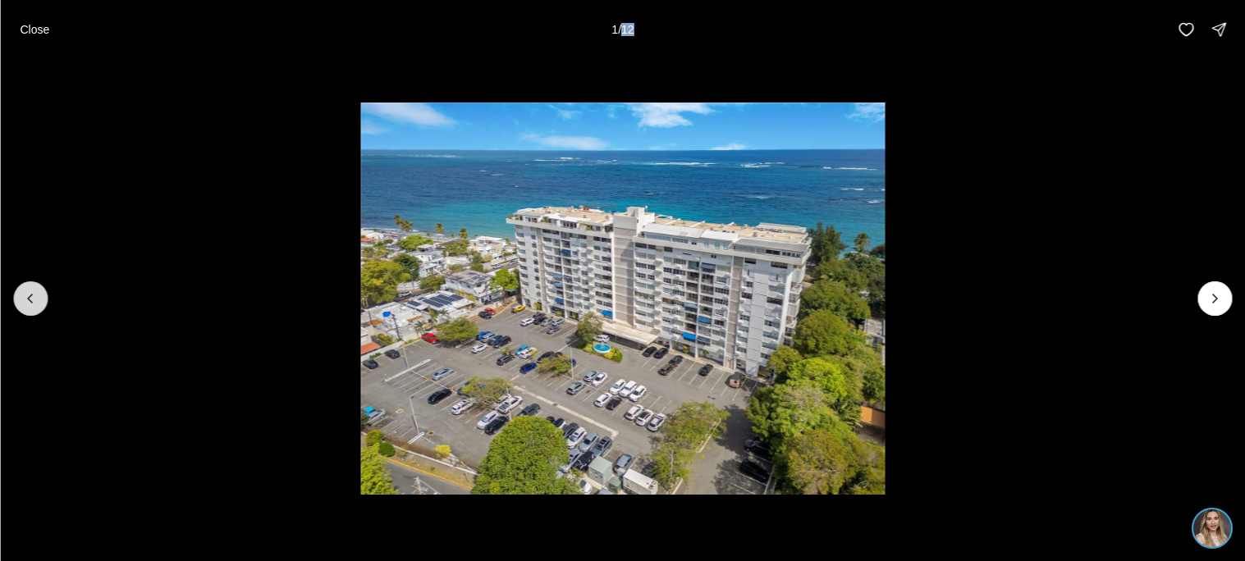
click at [30, 307] on div at bounding box center [30, 299] width 34 height 34
click at [48, 39] on button "Close" at bounding box center [34, 29] width 49 height 33
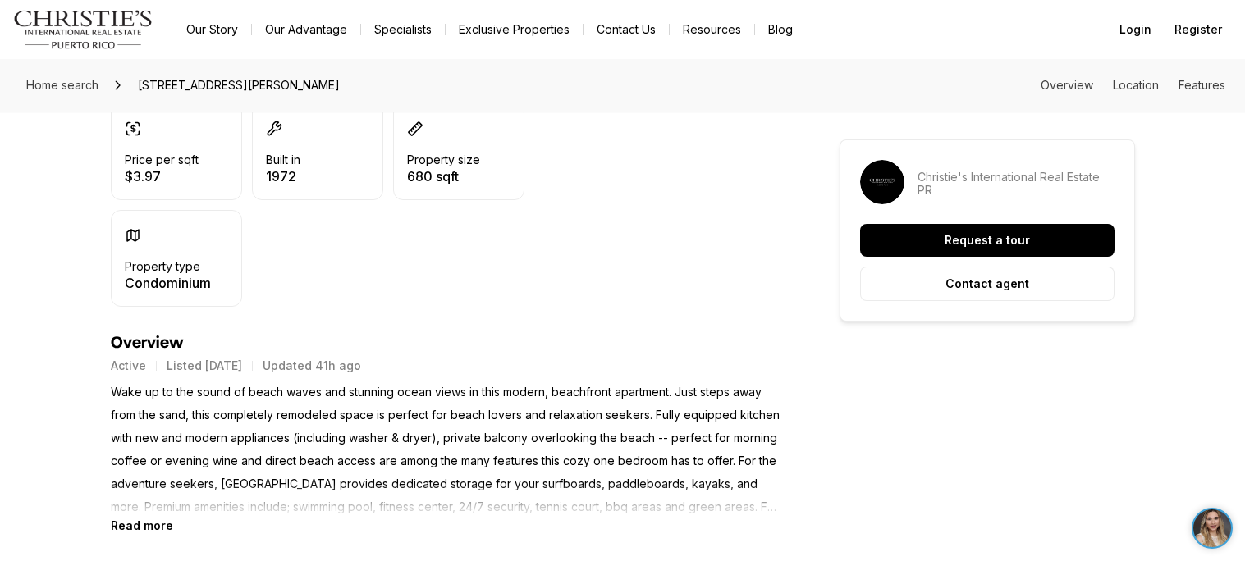
scroll to position [462, 0]
click at [153, 520] on b "Read more" at bounding box center [142, 527] width 62 height 14
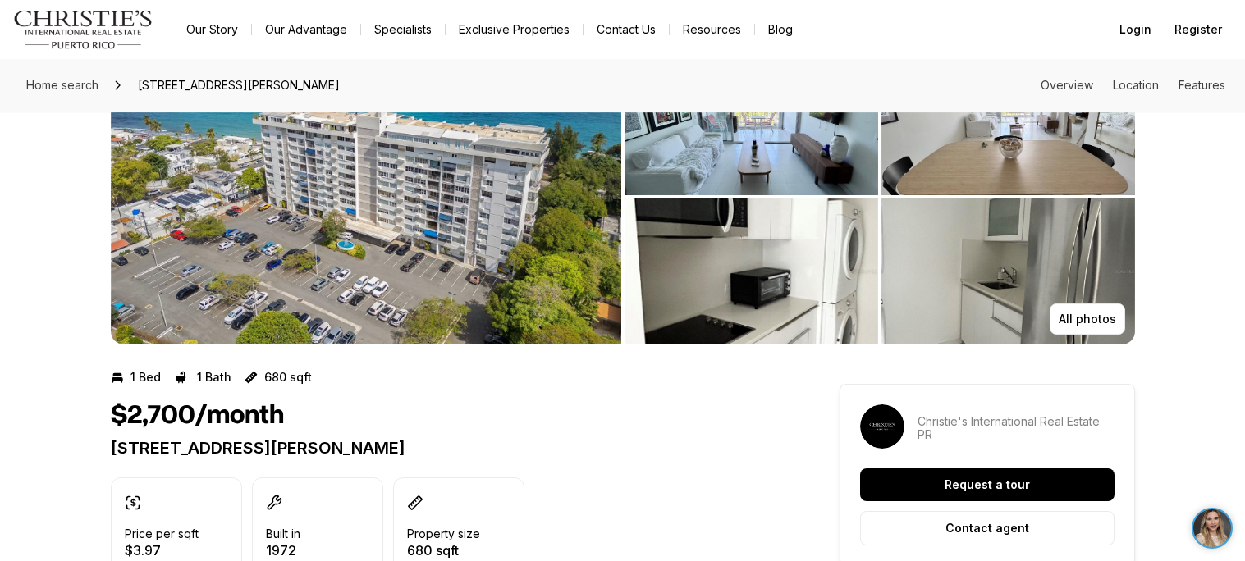
scroll to position [0, 0]
